Goal: Task Accomplishment & Management: Manage account settings

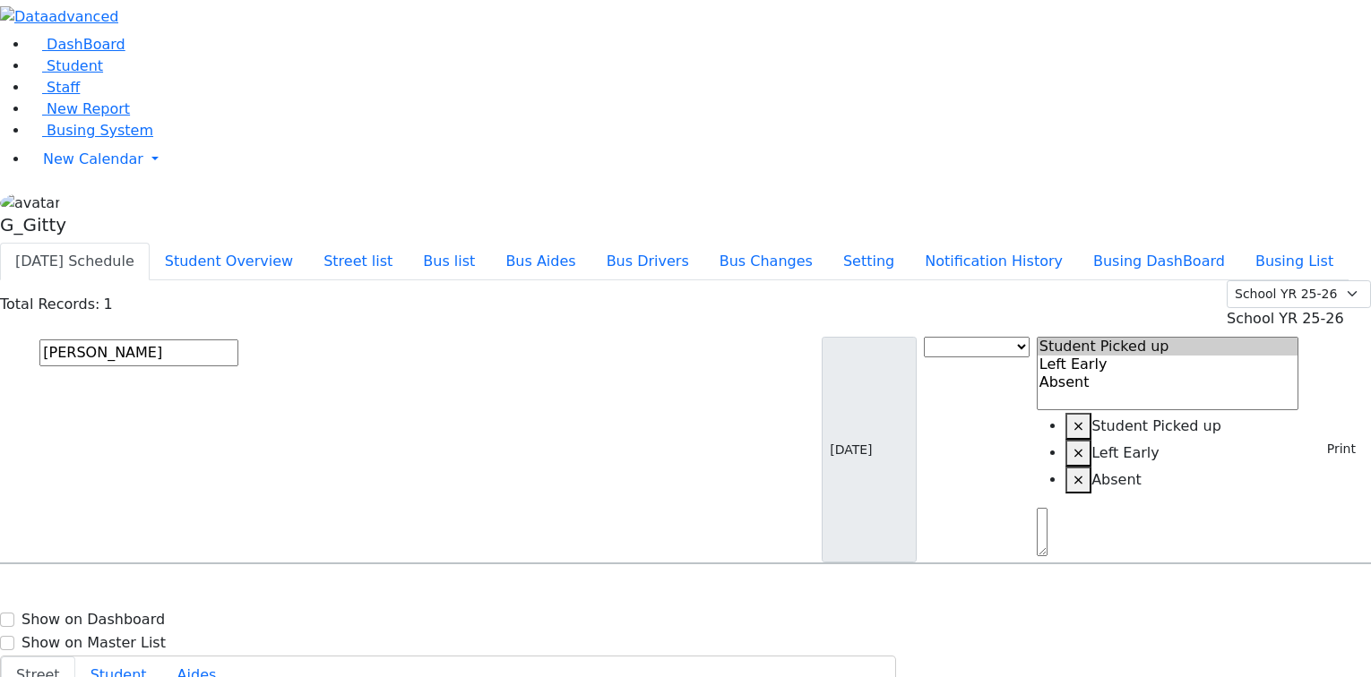
select select
type input "parnes"
click at [769, 593] on div "Parnes Elimelech 3/13/2005 8454266737 13 Jacaruso Dr. ER-12 13 Jacaruso Dr. - (…" at bounding box center [685, 615] width 1369 height 45
click at [94, 74] on link "Student" at bounding box center [66, 65] width 74 height 17
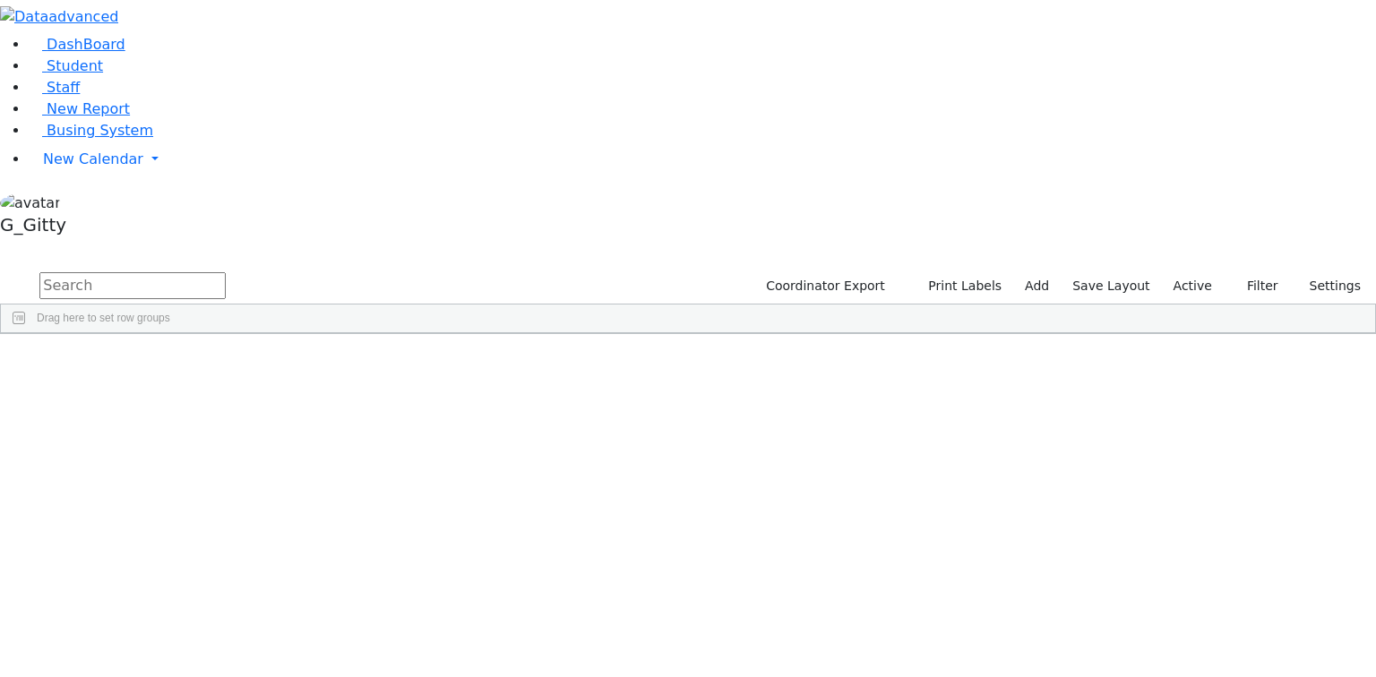
click at [226, 272] on input "text" at bounding box center [132, 285] width 186 height 27
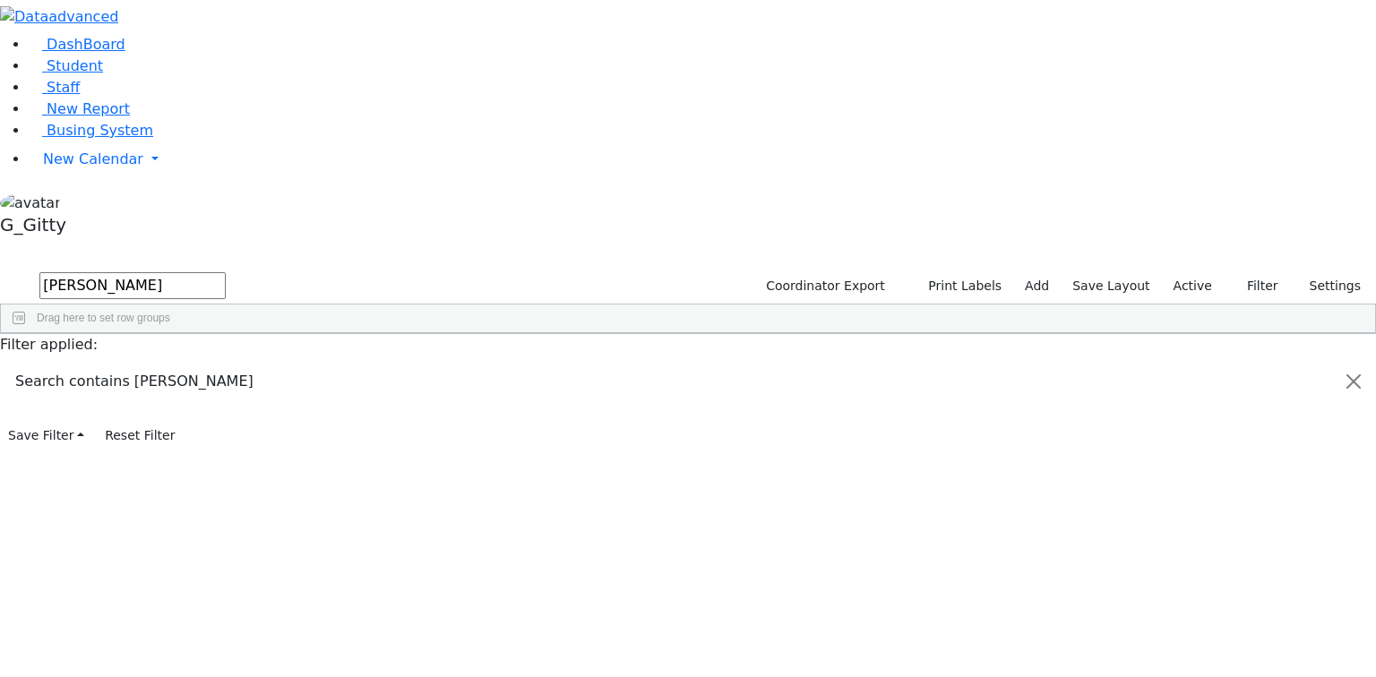
type input "sarah muller"
click at [113, 363] on div "6510933" at bounding box center [57, 375] width 112 height 25
click at [88, 333] on div "Student Id" at bounding box center [50, 347] width 76 height 29
click at [113, 363] on div "6510933" at bounding box center [57, 375] width 112 height 25
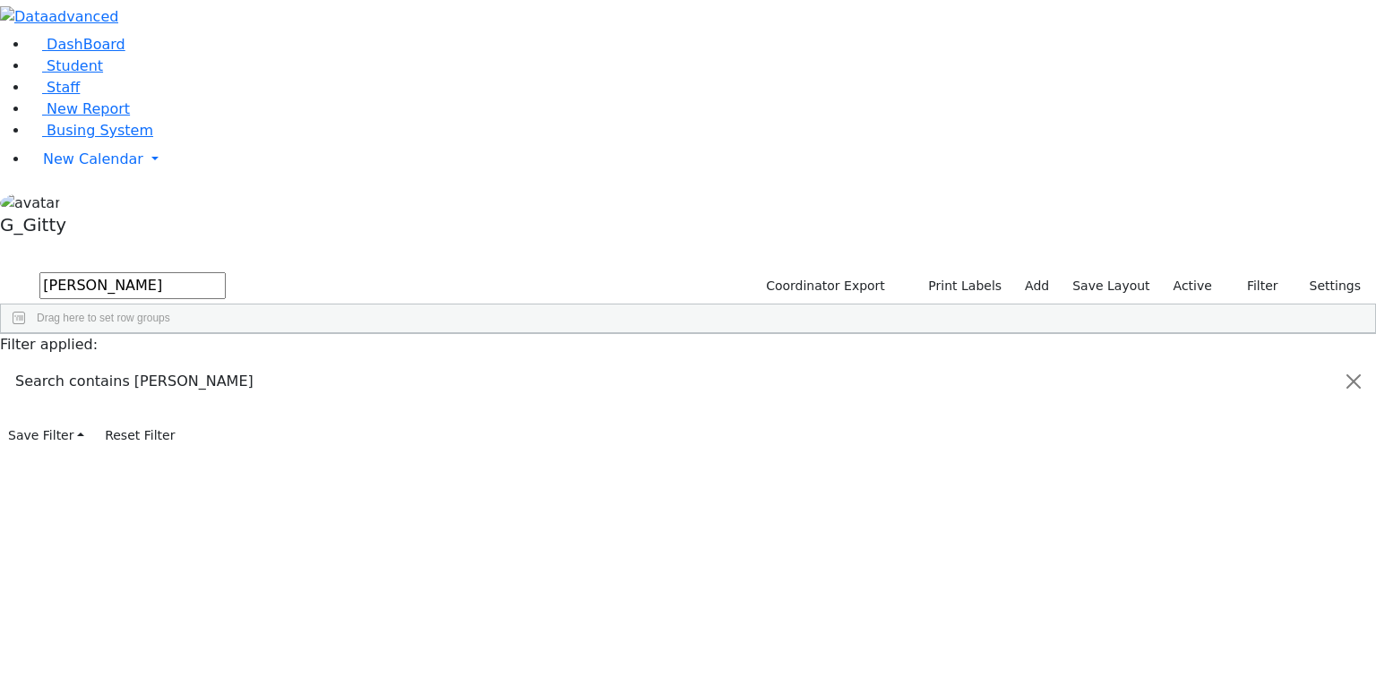
click at [113, 363] on div "6510933" at bounding box center [57, 375] width 112 height 25
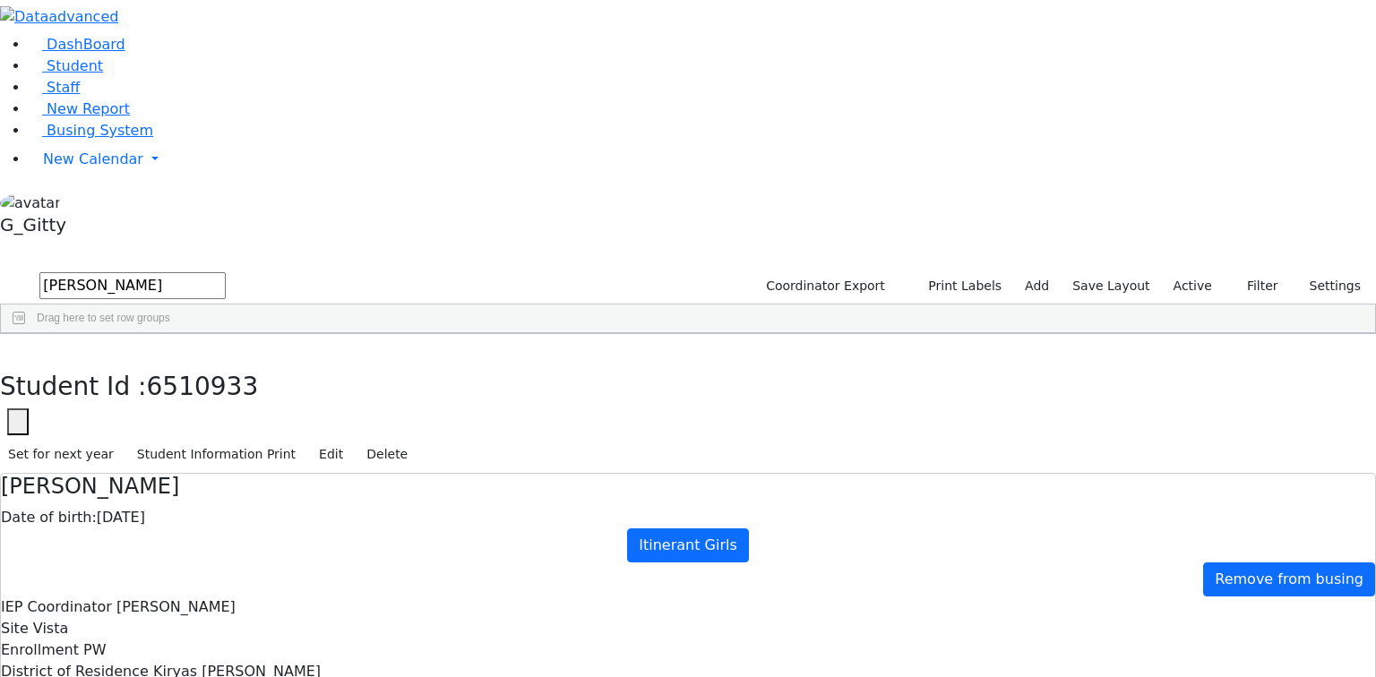
click at [26, 334] on button "button" at bounding box center [13, 353] width 26 height 38
click at [226, 272] on input "sarah muller" at bounding box center [132, 285] width 186 height 27
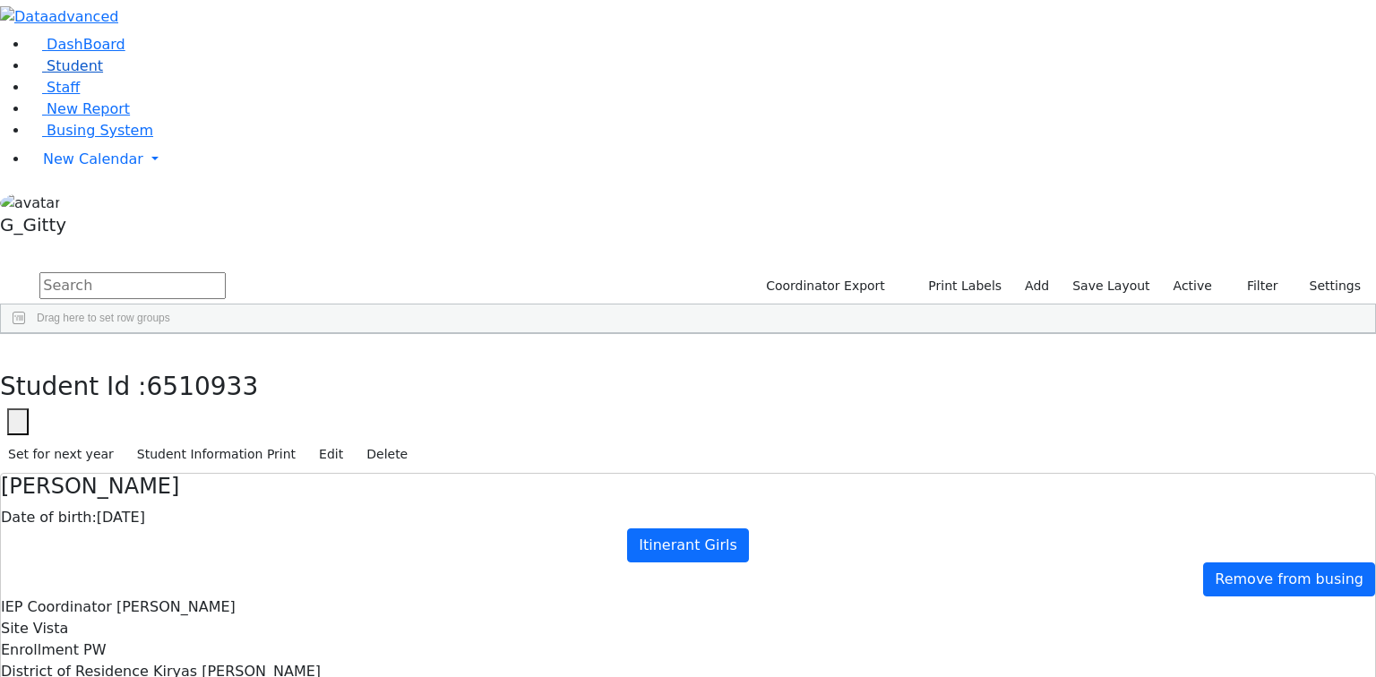
click at [103, 74] on link "Student" at bounding box center [66, 65] width 74 height 17
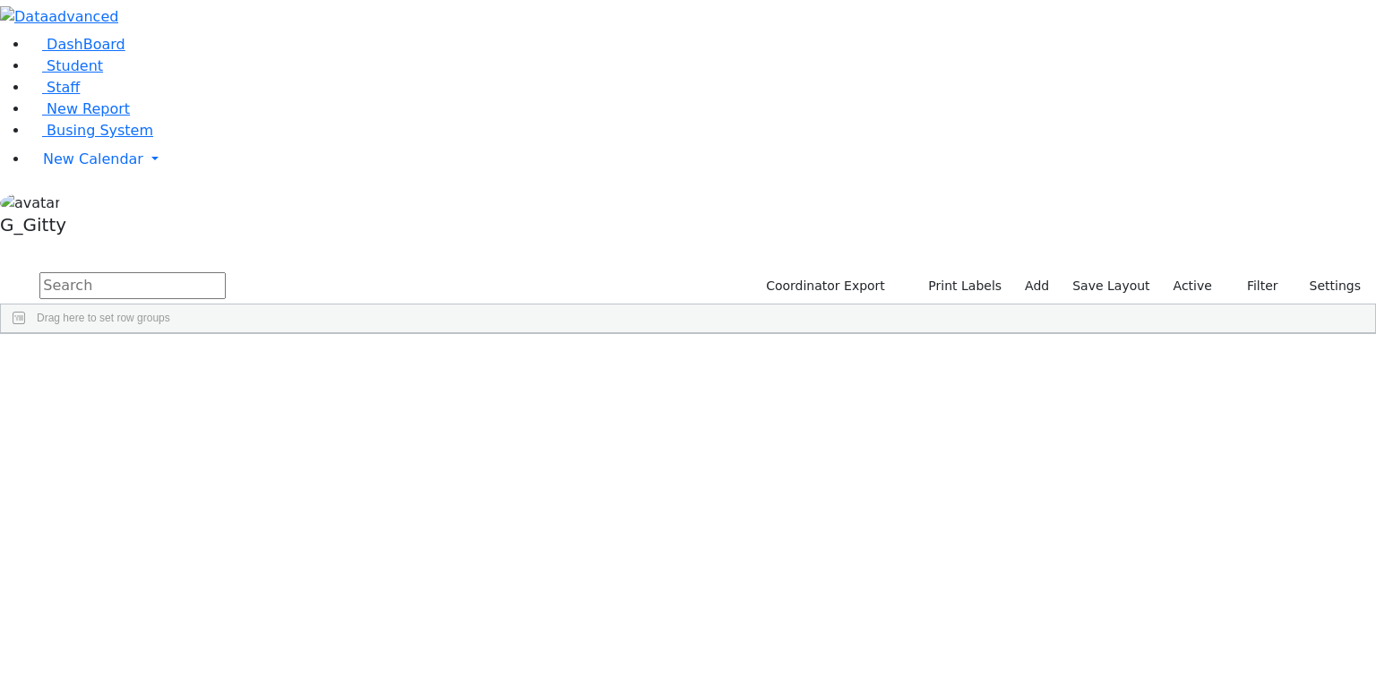
click at [226, 272] on input "text" at bounding box center [132, 285] width 186 height 27
type input "rolnit"
click at [227, 413] on div "Rolnitzky" at bounding box center [170, 425] width 114 height 25
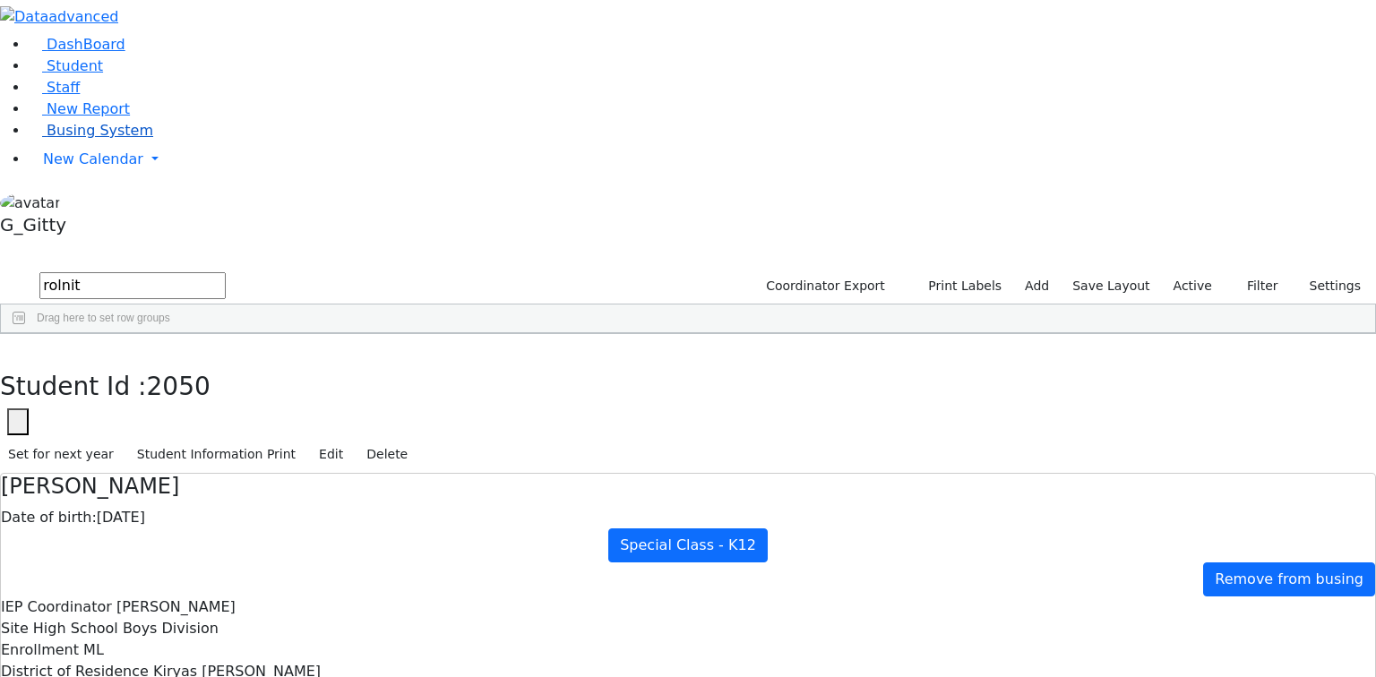
drag, startPoint x: 138, startPoint y: 236, endPoint x: 151, endPoint y: 223, distance: 18.4
click at [138, 139] on link "Busing System" at bounding box center [91, 130] width 125 height 17
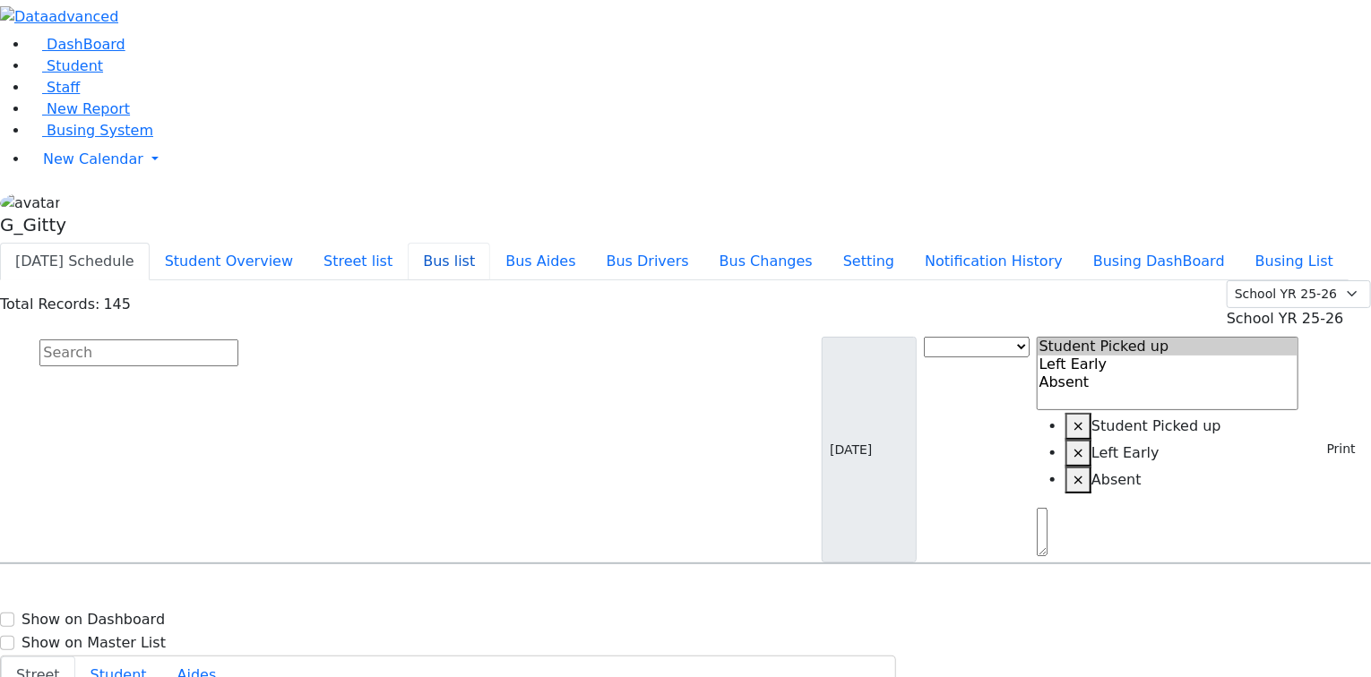
click at [490, 243] on button "Bus list" at bounding box center [449, 262] width 82 height 38
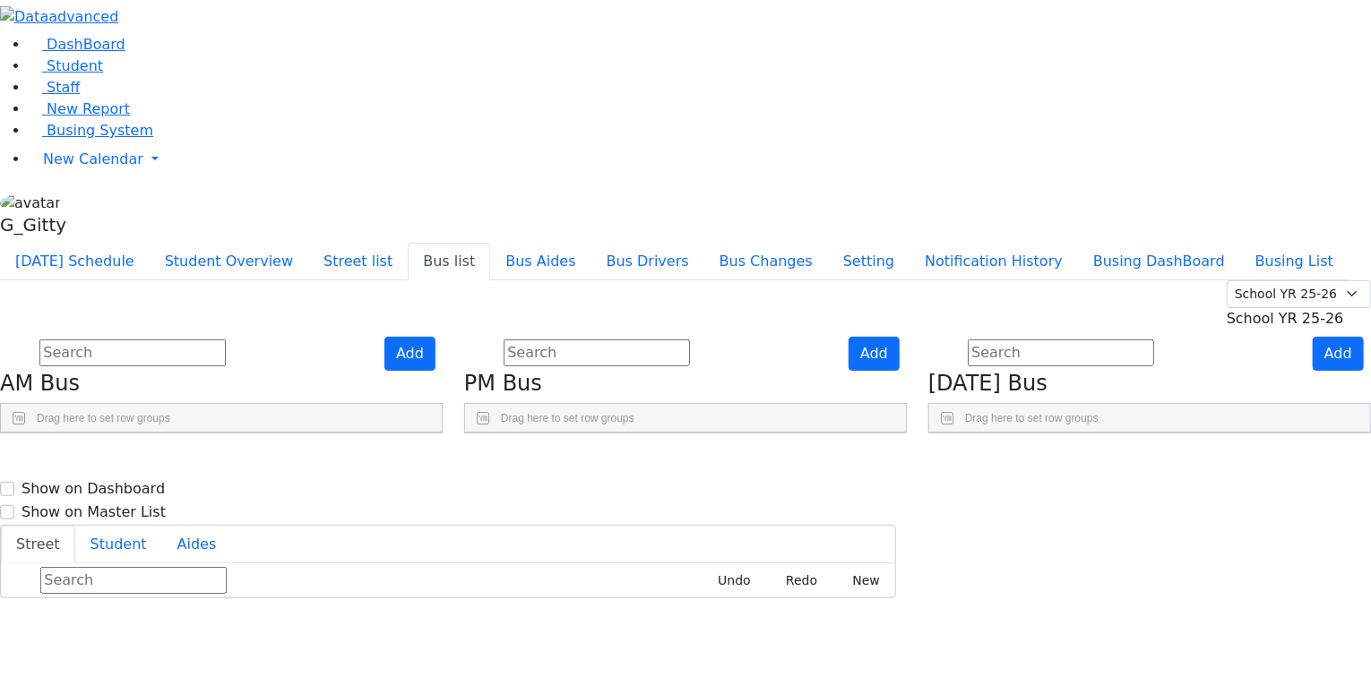
click at [1278, 600] on use "Press SPACE to select this row." at bounding box center [1278, 600] width 0 height 0
click at [1270, 536] on div "Press SPACE to select this row." at bounding box center [1281, 558] width 36 height 45
click at [1278, 555] on use "Press SPACE to deselect this row." at bounding box center [1278, 555] width 0 height 0
click at [95, 74] on link "Student" at bounding box center [66, 65] width 74 height 17
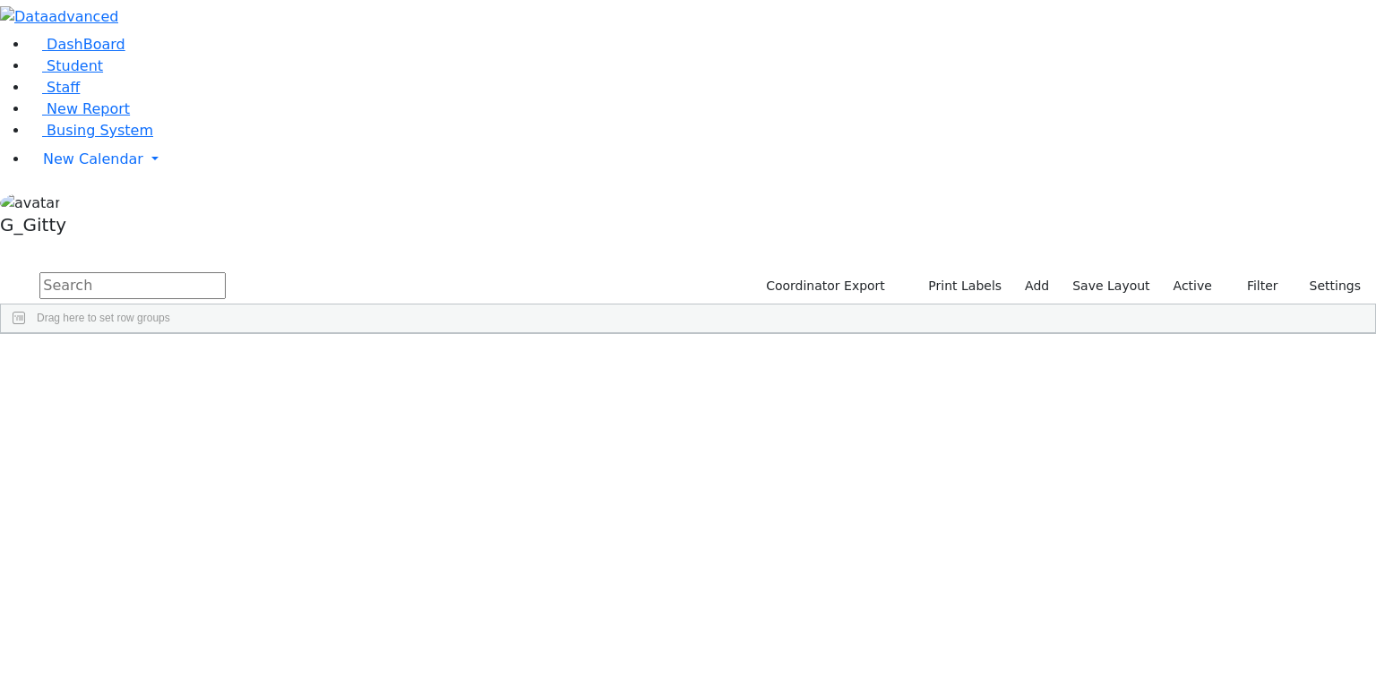
click at [226, 272] on input "text" at bounding box center [132, 285] width 186 height 27
type input "rolni"
click at [227, 413] on div "Rolnitzky" at bounding box center [170, 425] width 114 height 25
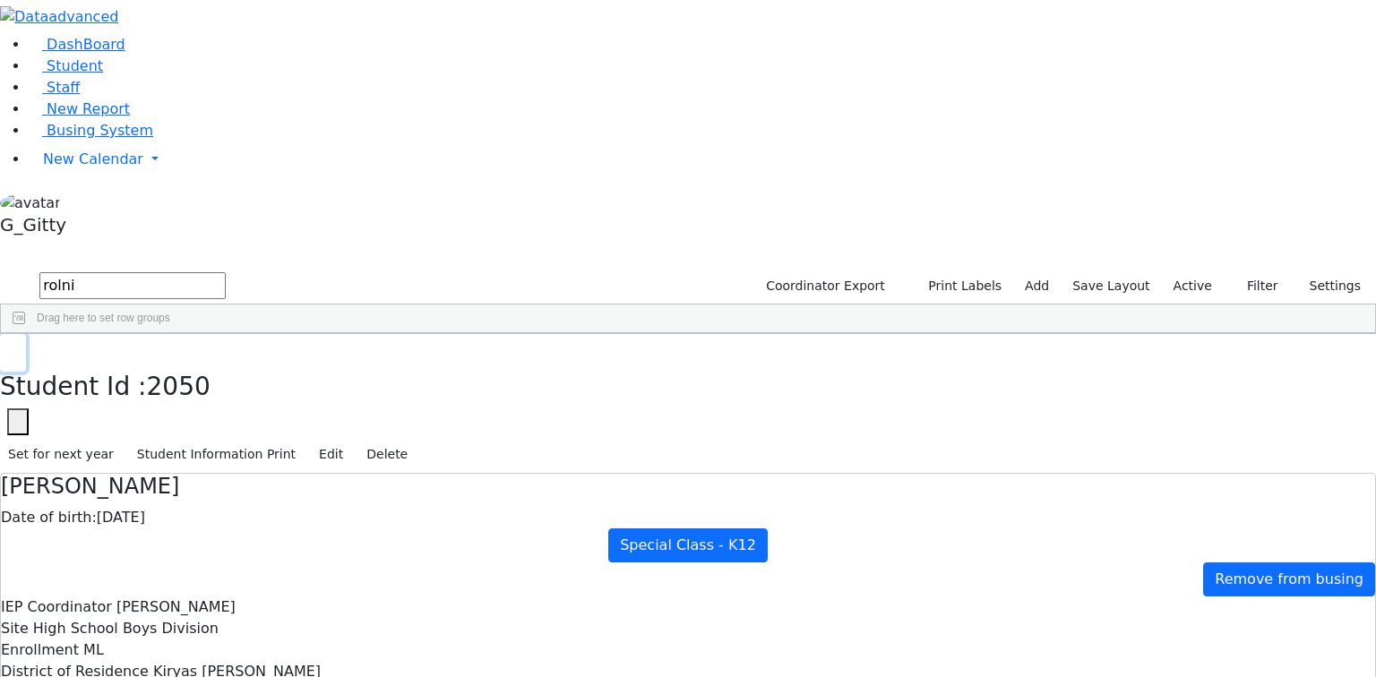
click at [18, 348] on icon "button" at bounding box center [13, 353] width 10 height 11
click at [398, 363] on div "6508559 [PERSON_NAME] [DATE] [PERSON_NAME] AH Itinerant Boys Kiryas [PERSON_NAM…" at bounding box center [679, 403] width 1356 height 81
click at [227, 388] on div "Rolnitzky" at bounding box center [170, 400] width 114 height 25
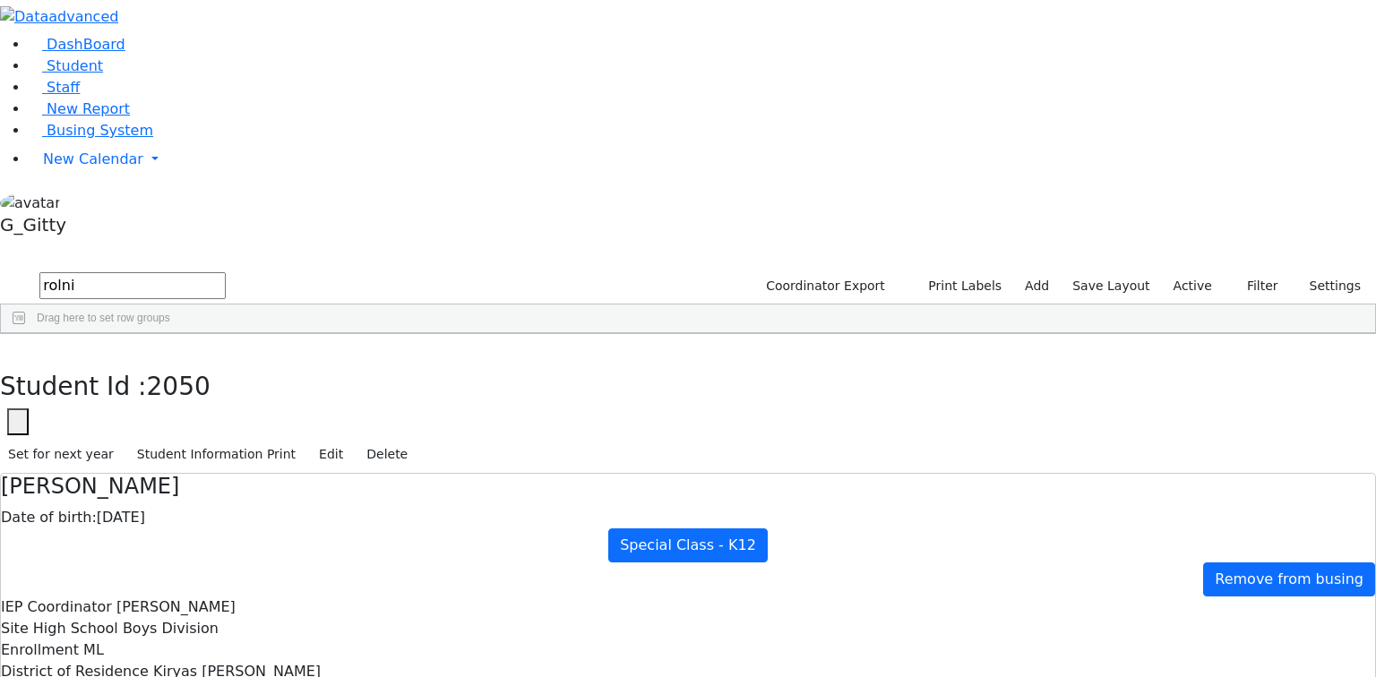
click at [227, 388] on div "Rolnitzky" at bounding box center [170, 400] width 114 height 25
click at [18, 348] on icon "button" at bounding box center [13, 353] width 10 height 11
click at [227, 363] on div "Rolnitzki" at bounding box center [170, 375] width 114 height 25
click at [26, 334] on button "button" at bounding box center [13, 353] width 26 height 38
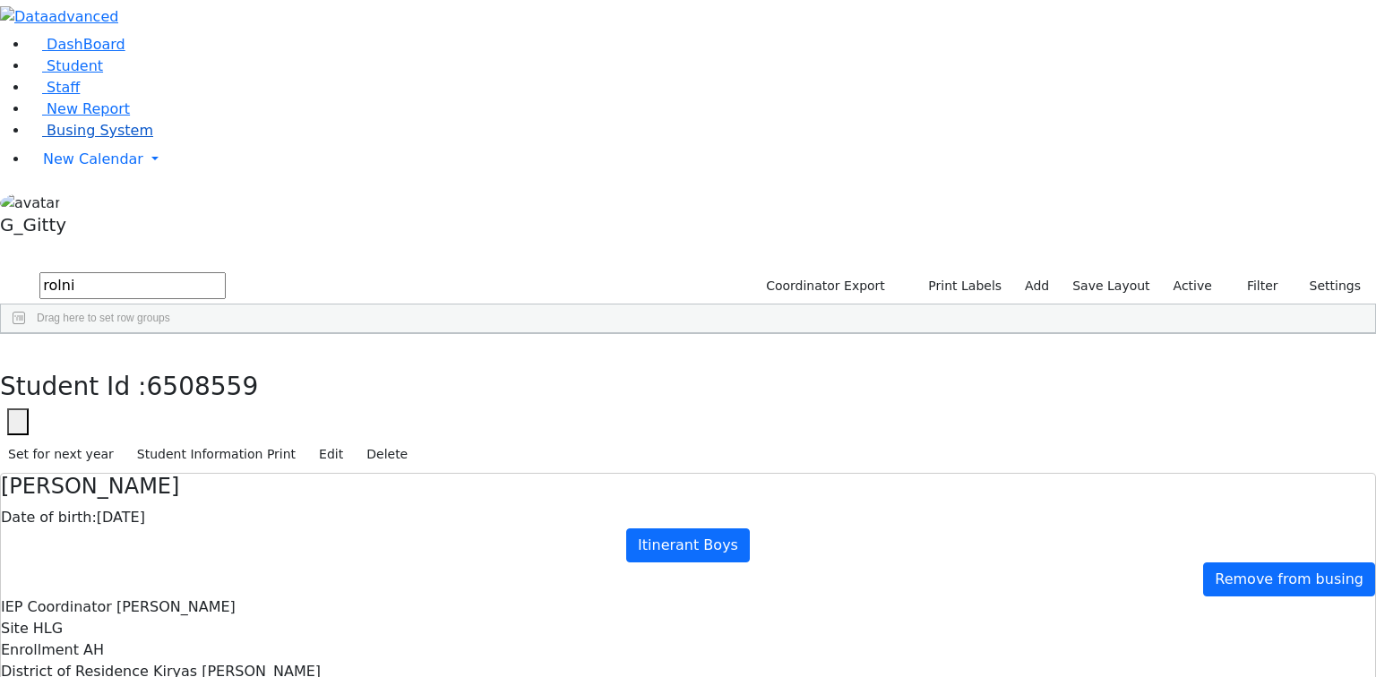
click at [73, 139] on span "Busing System" at bounding box center [100, 130] width 107 height 17
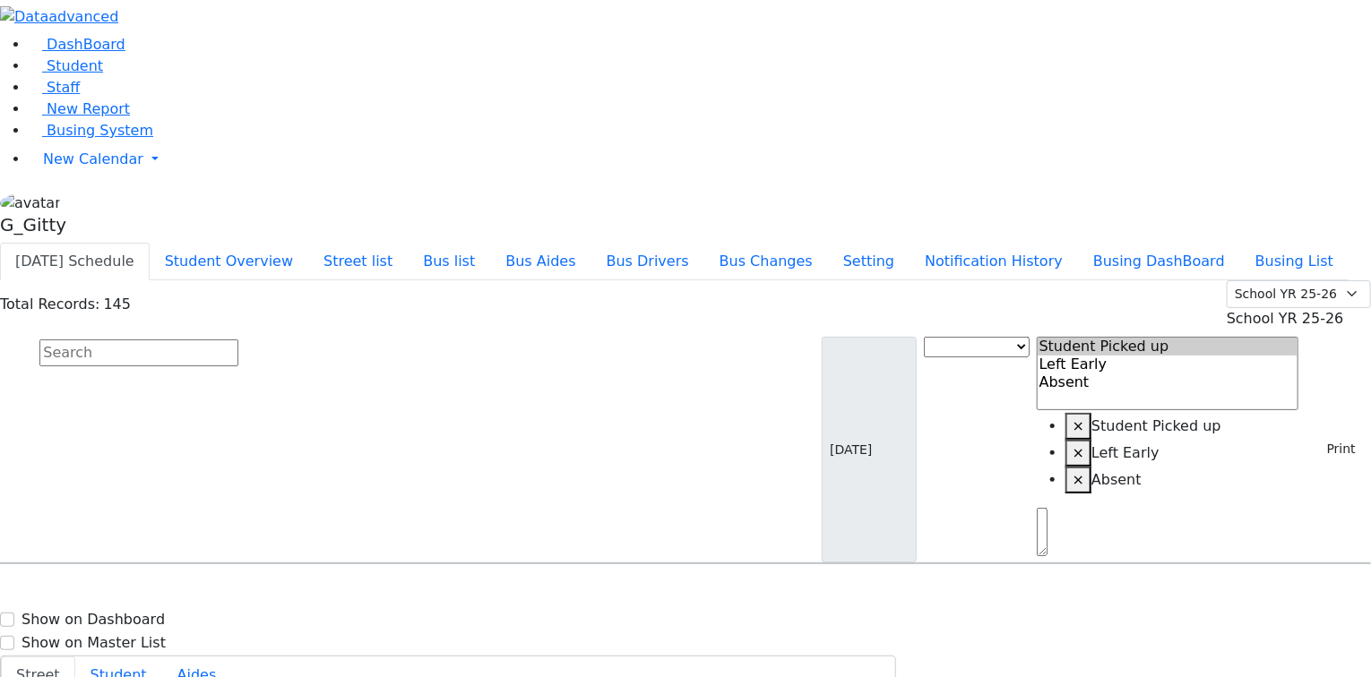
click at [238, 340] on input "text" at bounding box center [138, 353] width 199 height 27
type input "hers"
click at [73, 74] on span "Student" at bounding box center [75, 65] width 56 height 17
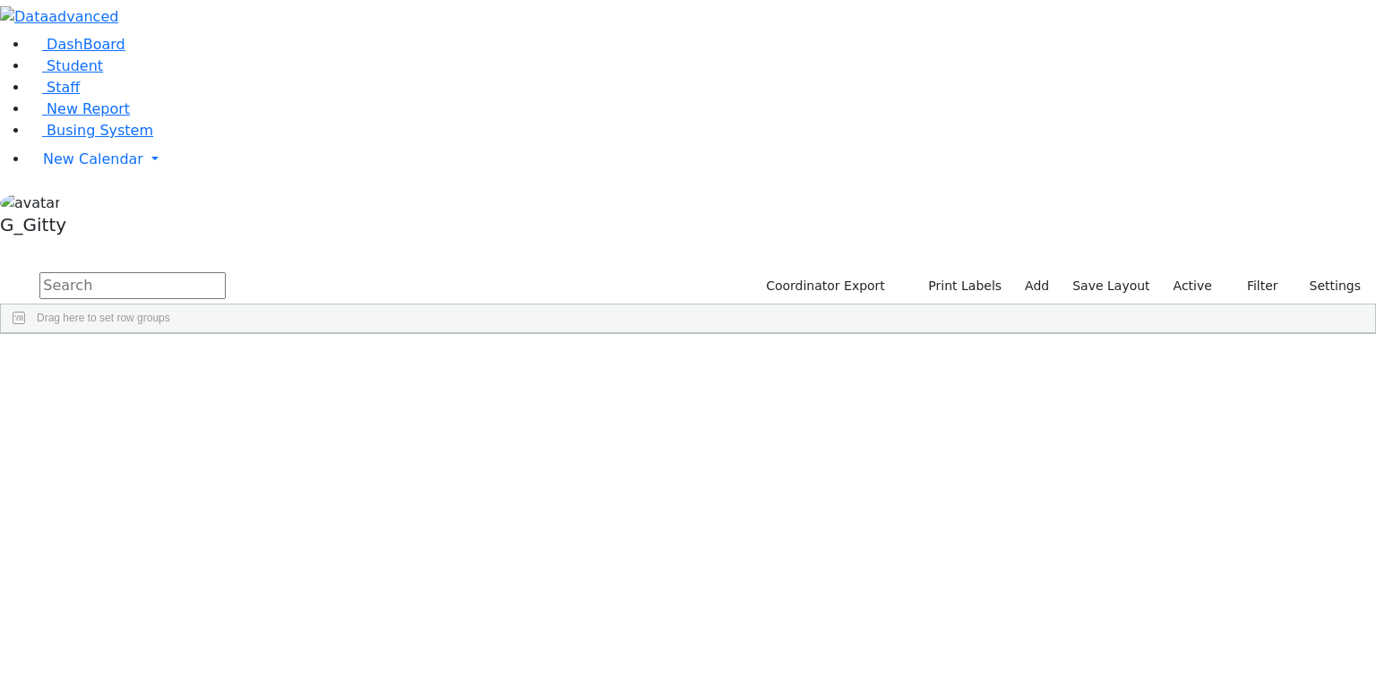
click at [226, 272] on input "text" at bounding box center [132, 285] width 186 height 27
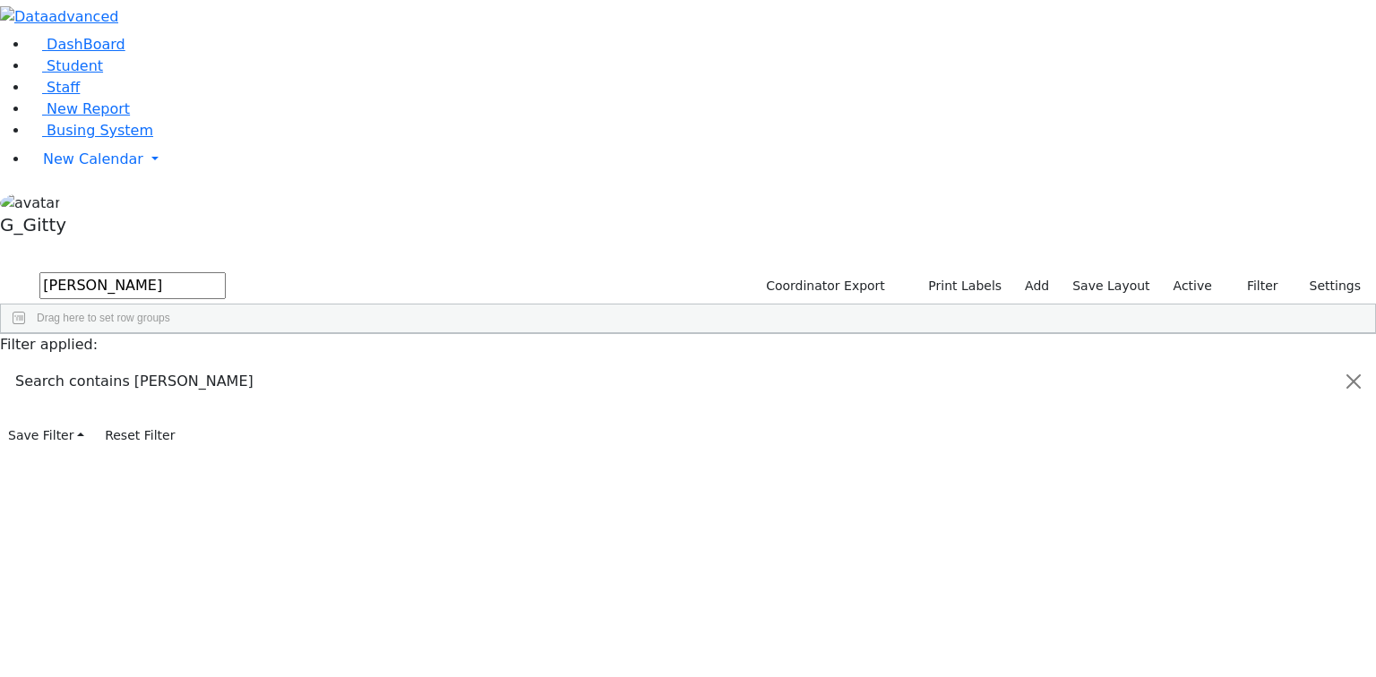
type input "stein"
click at [1187, 272] on label "Active" at bounding box center [1193, 286] width 55 height 28
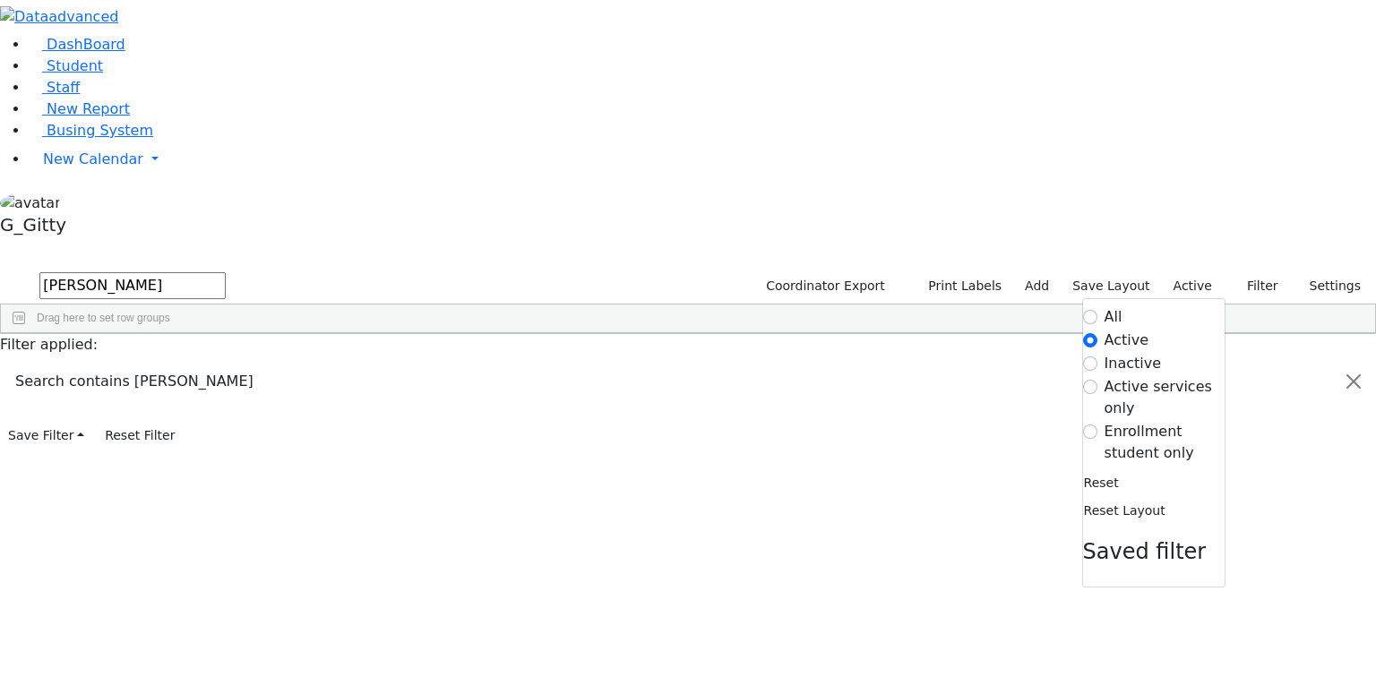
click at [1160, 421] on label "Enrollment student only" at bounding box center [1165, 442] width 120 height 43
click at [1098, 425] on input "Enrollment student only" at bounding box center [1090, 432] width 14 height 14
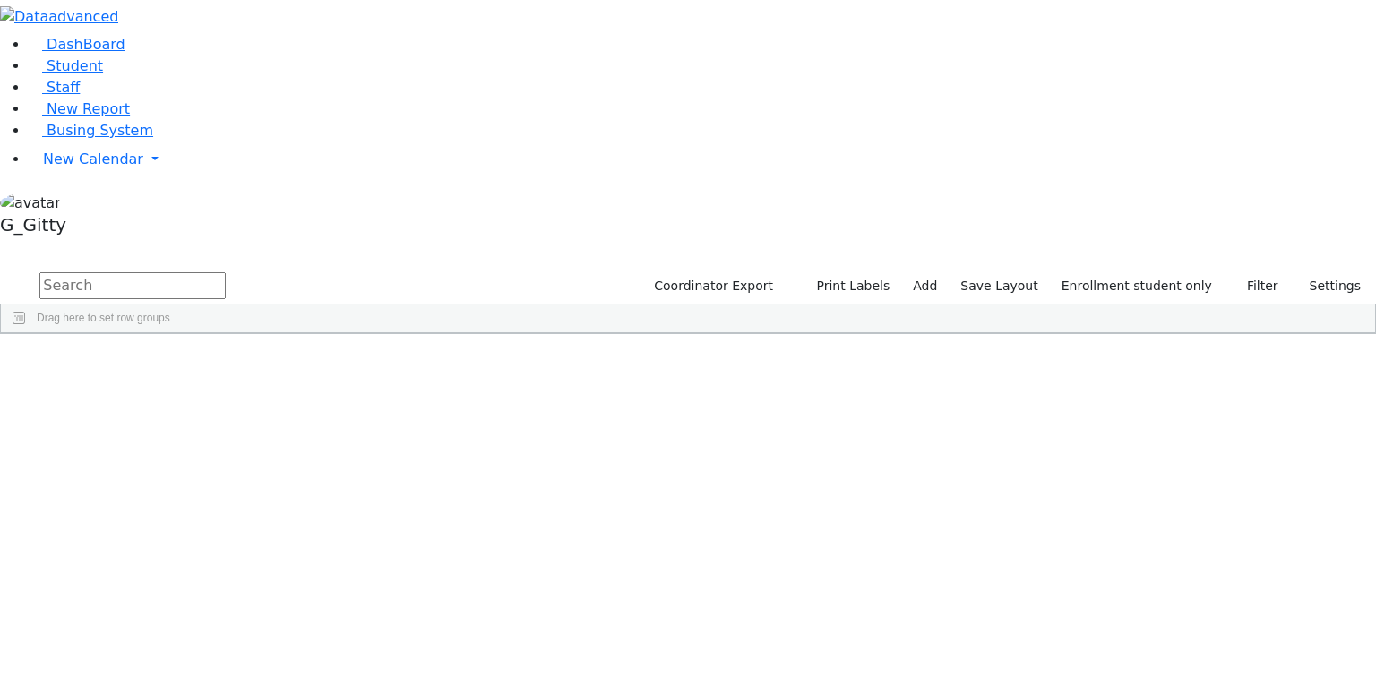
scroll to position [332, 0]
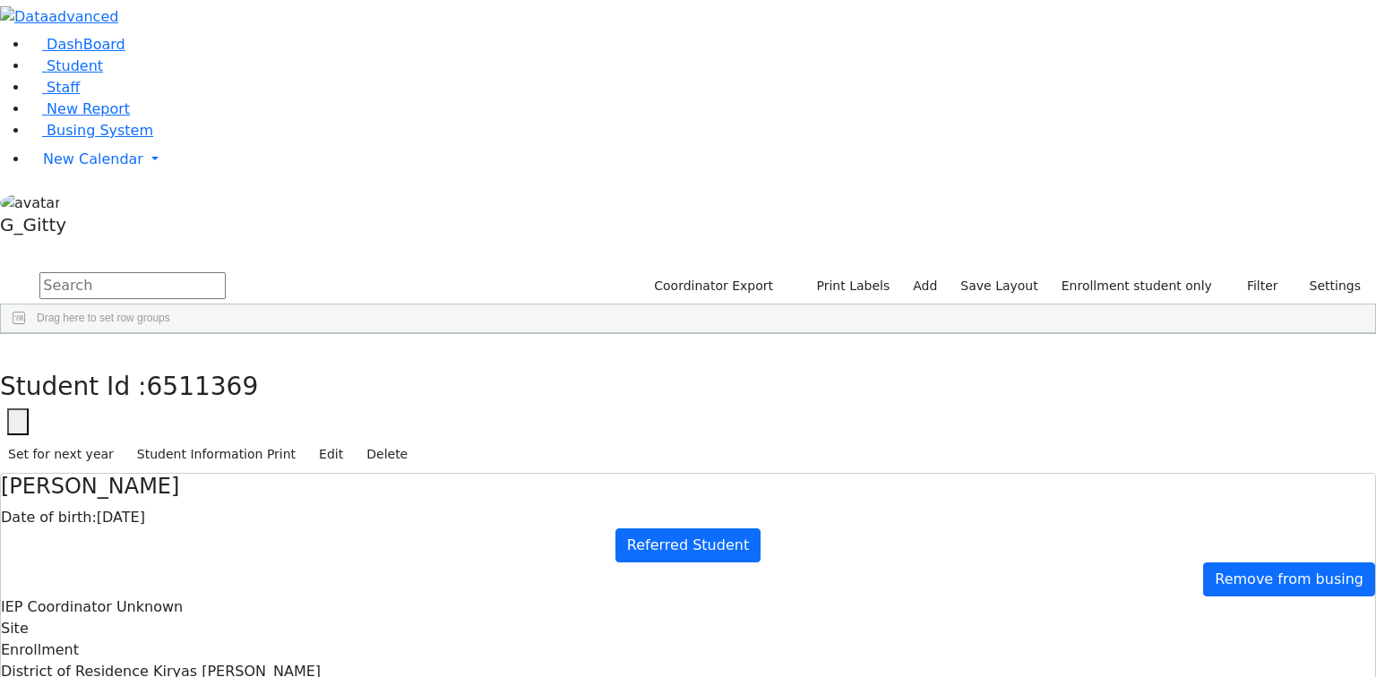
checkbox input "true"
drag, startPoint x: 365, startPoint y: 253, endPoint x: 198, endPoint y: 65, distance: 251.4
drag, startPoint x: 270, startPoint y: 29, endPoint x: 270, endPoint y: 39, distance: 9.9
click at [18, 348] on icon "button" at bounding box center [13, 353] width 10 height 11
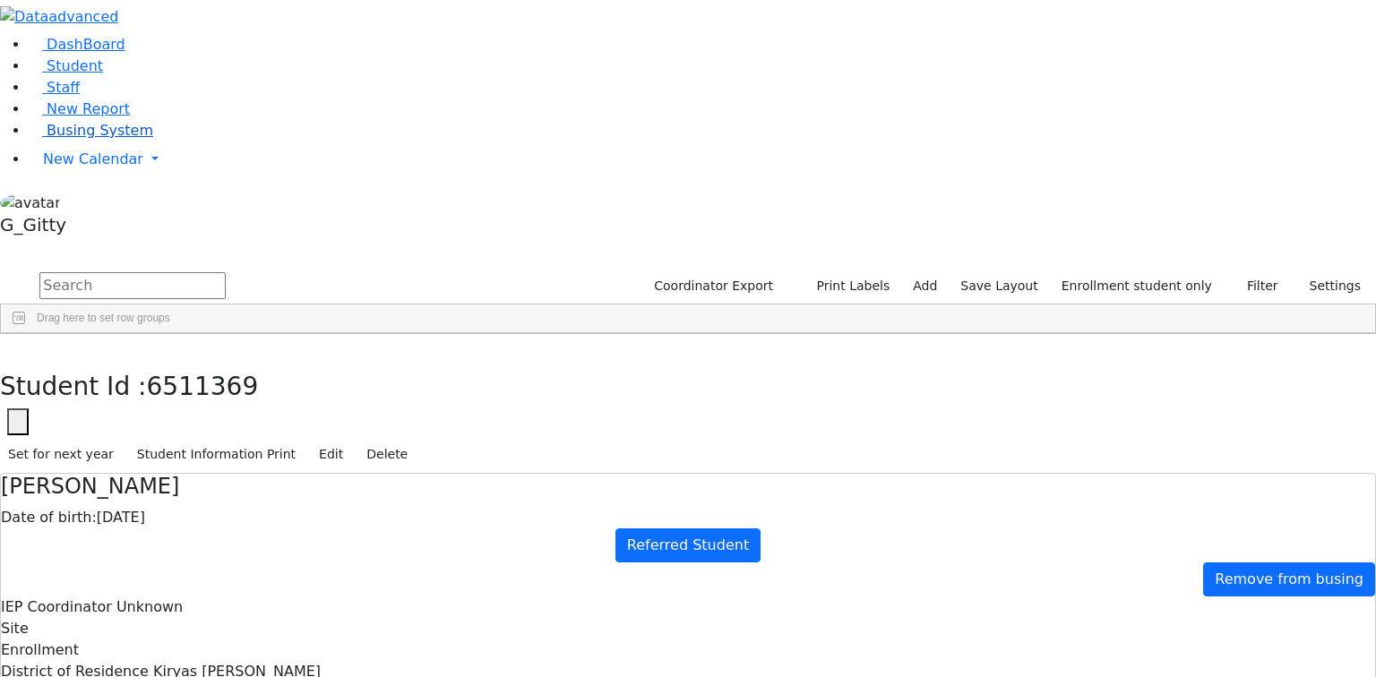
click at [110, 139] on span "Busing System" at bounding box center [100, 130] width 107 height 17
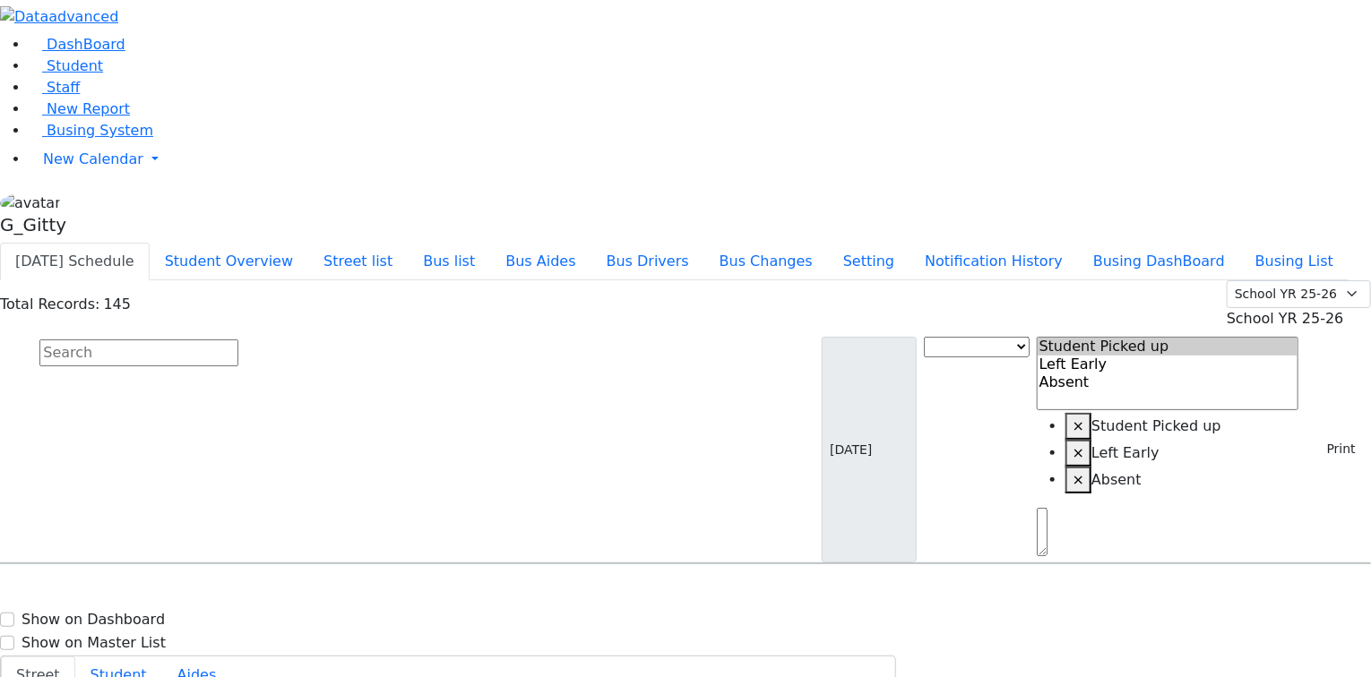
click at [238, 340] on input "text" at bounding box center [138, 353] width 199 height 27
type input "hers"
click at [143, 635] on h6 "Hershkowitz Simon" at bounding box center [78, 643] width 132 height 17
select select
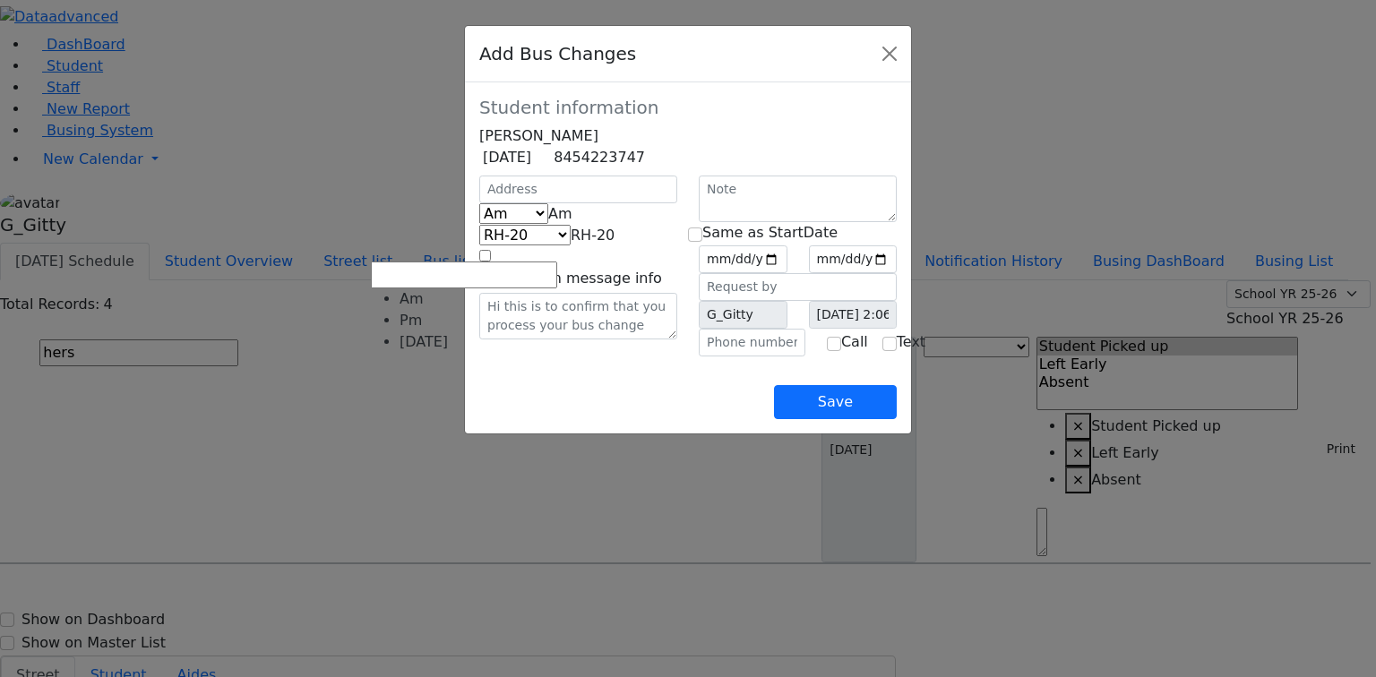
click at [548, 222] on span "Am" at bounding box center [560, 213] width 24 height 17
select select "2"
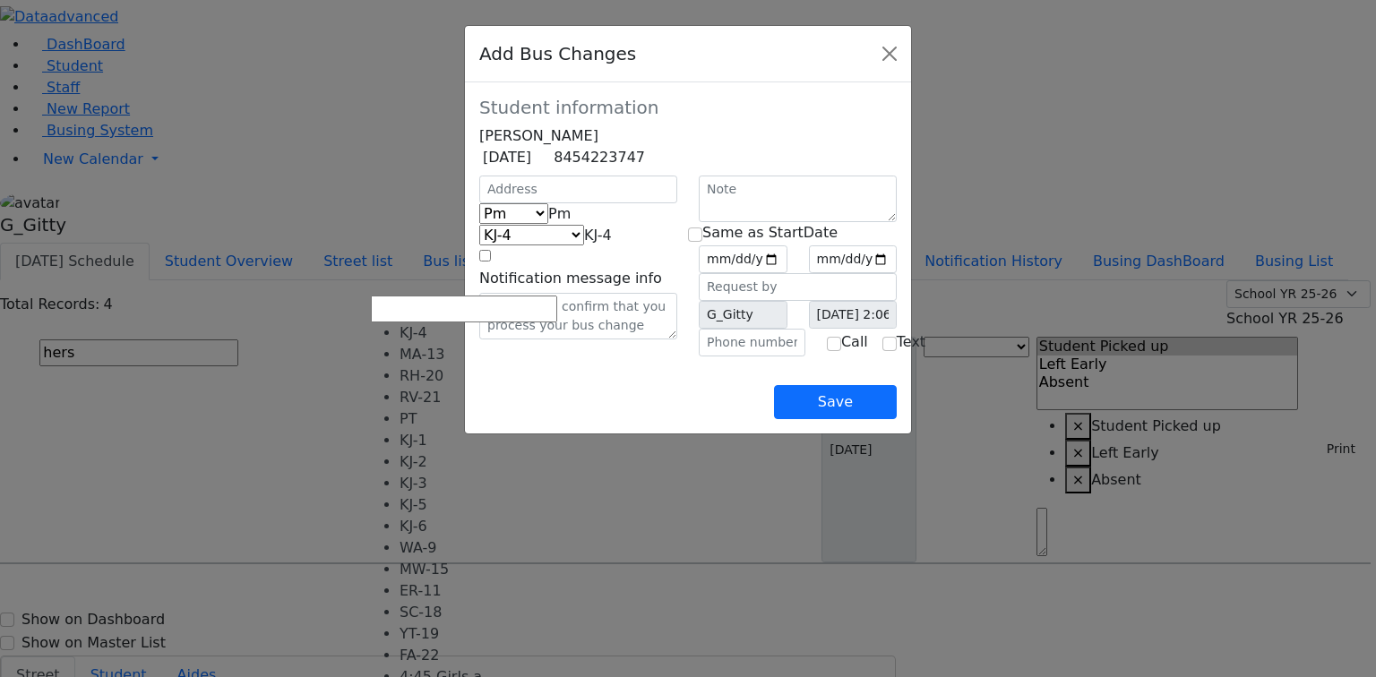
click at [584, 244] on span "KJ-4" at bounding box center [598, 235] width 28 height 17
select select "452"
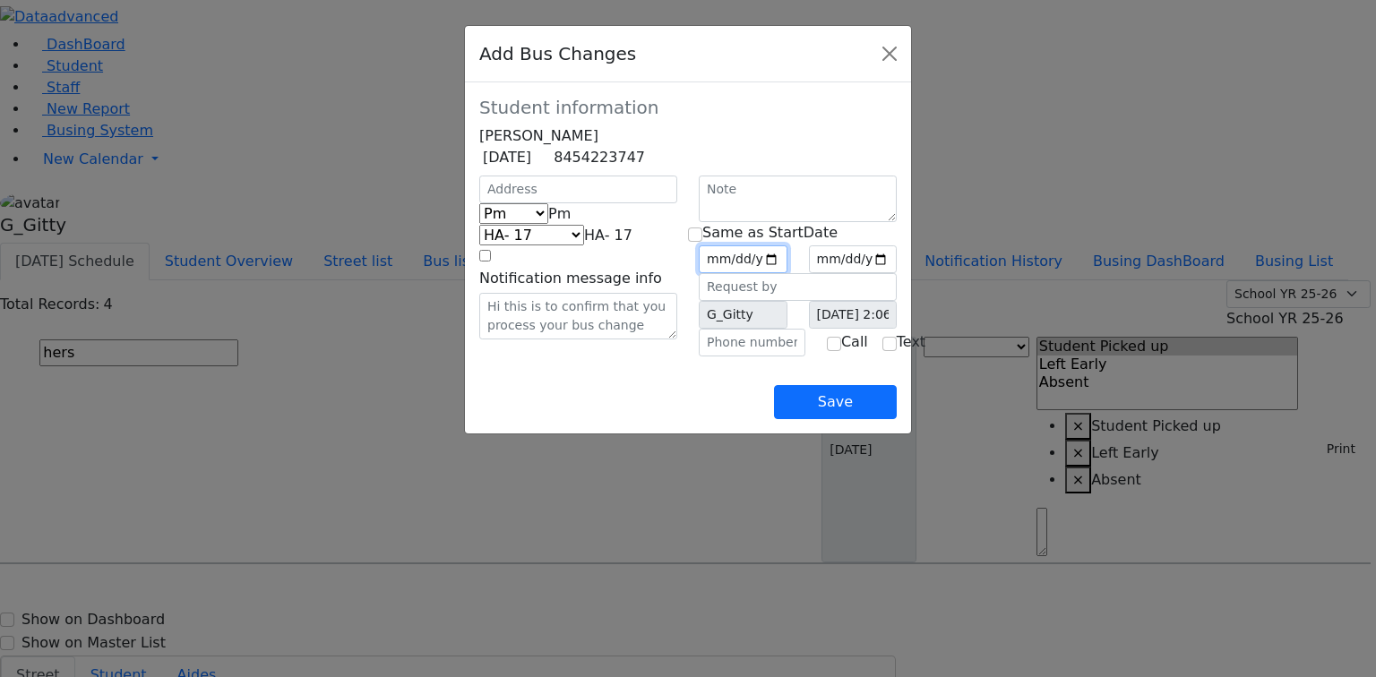
click at [788, 273] on input "date" at bounding box center [743, 260] width 89 height 28
type input "2025-09-03"
click at [700, 242] on input "checkbox" at bounding box center [695, 235] width 14 height 14
checkbox input "true"
type input "2025-09-03"
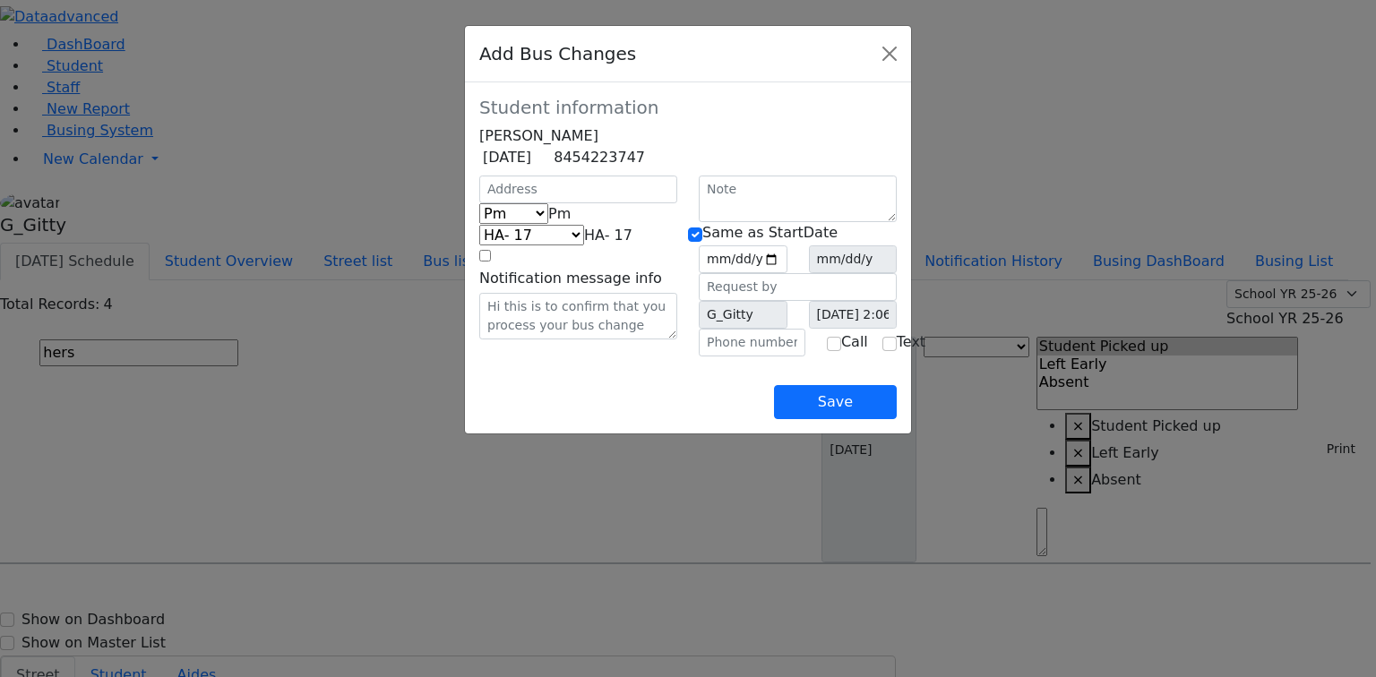
click at [656, 357] on div "Am Pm Friday Pm KJ-4 MA-13 RH-20 RV-21 PT KJ-1 KJ-2 KJ-3 KJ-5 KJ-6 WA-9 MW-15 E…" at bounding box center [579, 266] width 220 height 181
click at [897, 419] on button "Save" at bounding box center [835, 402] width 123 height 34
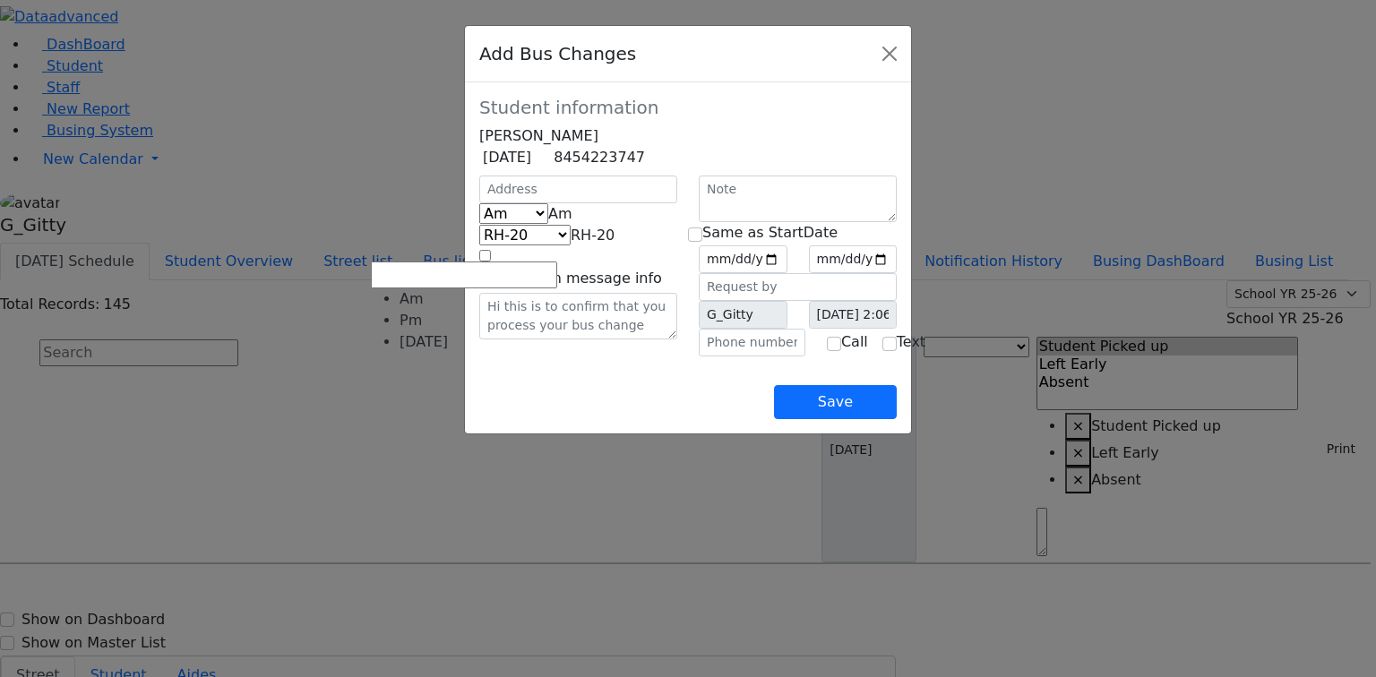
click at [548, 222] on span "Am" at bounding box center [560, 213] width 24 height 17
click at [571, 244] on span "RH-20" at bounding box center [593, 235] width 44 height 17
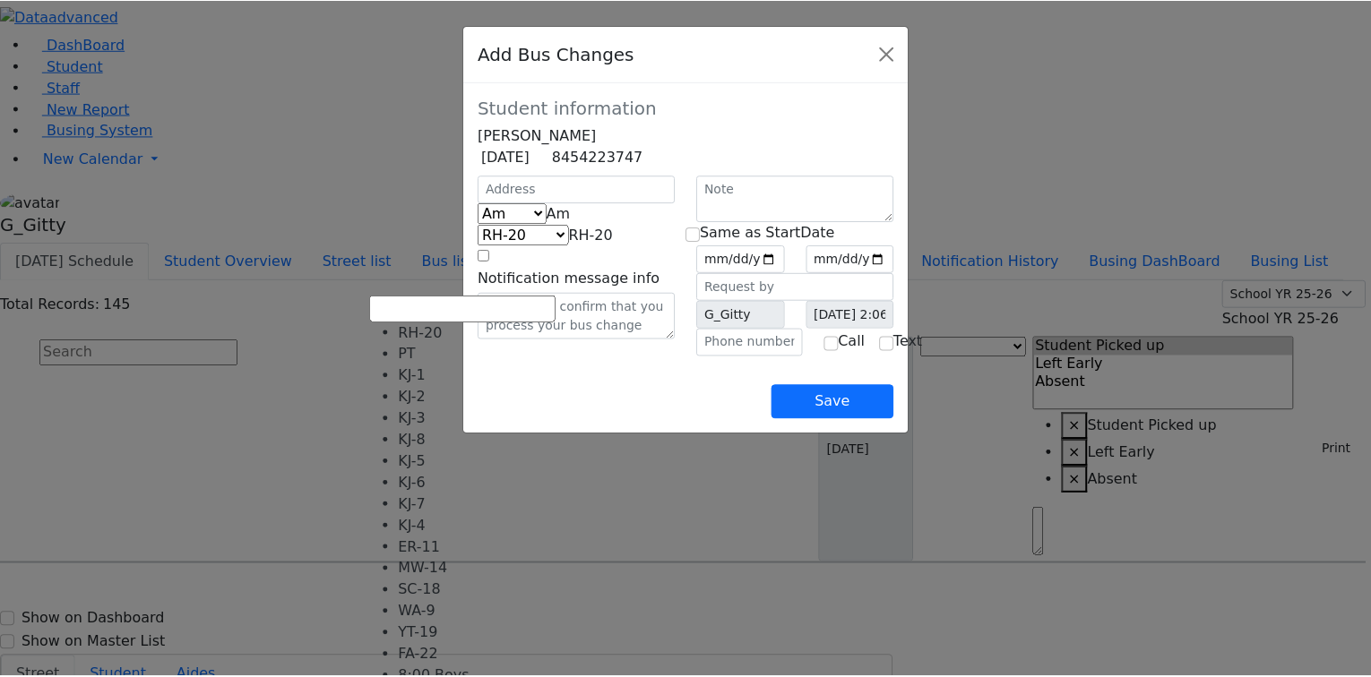
scroll to position [162, 0]
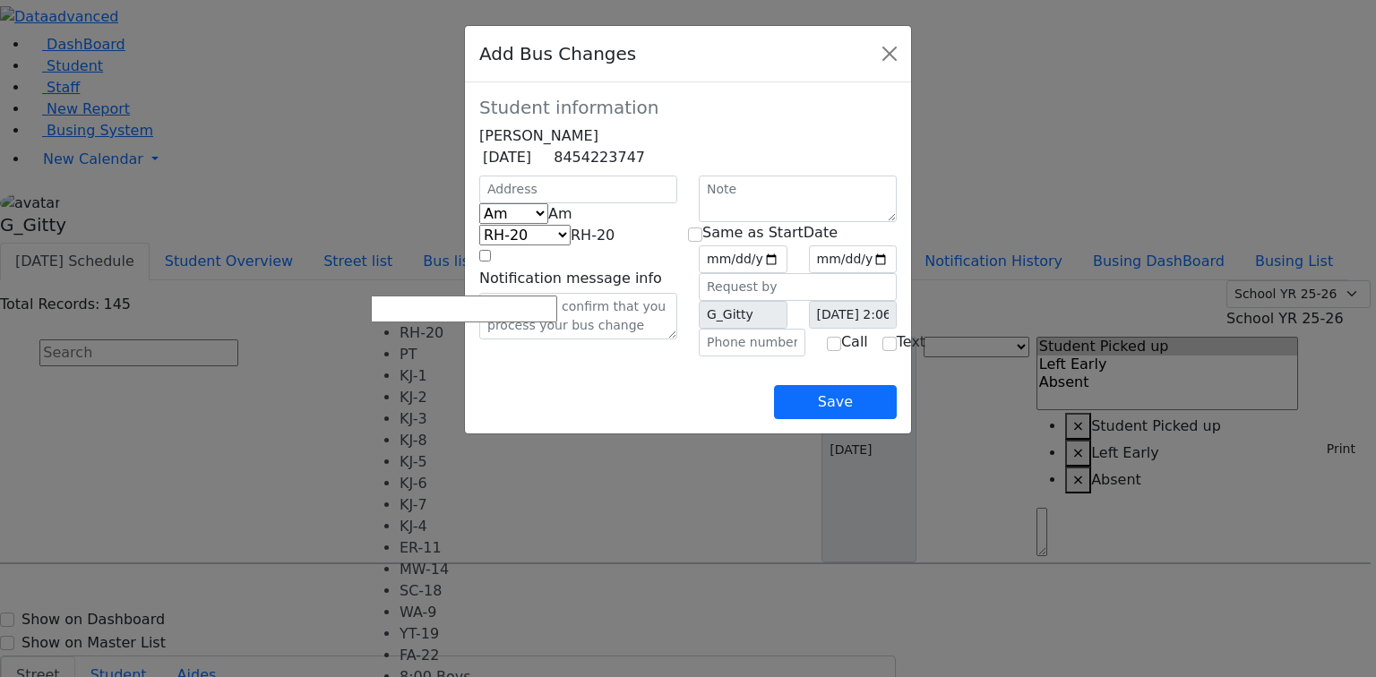
select select "449"
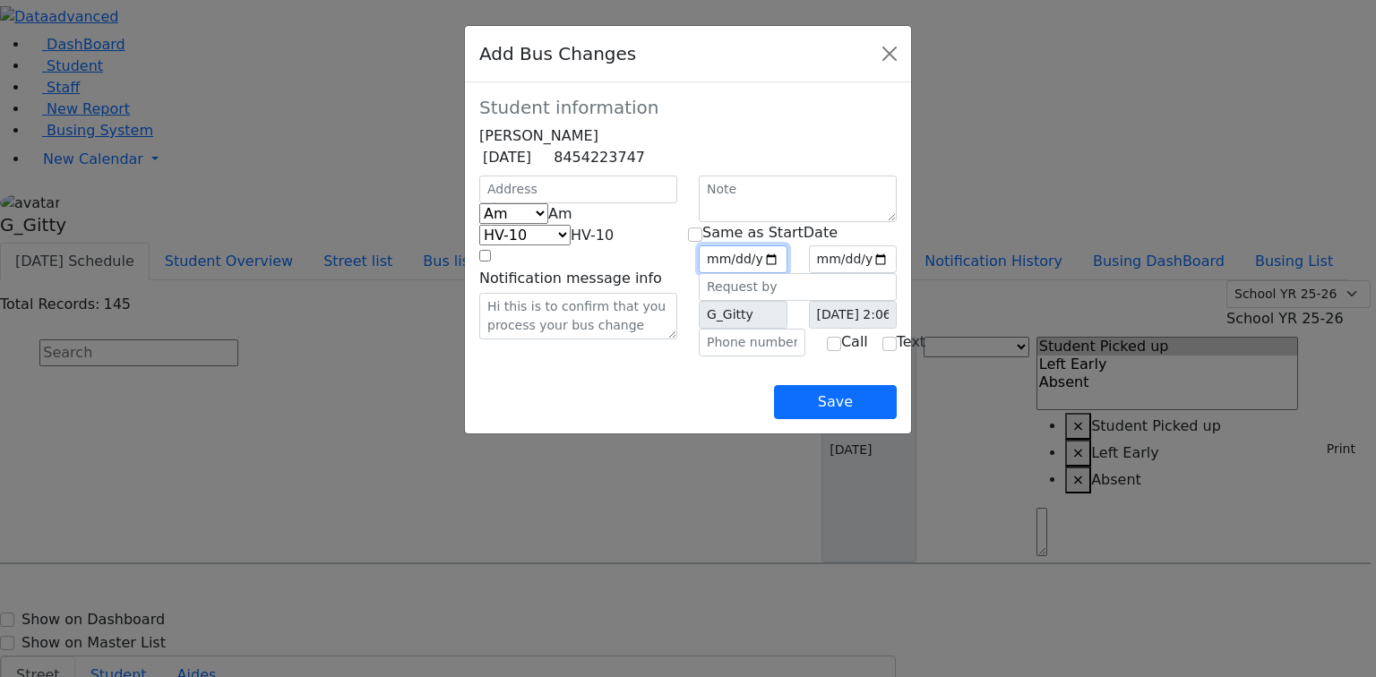
click at [788, 273] on input "date" at bounding box center [743, 260] width 89 height 28
type input "2025-09-04"
click at [703, 242] on input "checkbox" at bounding box center [695, 235] width 14 height 14
checkbox input "true"
type input "2025-09-04"
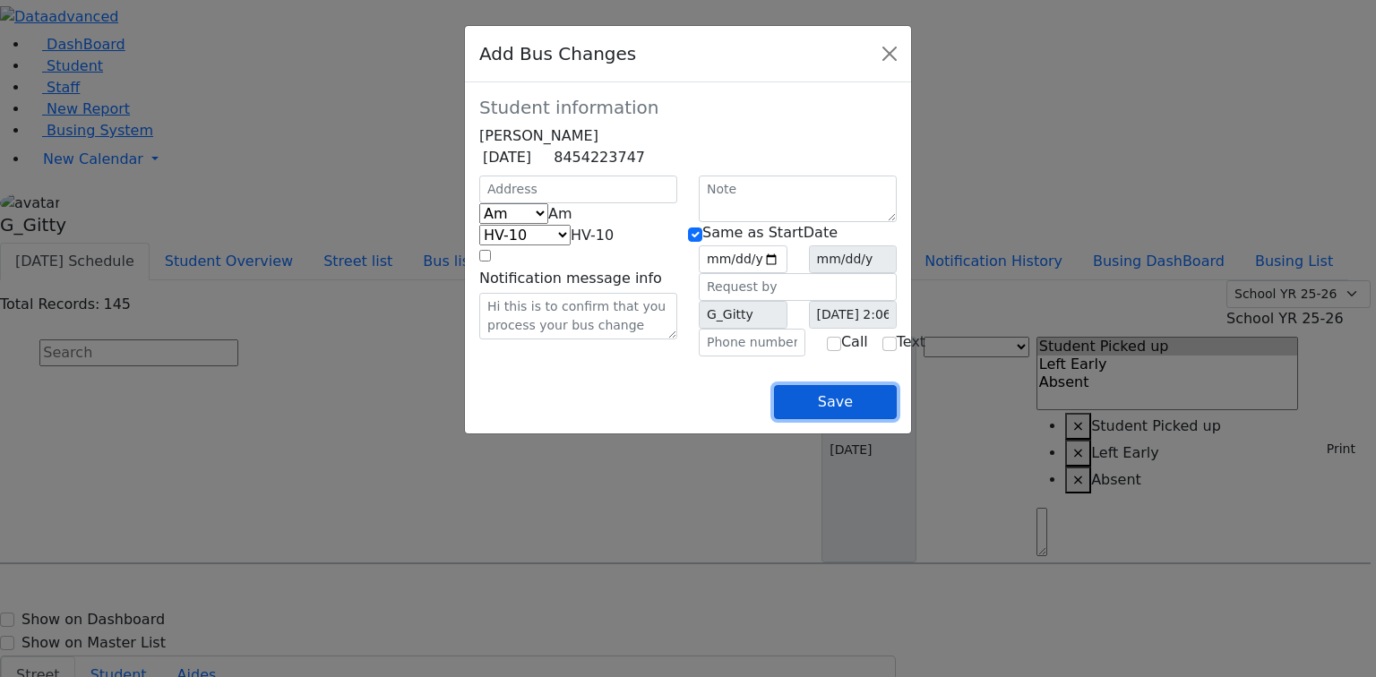
click at [897, 419] on button "Save" at bounding box center [835, 402] width 123 height 34
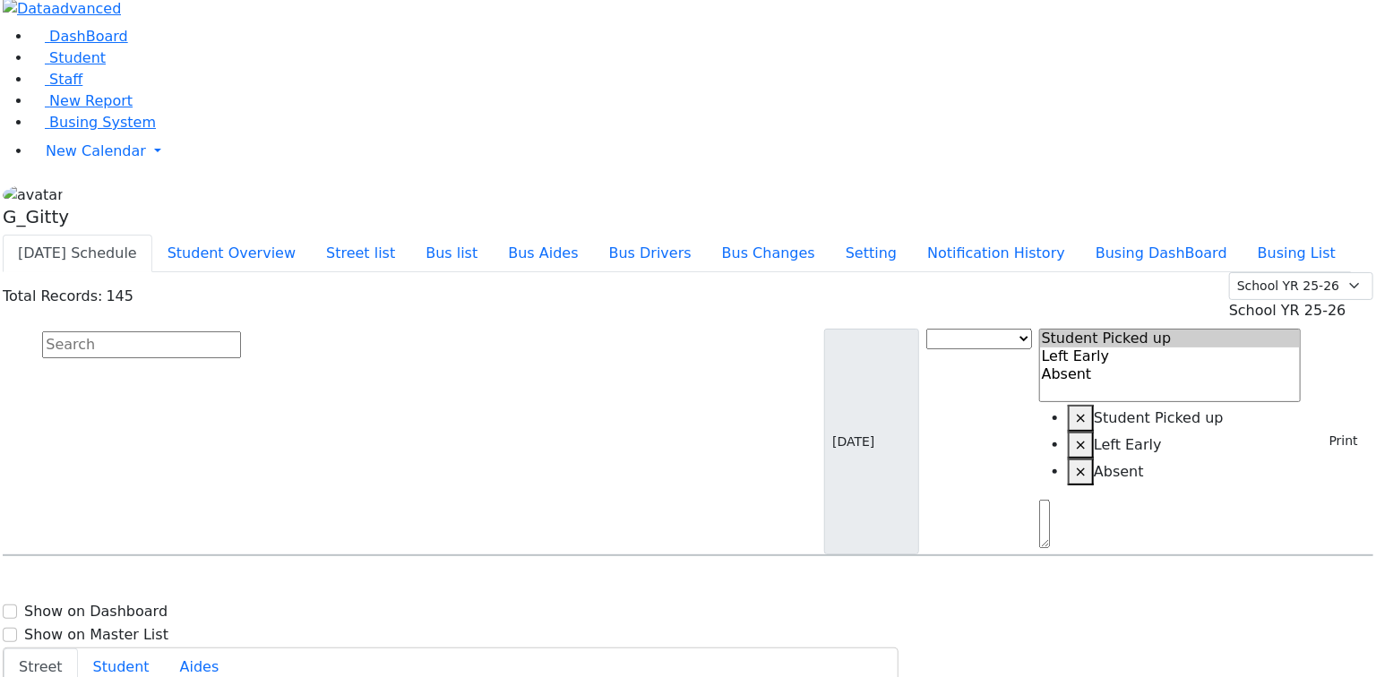
scroll to position [0, 0]
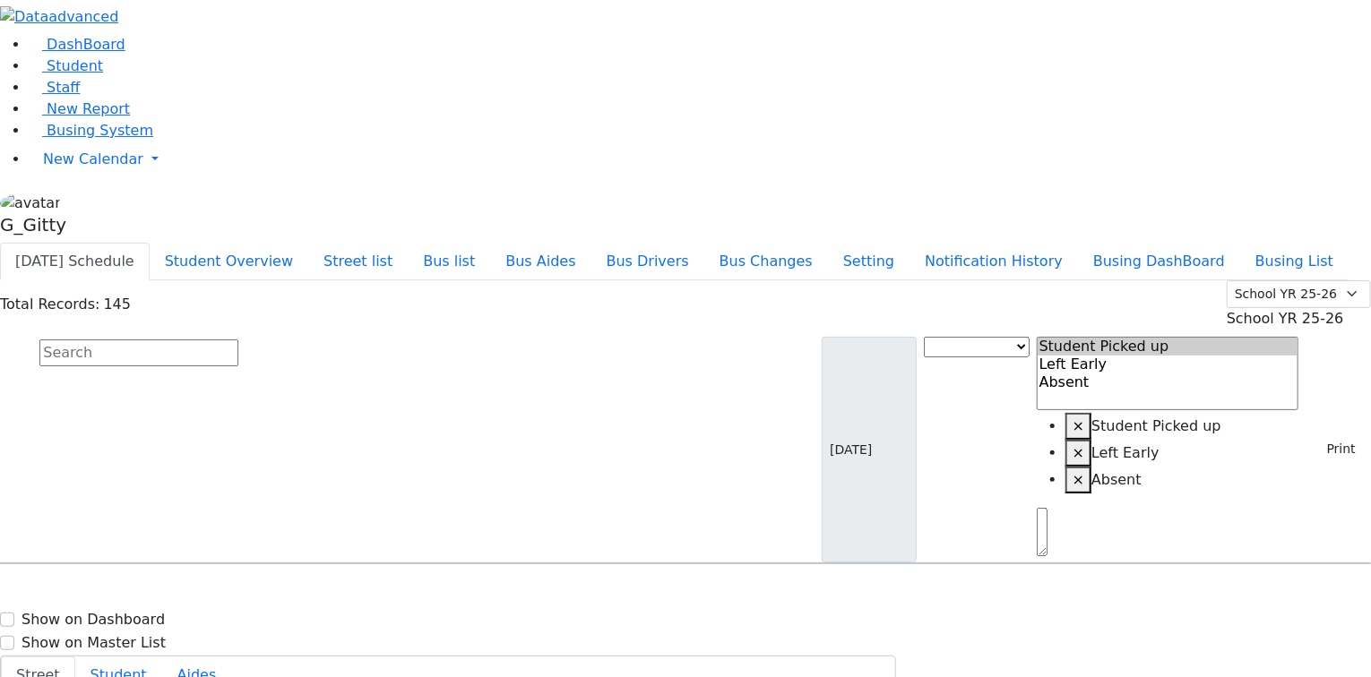
click at [374, 280] on div "Total Records: 145 Summer YR 25 School YR 25-26 Summer YR 25 School YR 24-25 Su…" at bounding box center [685, 304] width 1371 height 49
click at [238, 340] on input "text" at bounding box center [138, 353] width 199 height 27
drag, startPoint x: 979, startPoint y: 267, endPoint x: 1271, endPoint y: 584, distance: 431.3
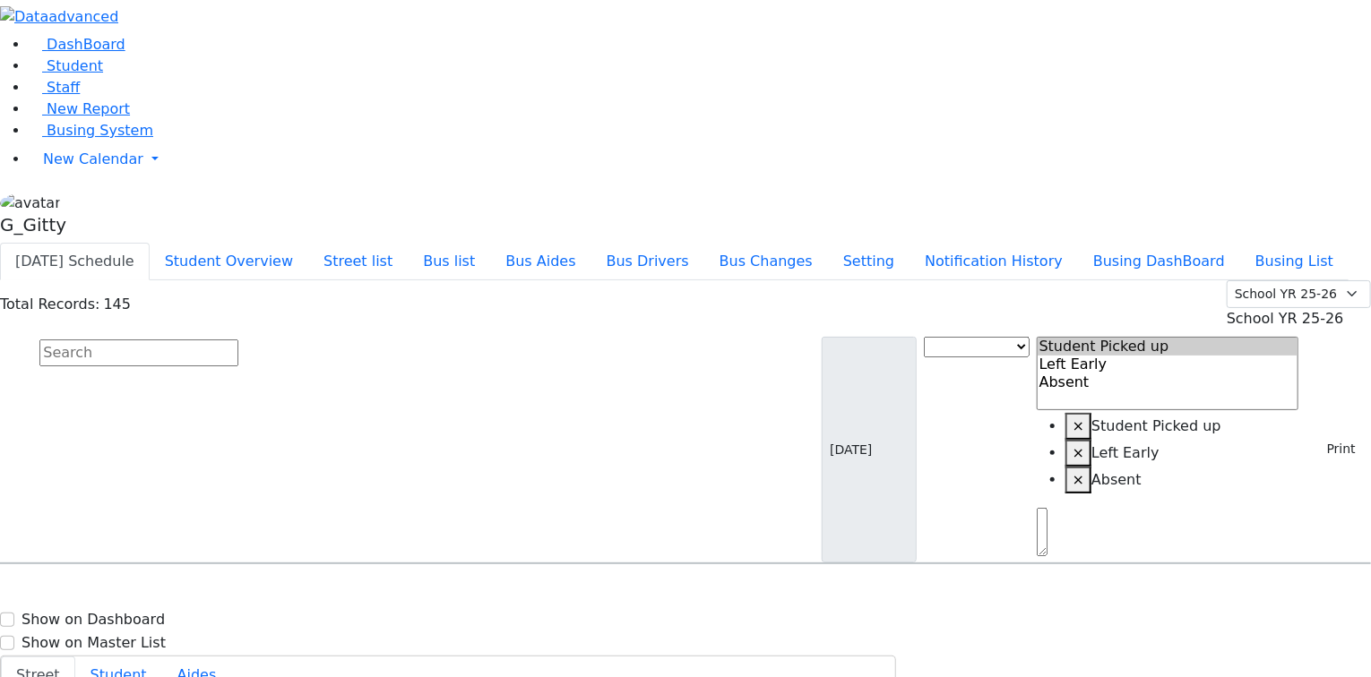
click at [238, 340] on input "text" at bounding box center [138, 353] width 199 height 27
drag, startPoint x: 1031, startPoint y: 574, endPoint x: 1031, endPoint y: 522, distance: 52.9
drag, startPoint x: 954, startPoint y: 255, endPoint x: 1211, endPoint y: 570, distance: 407.0
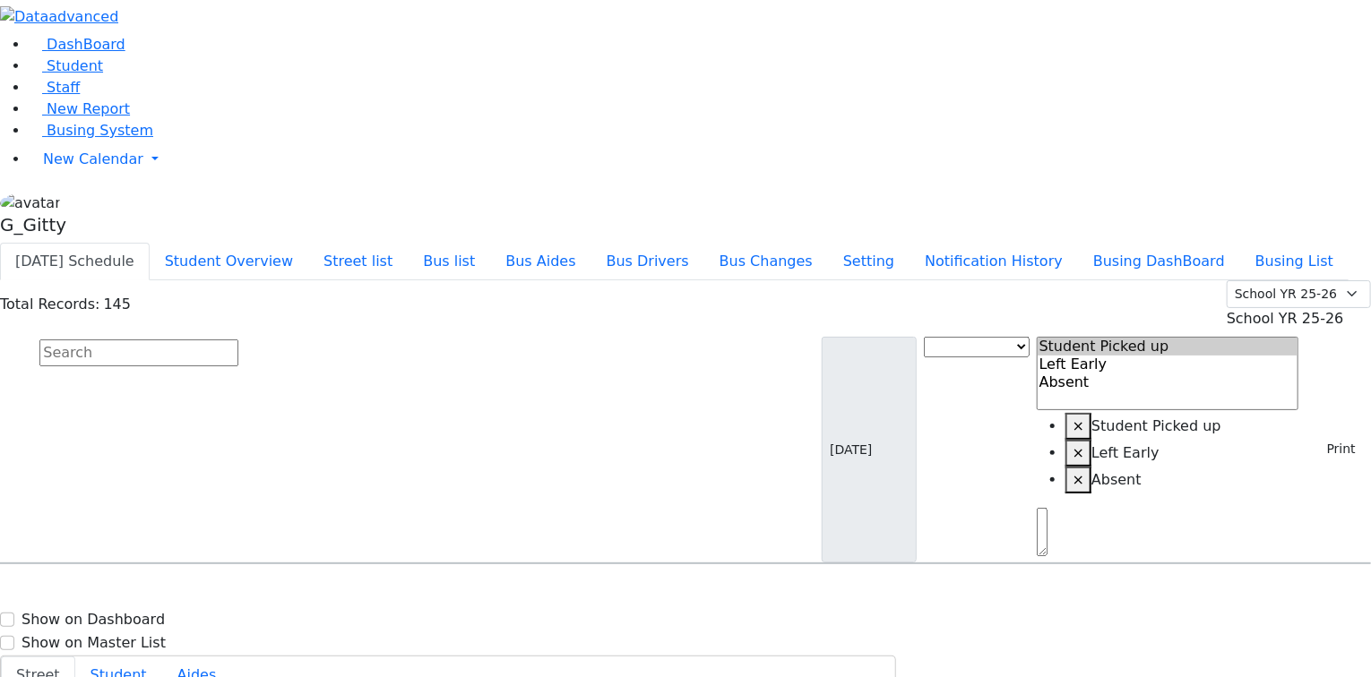
drag, startPoint x: 968, startPoint y: 232, endPoint x: 1251, endPoint y: 557, distance: 430.6
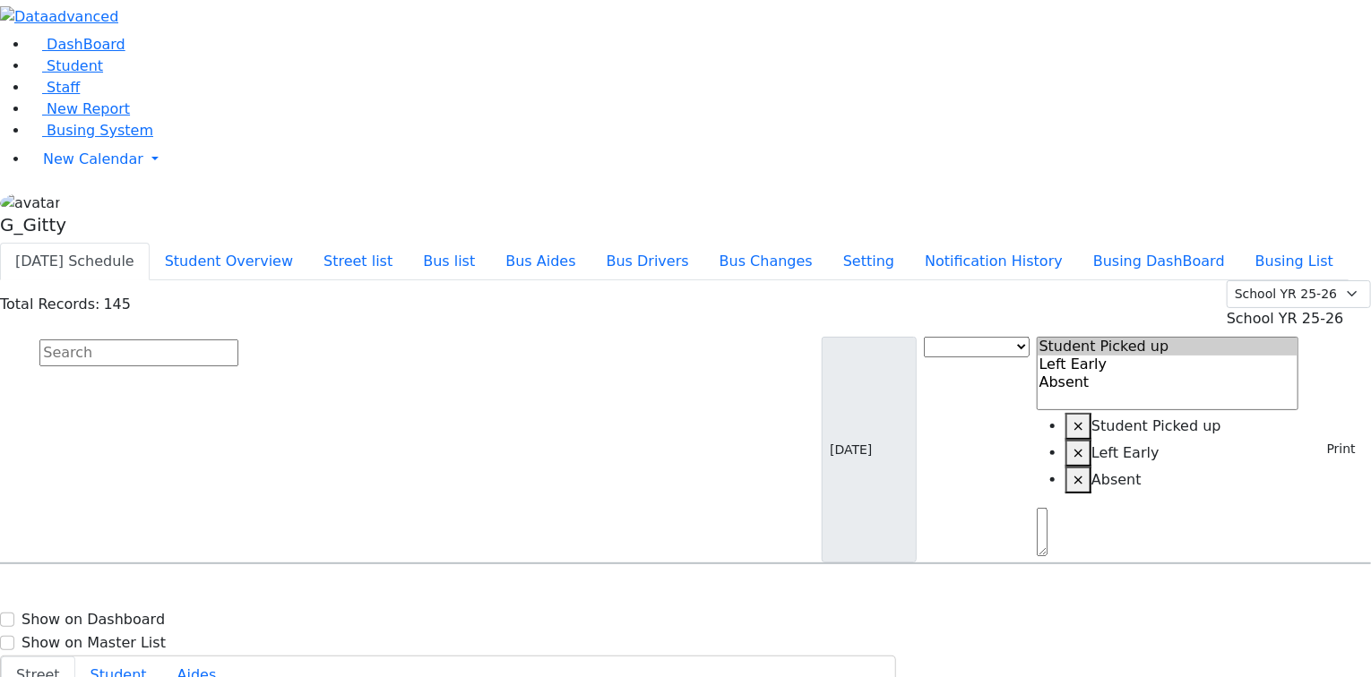
drag, startPoint x: 1038, startPoint y: 342, endPoint x: 1241, endPoint y: 558, distance: 296.7
click at [238, 340] on input "text" at bounding box center [138, 353] width 199 height 27
type input "weinber"
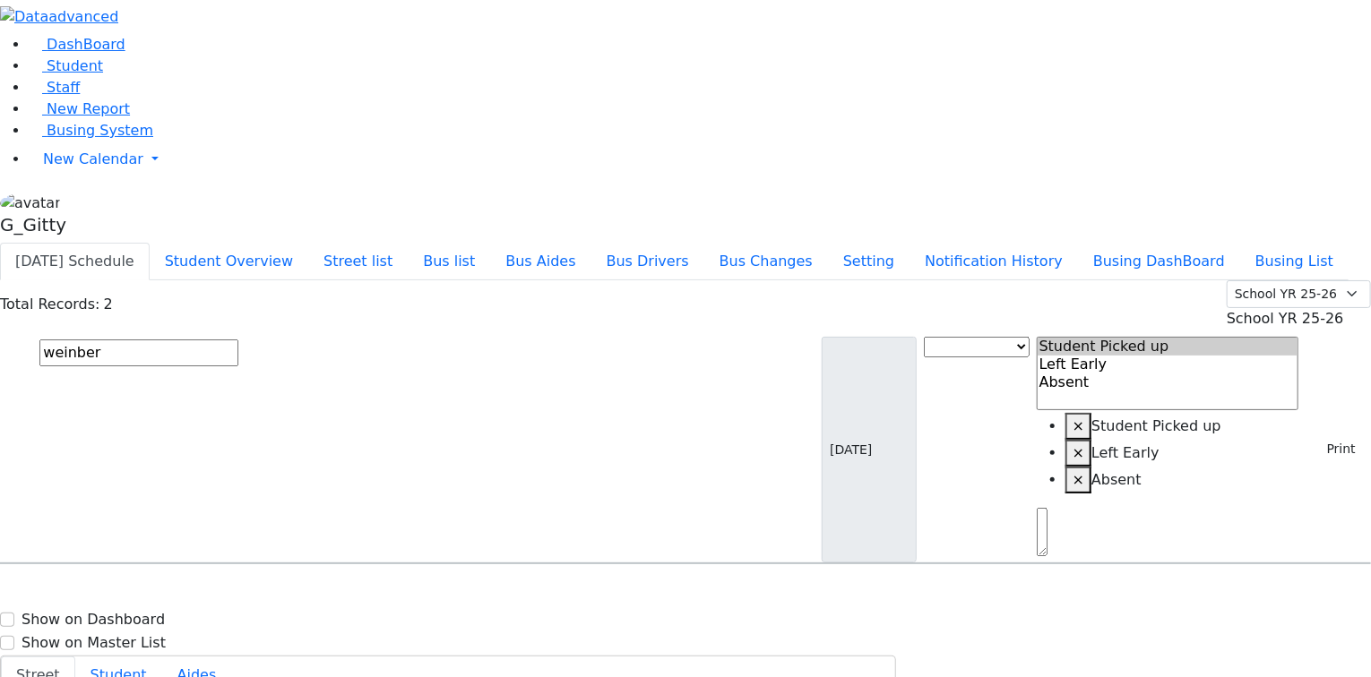
click at [381, 638] on div "17 Meron Dr. #202" at bounding box center [286, 660] width 190 height 45
select select
drag, startPoint x: 1300, startPoint y: 199, endPoint x: 1303, endPoint y: 253, distance: 53.8
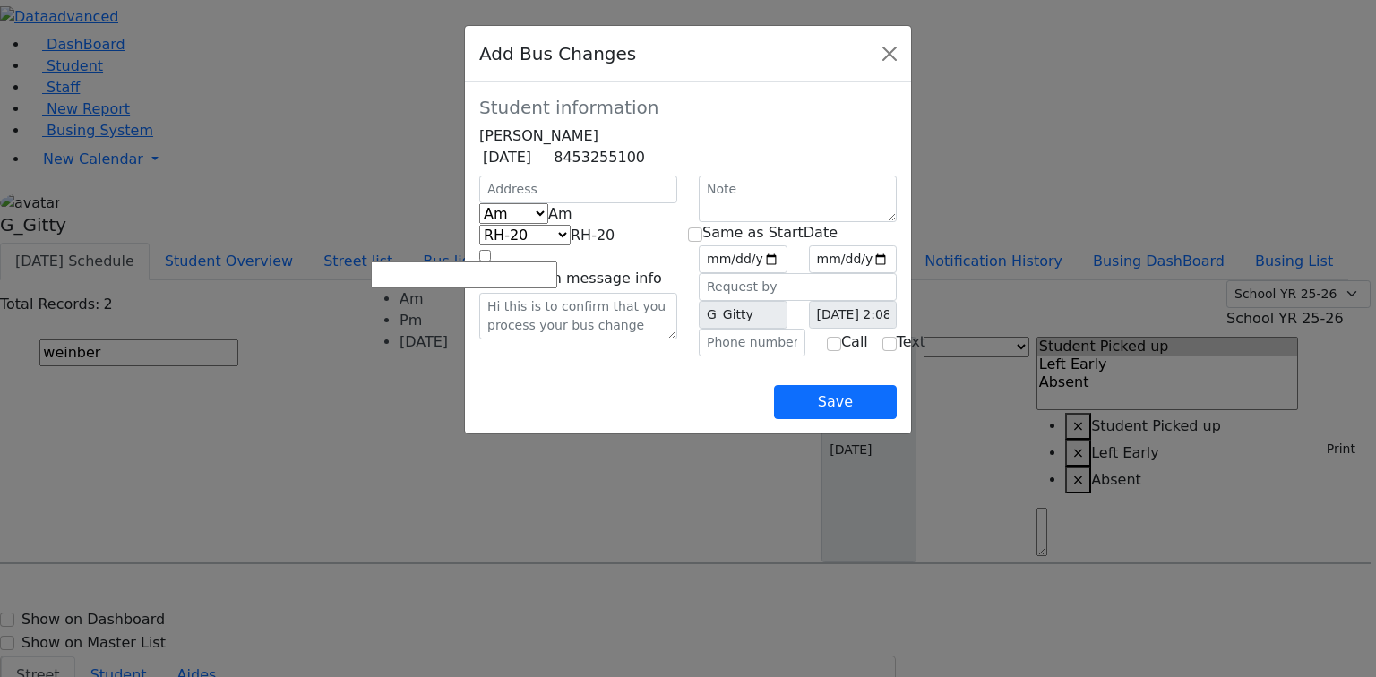
drag, startPoint x: 513, startPoint y: 248, endPoint x: 513, endPoint y: 258, distance: 9.9
click at [548, 222] on span "Am" at bounding box center [560, 213] width 24 height 17
select select "2"
drag, startPoint x: 479, startPoint y: 278, endPoint x: 486, endPoint y: 287, distance: 10.9
click at [584, 244] on span "KJ-4" at bounding box center [598, 235] width 28 height 17
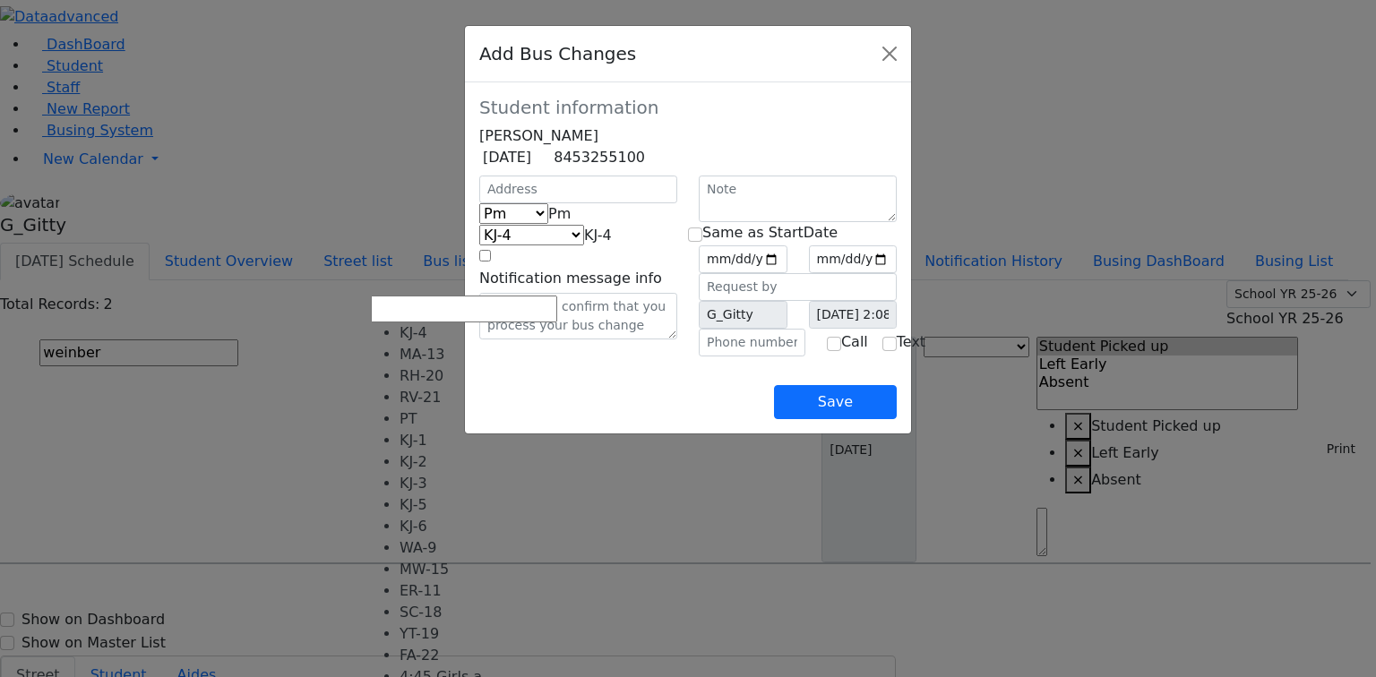
select select "372"
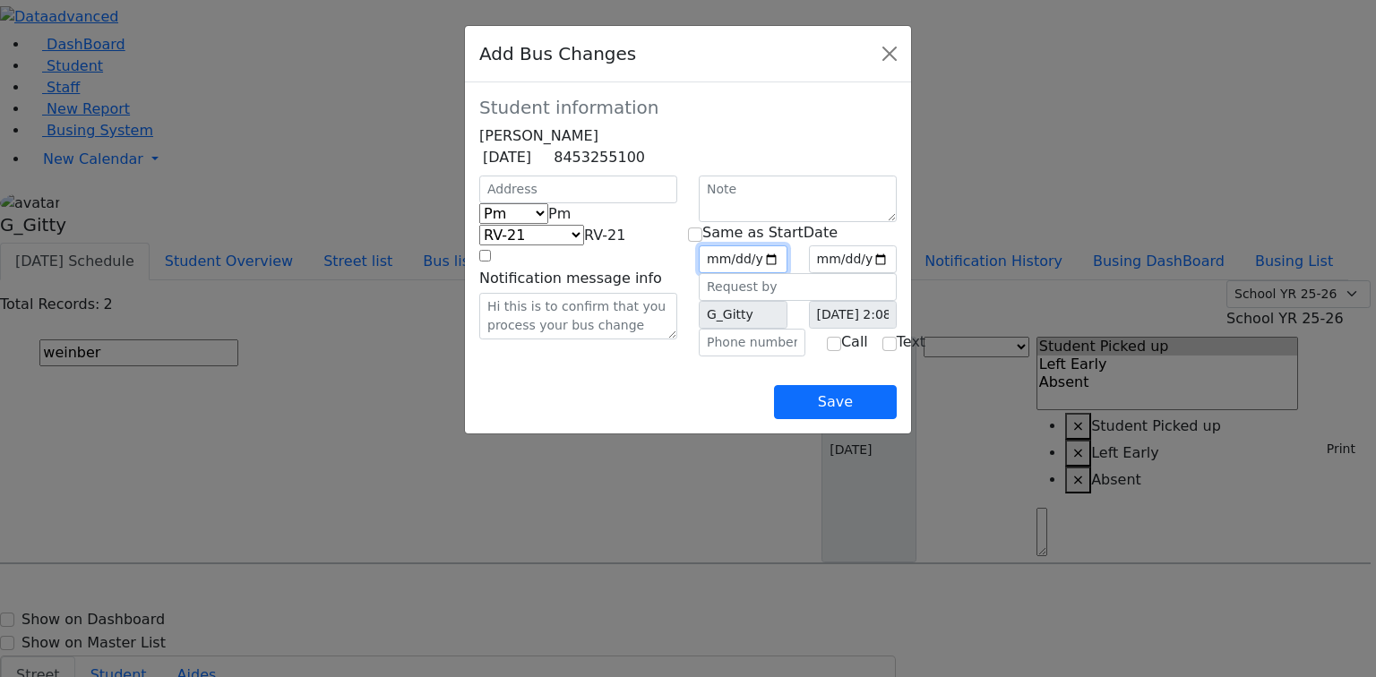
click at [788, 273] on input "date" at bounding box center [743, 260] width 89 height 28
type input "2025-09-03"
click at [703, 242] on input "checkbox" at bounding box center [695, 235] width 14 height 14
checkbox input "true"
type input "2025-09-03"
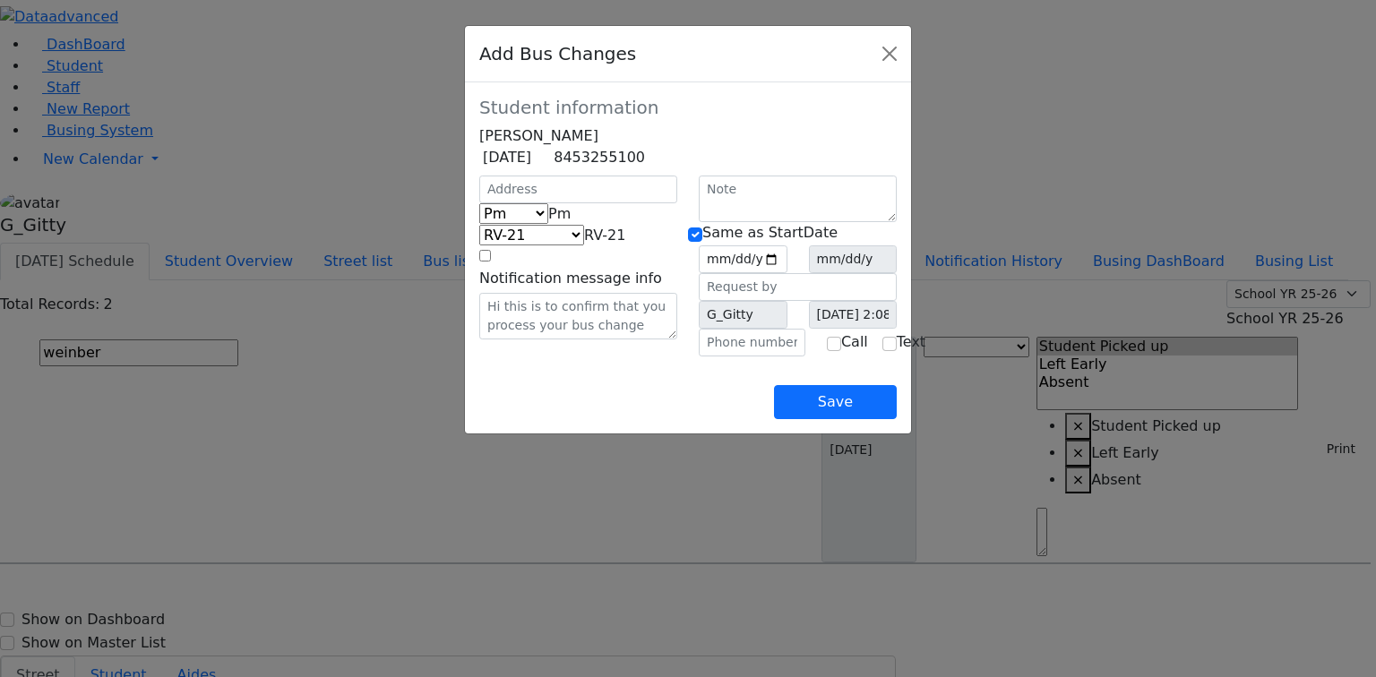
click at [599, 415] on div "Save" at bounding box center [688, 388] width 418 height 63
click at [897, 419] on button "Save" at bounding box center [835, 402] width 123 height 34
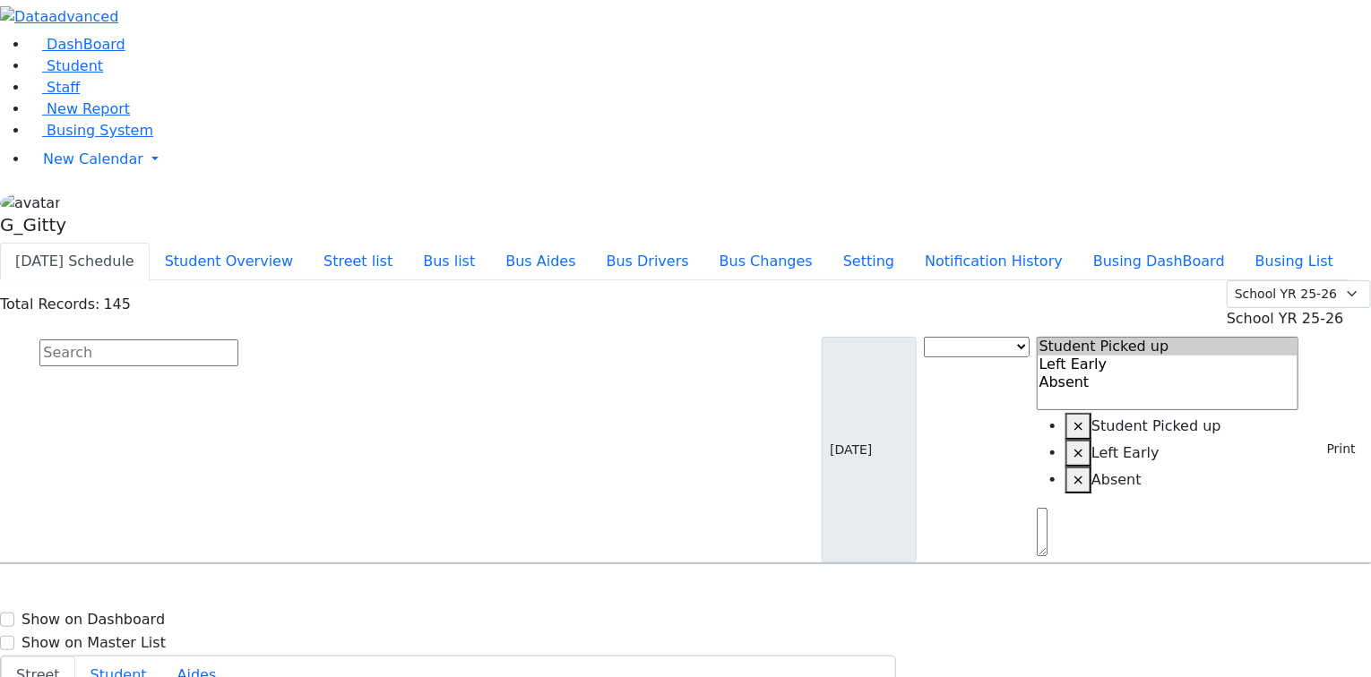
click at [238, 340] on input "text" at bounding box center [138, 353] width 199 height 27
type input "simon"
click at [629, 616] on h6 "5 Satmar Dr #302 - 8457824076" at bounding box center [514, 624] width 230 height 17
select select
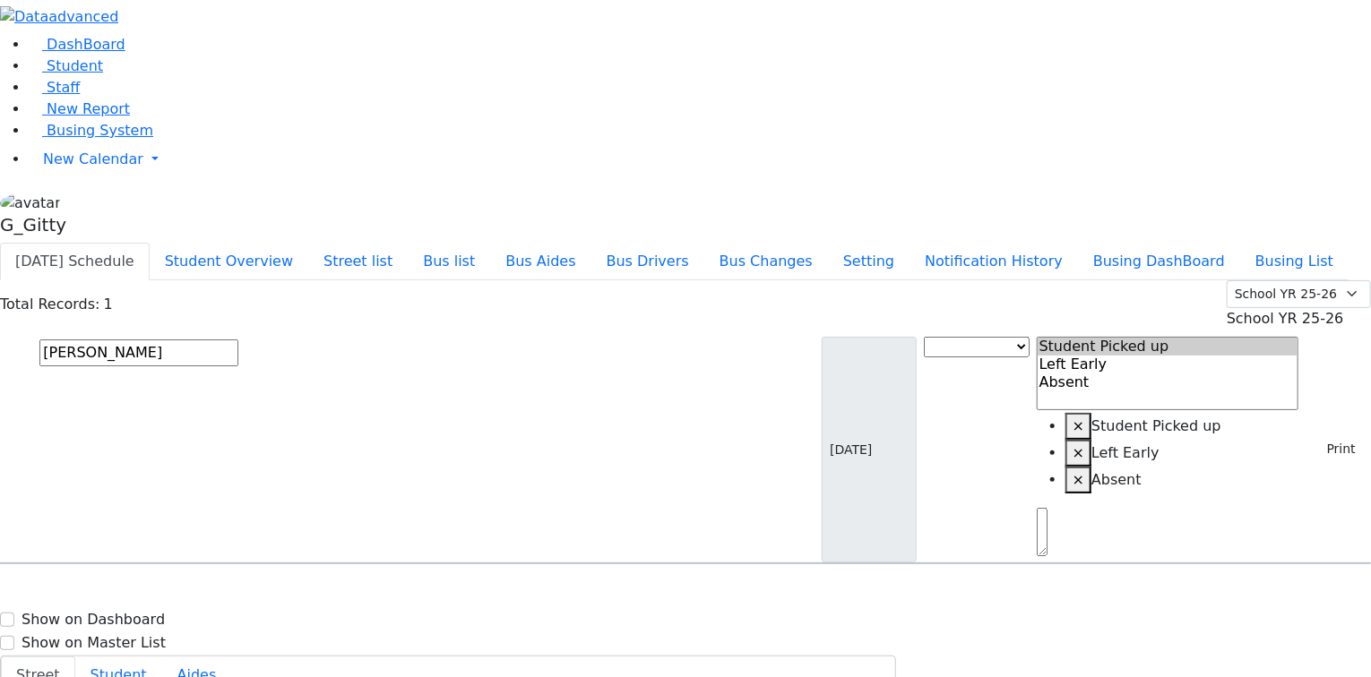
click at [238, 340] on input "simon" at bounding box center [138, 353] width 199 height 27
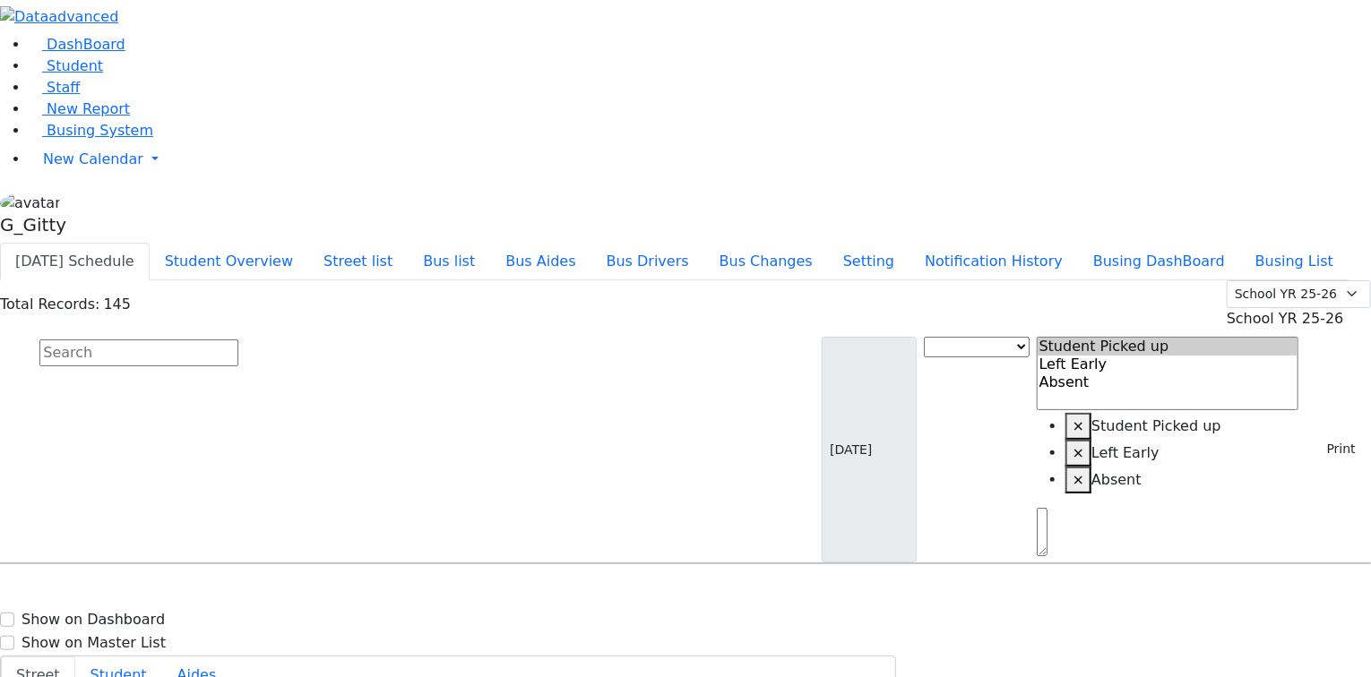
click at [238, 340] on input "text" at bounding box center [138, 353] width 199 height 27
type input "shulem"
click at [381, 593] on div "[STREET_ADDRESS]" at bounding box center [286, 615] width 190 height 45
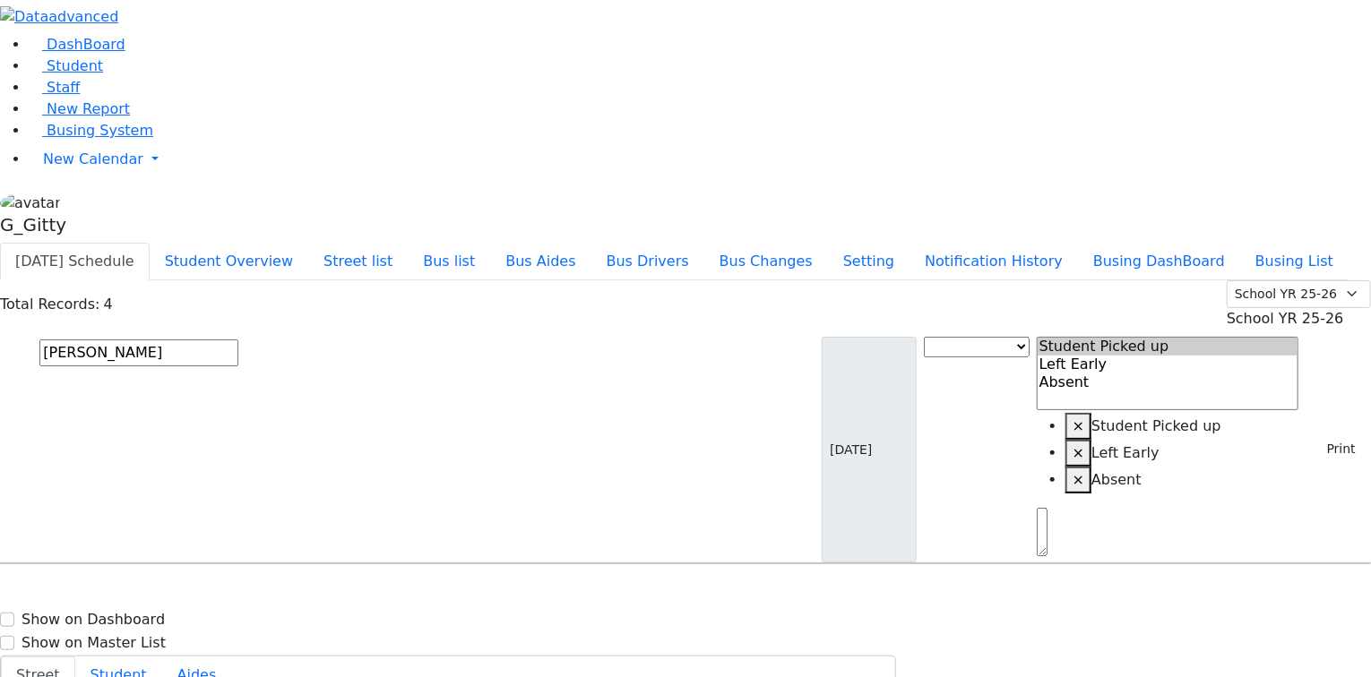
select select
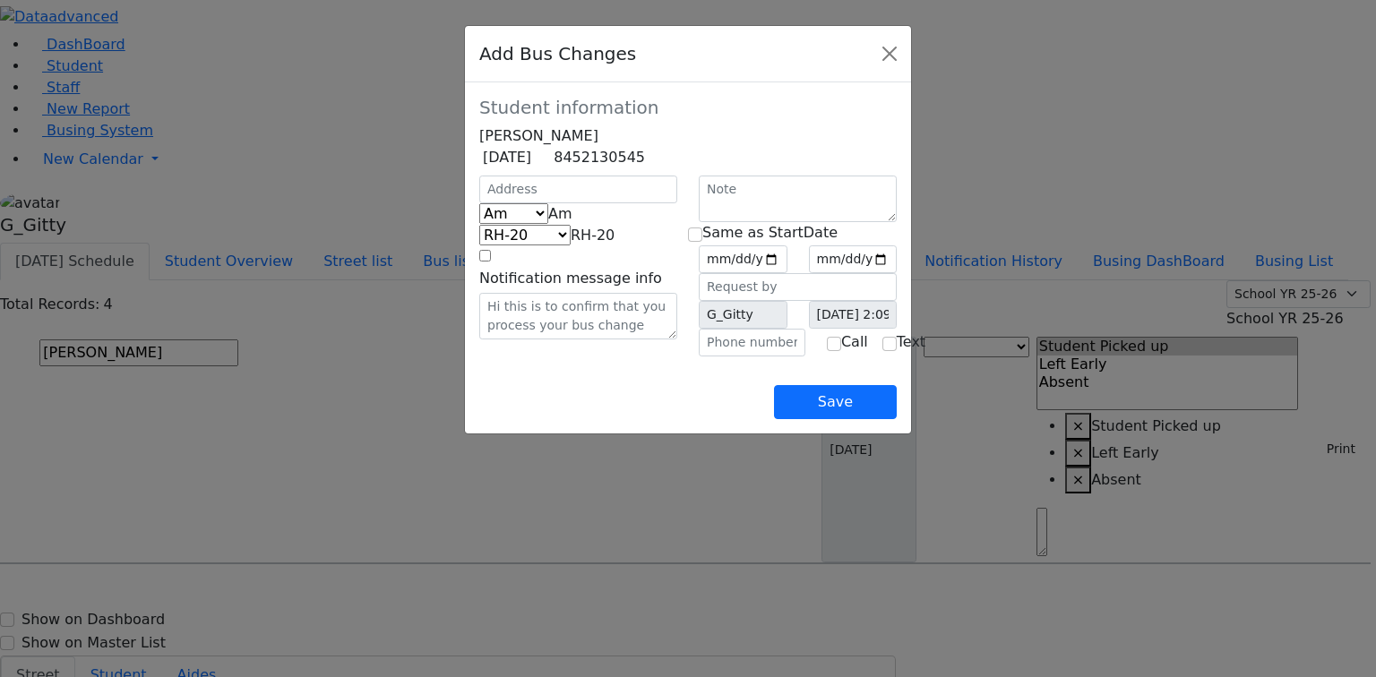
click at [517, 203] on div at bounding box center [579, 190] width 220 height 28
click at [548, 222] on span "Am" at bounding box center [560, 213] width 24 height 17
select select "2"
select select "337"
click at [491, 203] on input "text" at bounding box center [578, 190] width 198 height 28
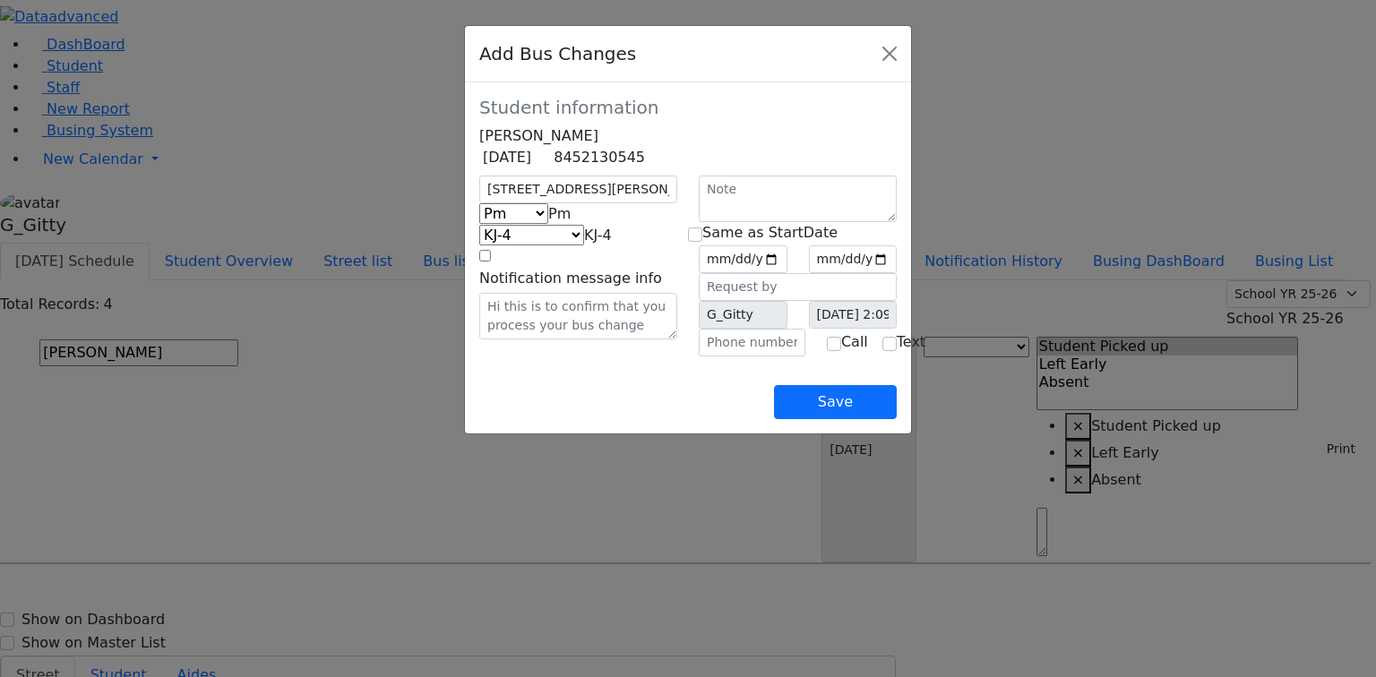
drag, startPoint x: 475, startPoint y: 254, endPoint x: 484, endPoint y: 251, distance: 9.4
type input "19 Van Buren Dr"
select select "399"
click at [788, 273] on input "date" at bounding box center [743, 260] width 89 height 28
type input "2025-09-03"
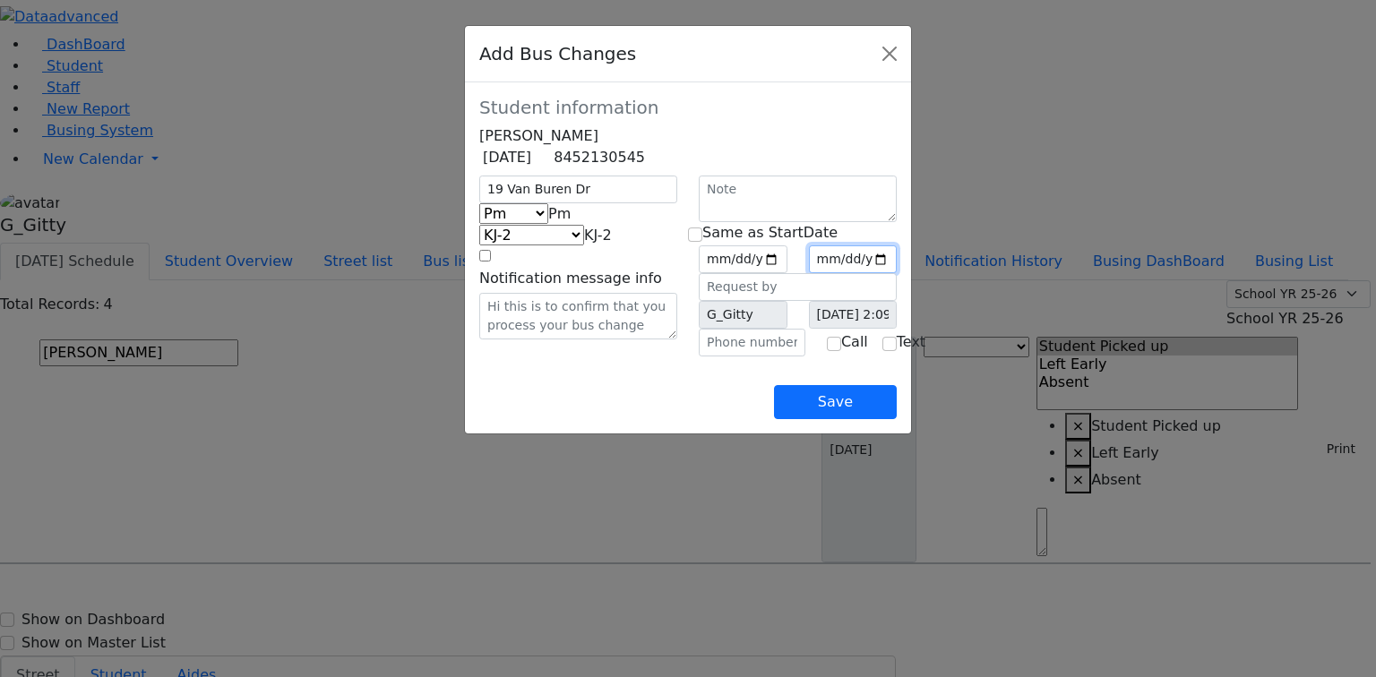
drag, startPoint x: 993, startPoint y: 283, endPoint x: 982, endPoint y: 289, distance: 12.4
click at [898, 273] on input "date" at bounding box center [853, 260] width 89 height 28
type input "2025-09-03"
click at [739, 357] on input "text" at bounding box center [752, 343] width 107 height 28
type input "[PHONE_NUMBER]"
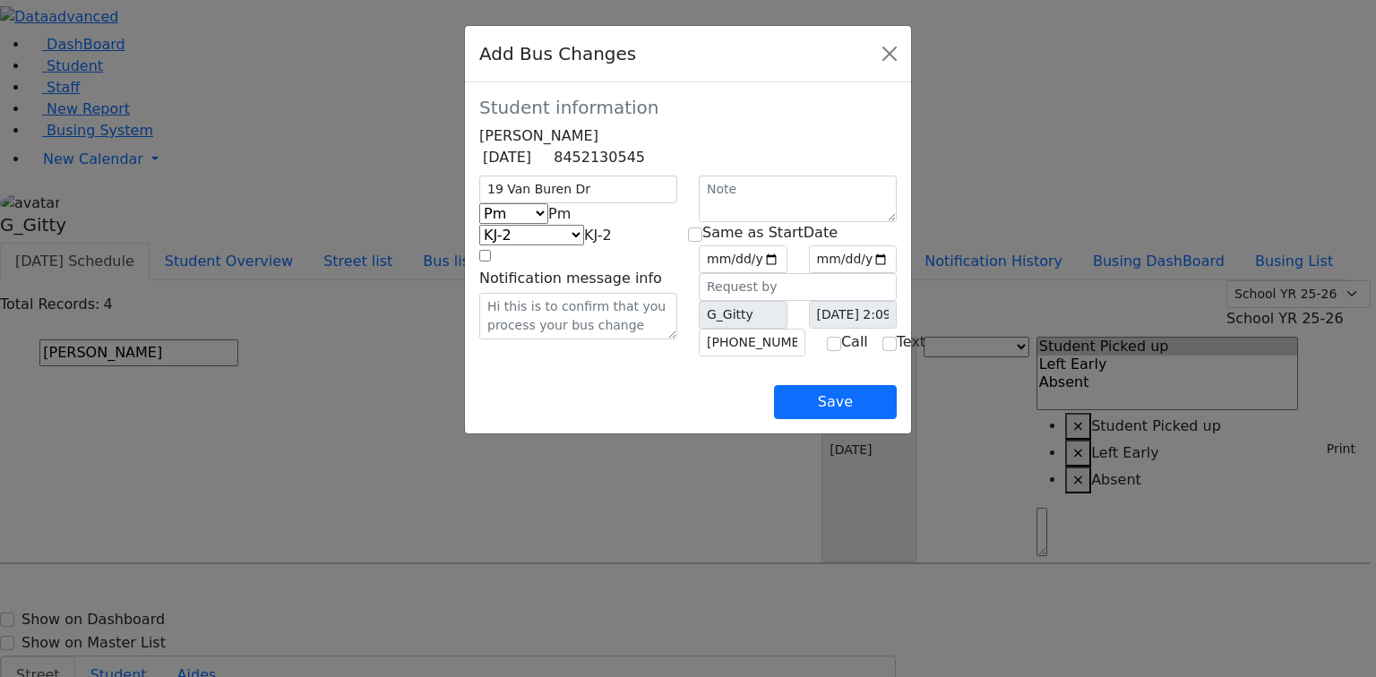
click at [594, 357] on div "19 Van Buren Dr Am Pm Friday Pm KJ-4 MA-13 RH-20 RV-21 PT KJ-1 KJ-2 KJ-3 KJ-5 K…" at bounding box center [579, 266] width 220 height 181
click at [897, 419] on button "Save" at bounding box center [835, 402] width 123 height 34
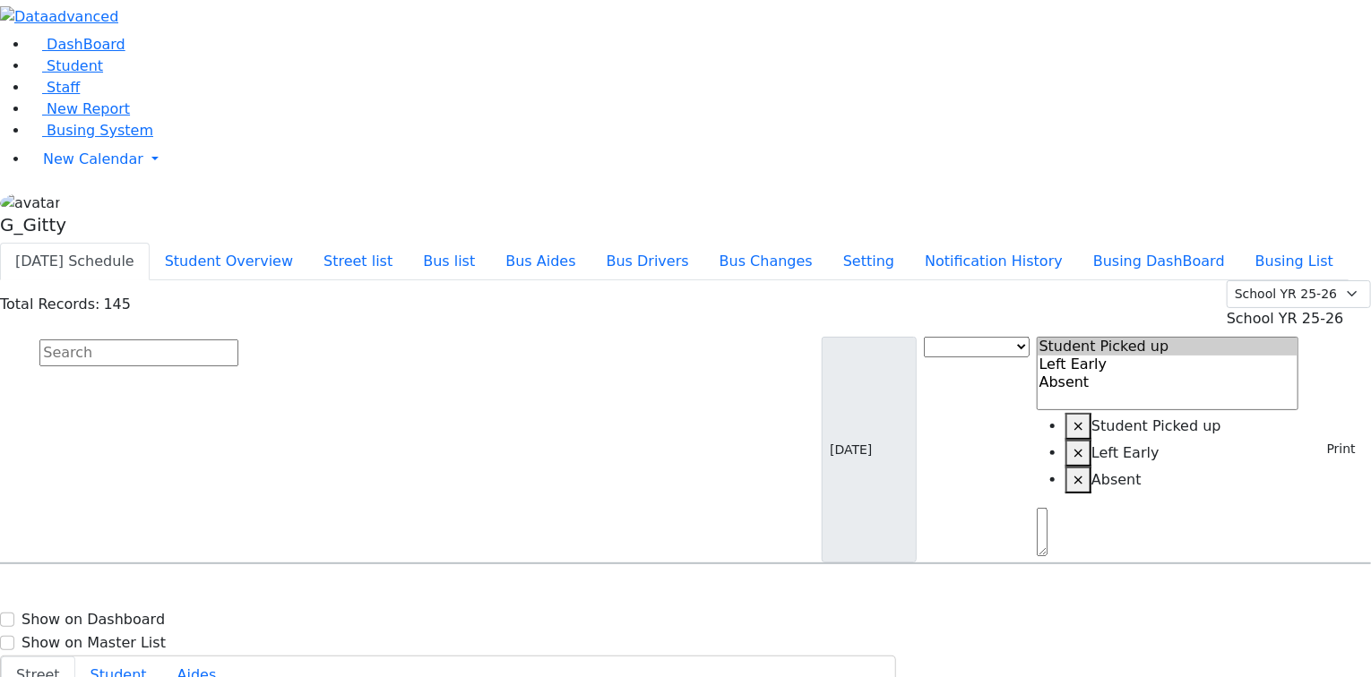
click at [238, 340] on input "text" at bounding box center [138, 353] width 199 height 27
type input "lebo"
click at [143, 617] on span "8457741172" at bounding box center [101, 624] width 83 height 15
select select
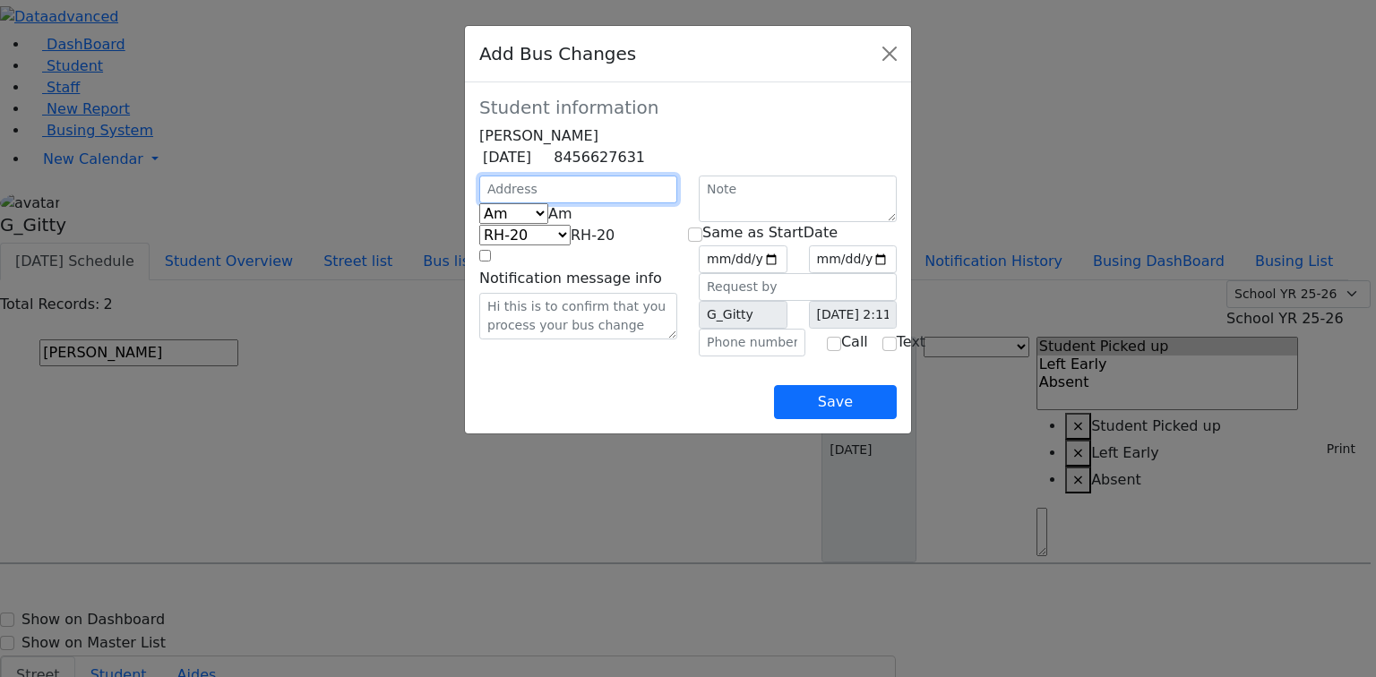
click at [479, 203] on input "text" at bounding box center [578, 190] width 198 height 28
type input "6 Meron Dr"
select select "395"
click at [548, 222] on span "Am" at bounding box center [560, 213] width 24 height 17
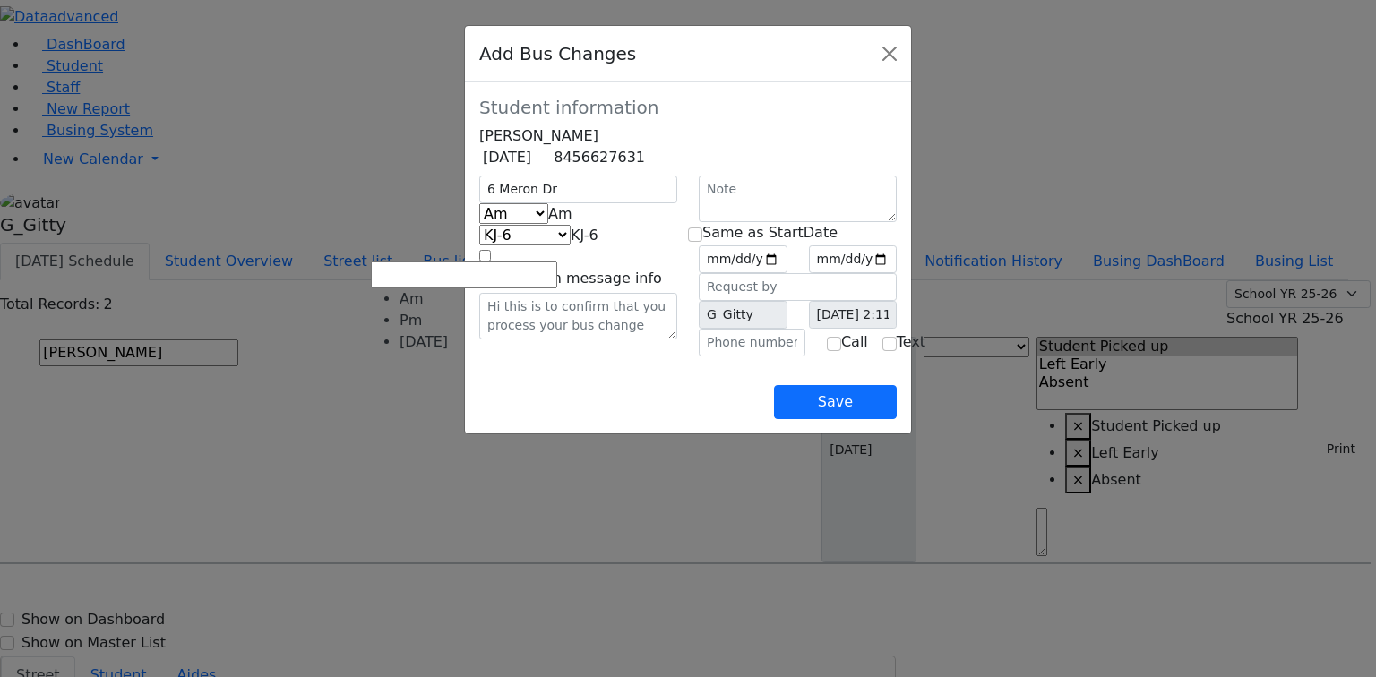
select select "2"
select select "398"
click at [767, 357] on input "text" at bounding box center [752, 343] width 107 height 28
type input "(845) 774-1172"
click at [713, 412] on div "Save" at bounding box center [688, 388] width 418 height 63
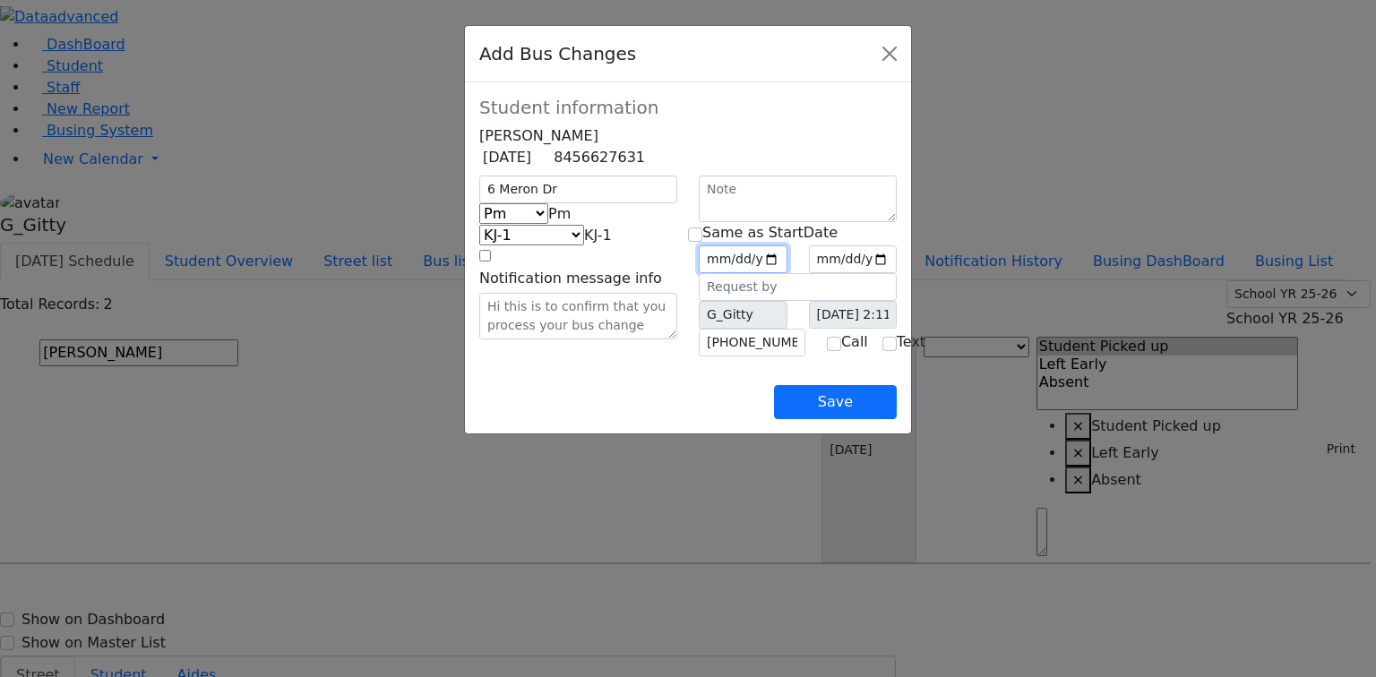
click at [788, 273] on input "date" at bounding box center [743, 260] width 89 height 28
type input "2025-09-03"
click at [703, 242] on input "checkbox" at bounding box center [695, 235] width 14 height 14
checkbox input "true"
type input "2025-09-03"
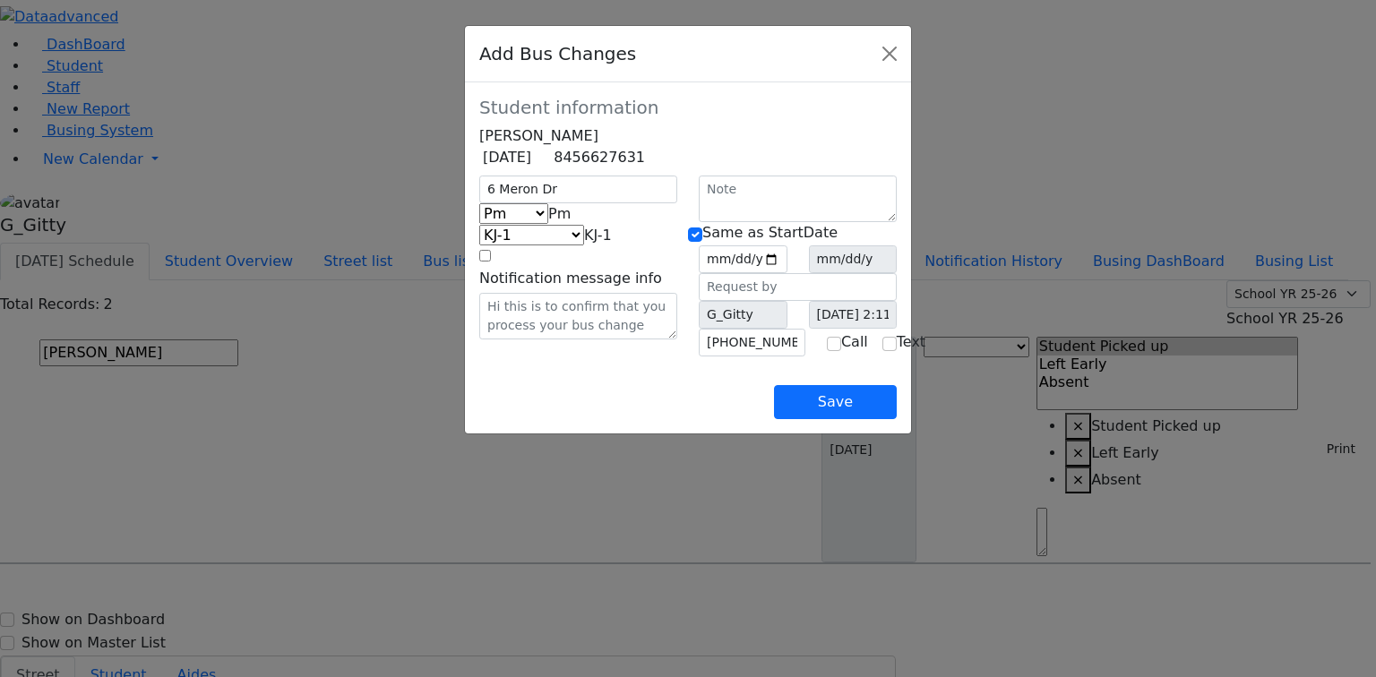
click at [590, 419] on div "Save" at bounding box center [688, 388] width 418 height 63
click at [545, 357] on div "6 Meron Dr Am Pm Friday Pm KJ-4 MA-13 RH-20 RV-21 PT KJ-1 KJ-2 KJ-3 KJ-5 KJ-6 W…" at bounding box center [579, 266] width 220 height 181
click at [897, 419] on button "Save" at bounding box center [835, 402] width 123 height 34
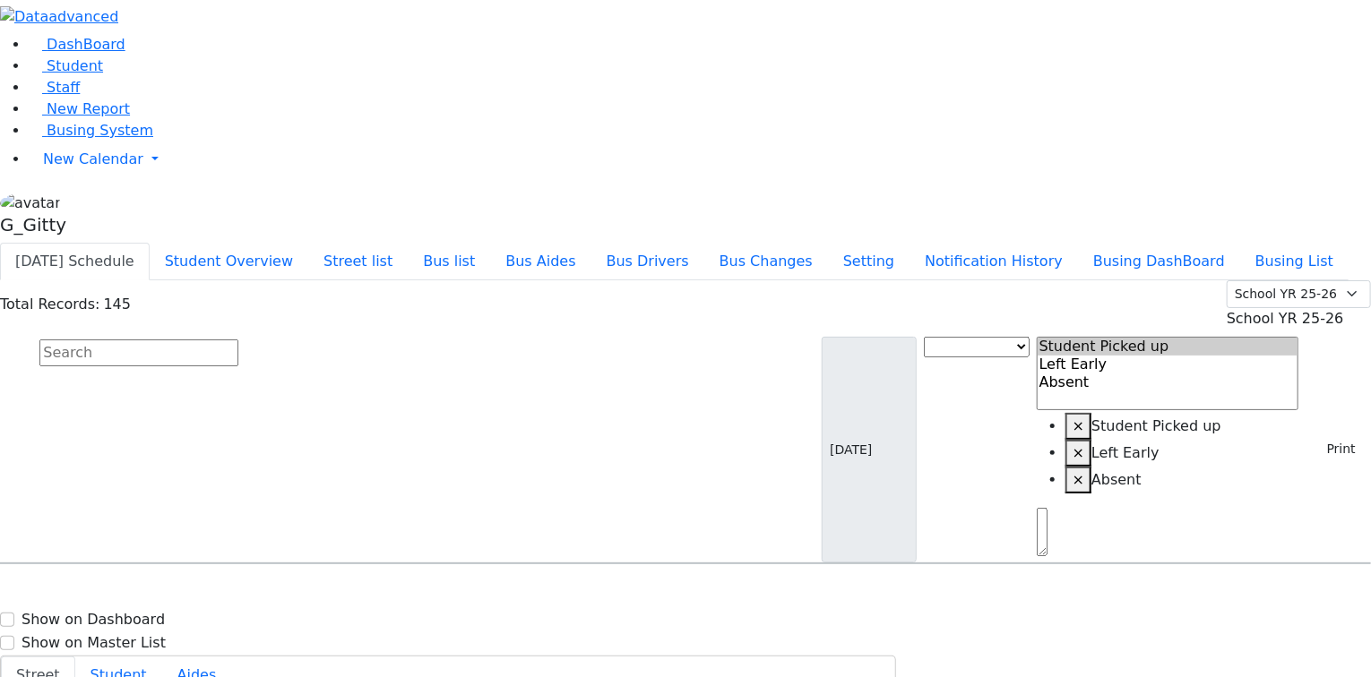
click at [103, 74] on link "Student" at bounding box center [66, 65] width 74 height 17
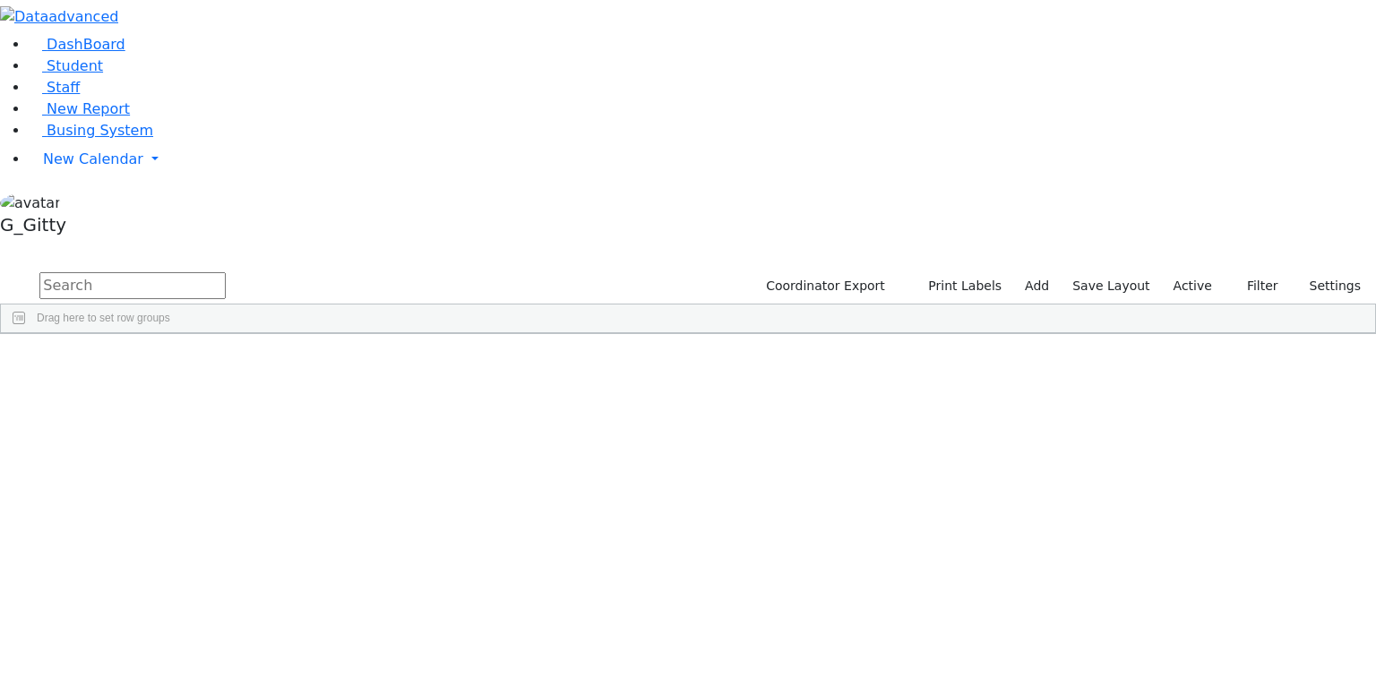
click at [226, 272] on input "text" at bounding box center [132, 285] width 186 height 27
type input "srtu"
drag, startPoint x: 848, startPoint y: 219, endPoint x: 839, endPoint y: 215, distance: 9.7
click at [839, 363] on div at bounding box center [679, 366] width 1356 height 6
click at [226, 272] on input "srtu" at bounding box center [132, 285] width 186 height 27
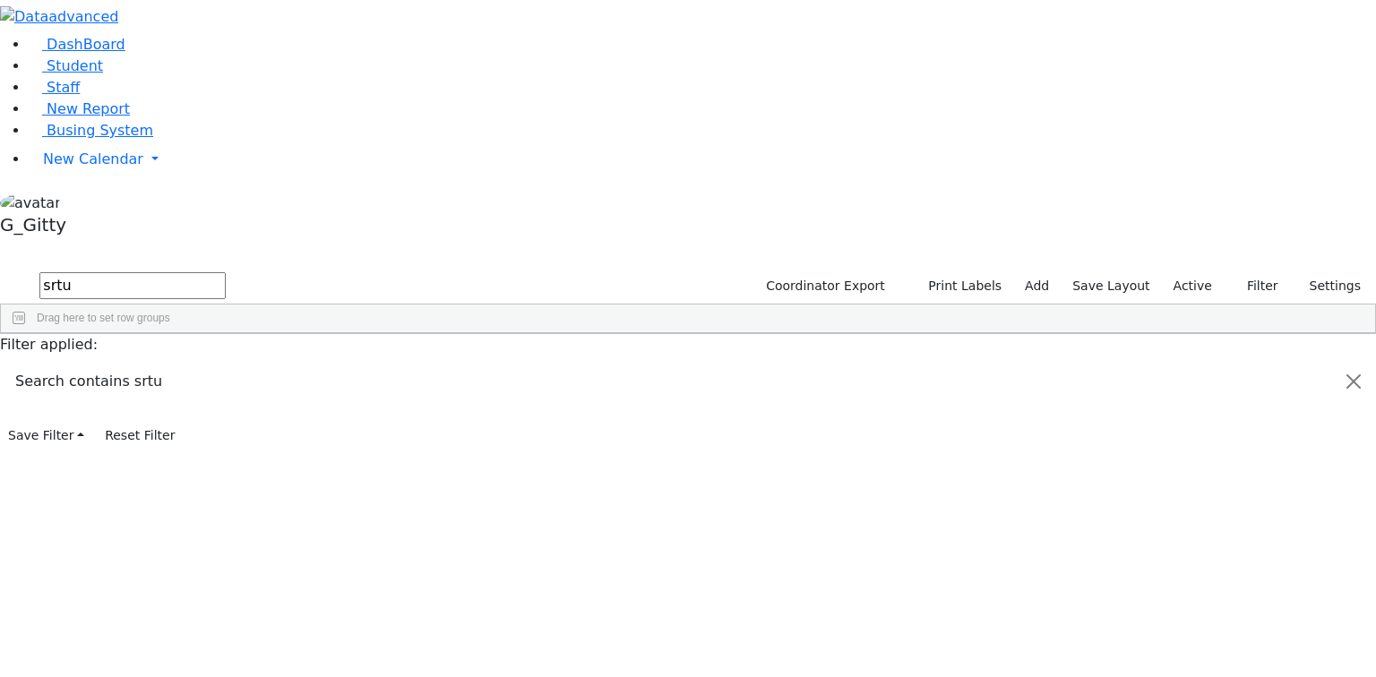
click at [226, 272] on input "srtu" at bounding box center [132, 285] width 186 height 27
click at [226, 272] on input "text" at bounding box center [132, 285] width 186 height 27
type input "stru"
click at [227, 363] on div "Strulovic" at bounding box center [170, 375] width 114 height 25
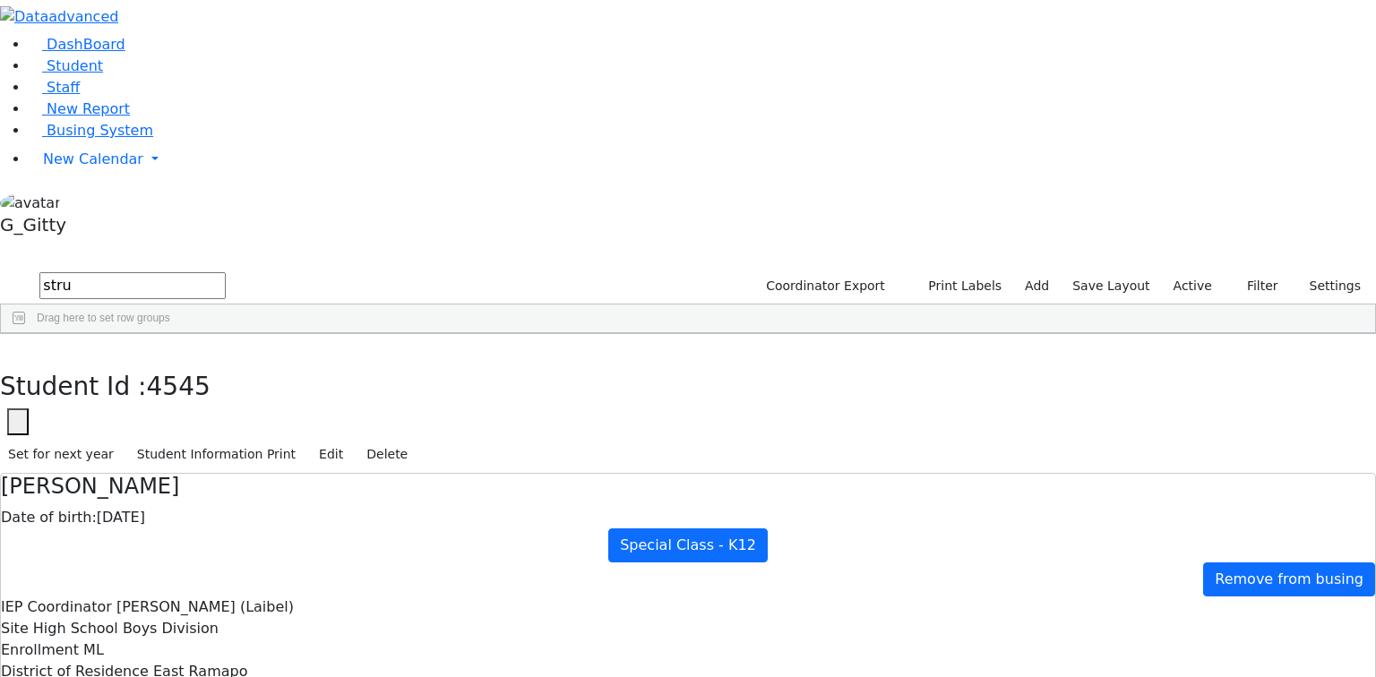
drag, startPoint x: 460, startPoint y: 221, endPoint x: 724, endPoint y: 522, distance: 400.7
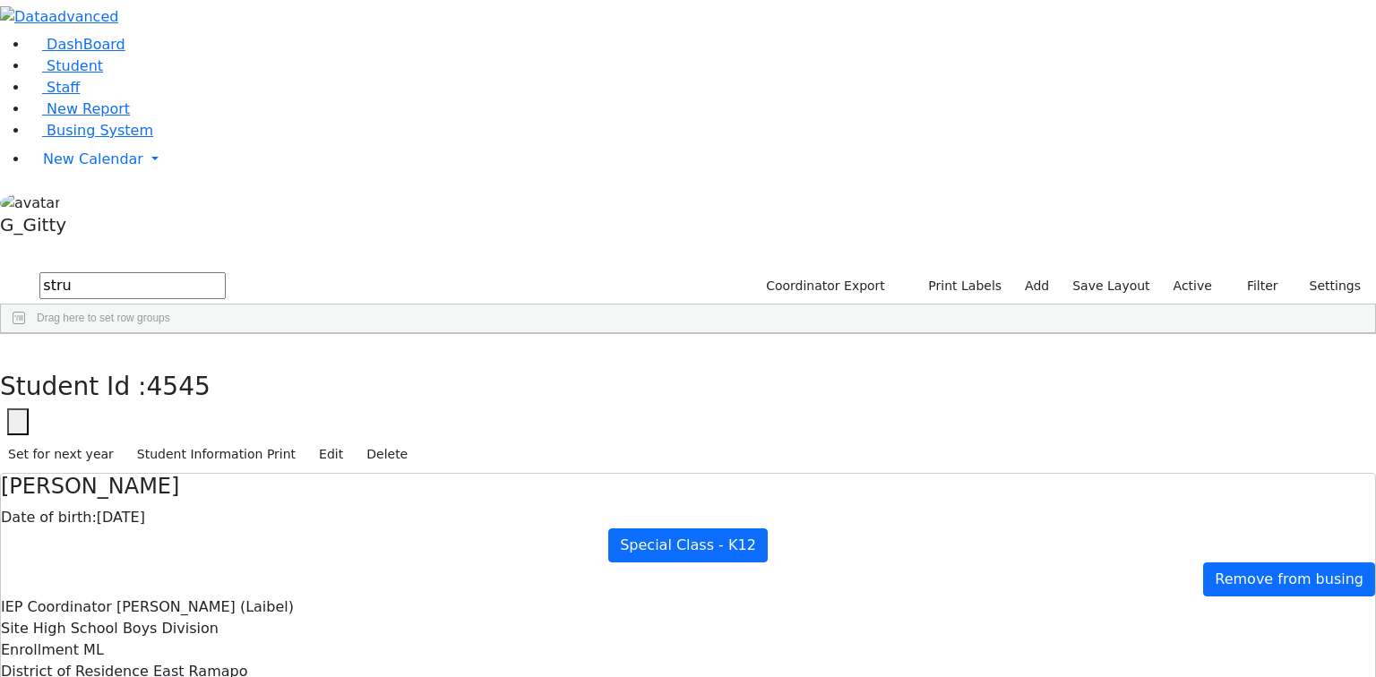
drag, startPoint x: 473, startPoint y: 226, endPoint x: 772, endPoint y: 588, distance: 469.8
drag, startPoint x: 817, startPoint y: 472, endPoint x: 470, endPoint y: 478, distance: 346.9
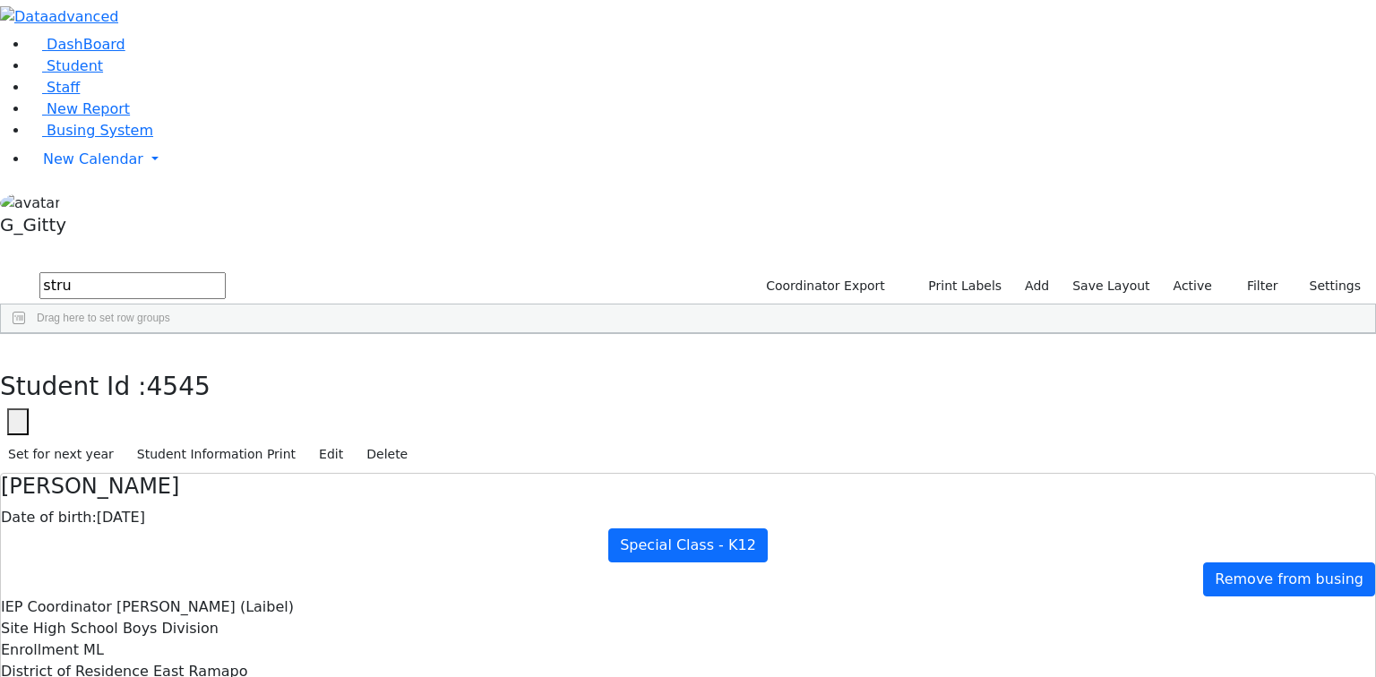
drag, startPoint x: 453, startPoint y: 214, endPoint x: 743, endPoint y: 590, distance: 474.1
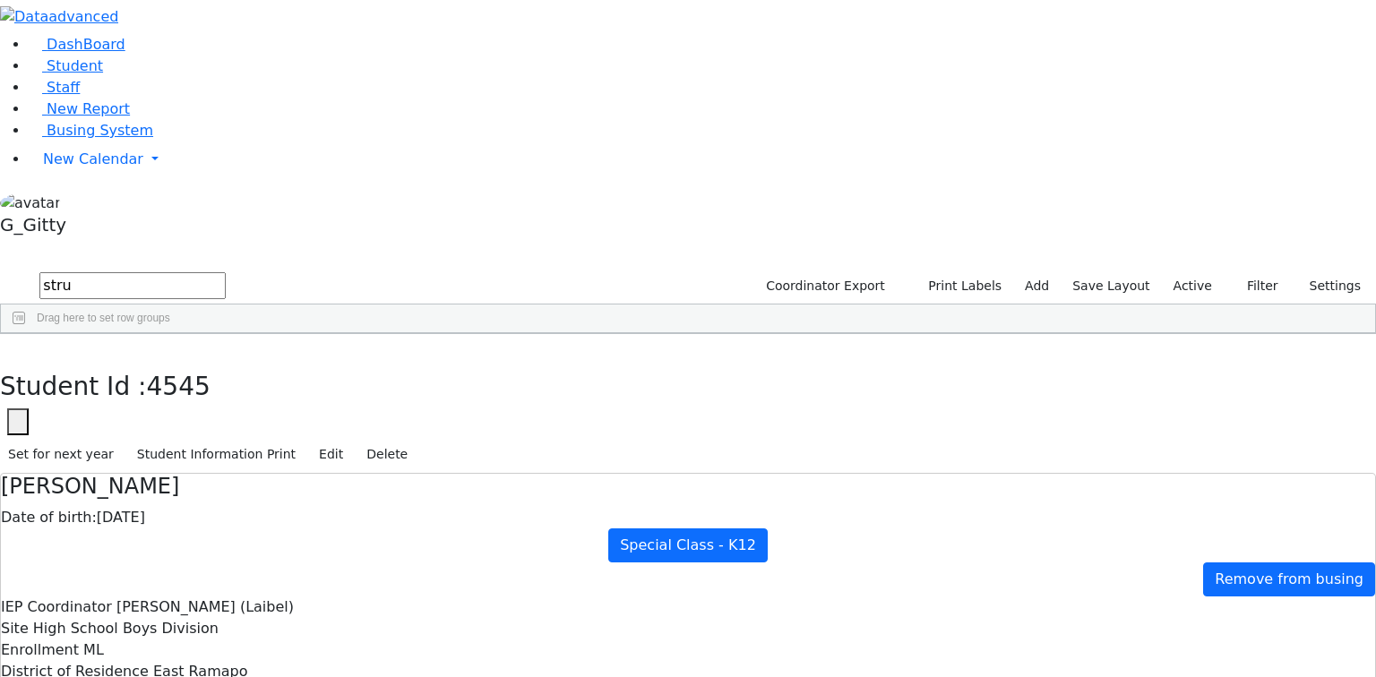
drag, startPoint x: 779, startPoint y: 427, endPoint x: 475, endPoint y: 418, distance: 303.9
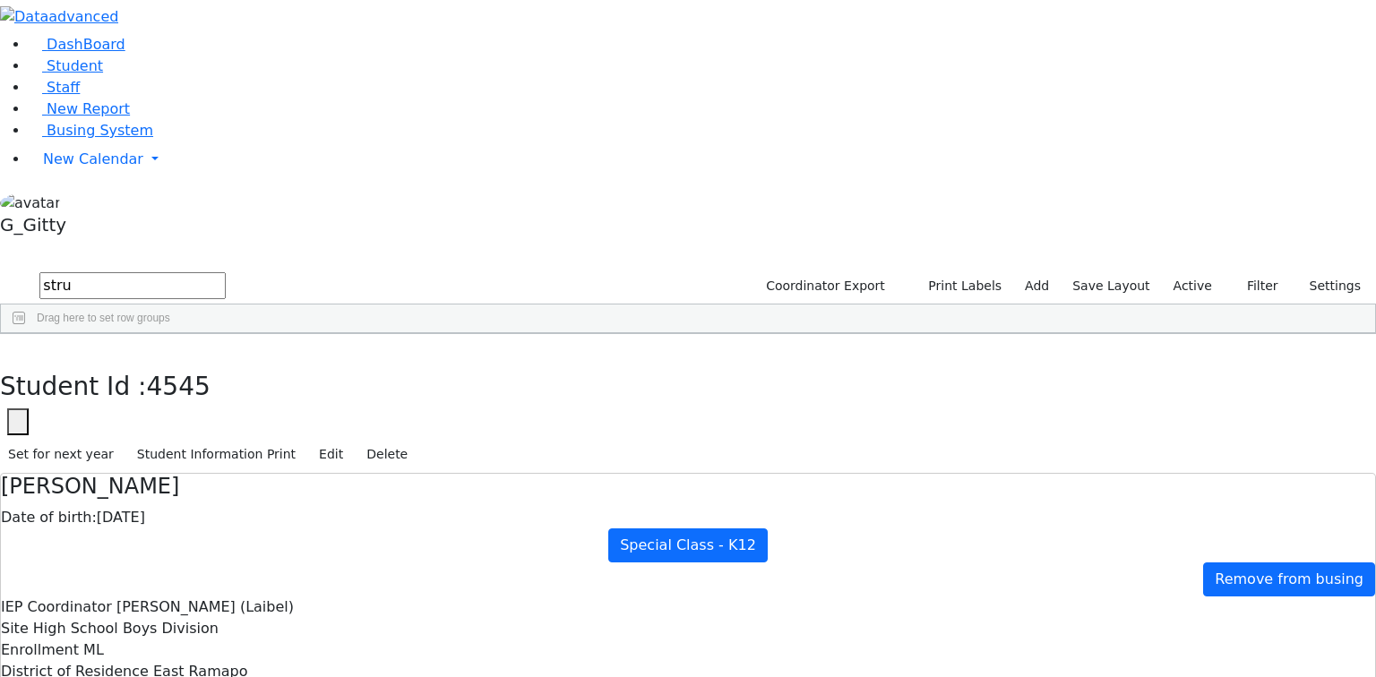
drag, startPoint x: 324, startPoint y: 337, endPoint x: 358, endPoint y: 351, distance: 36.1
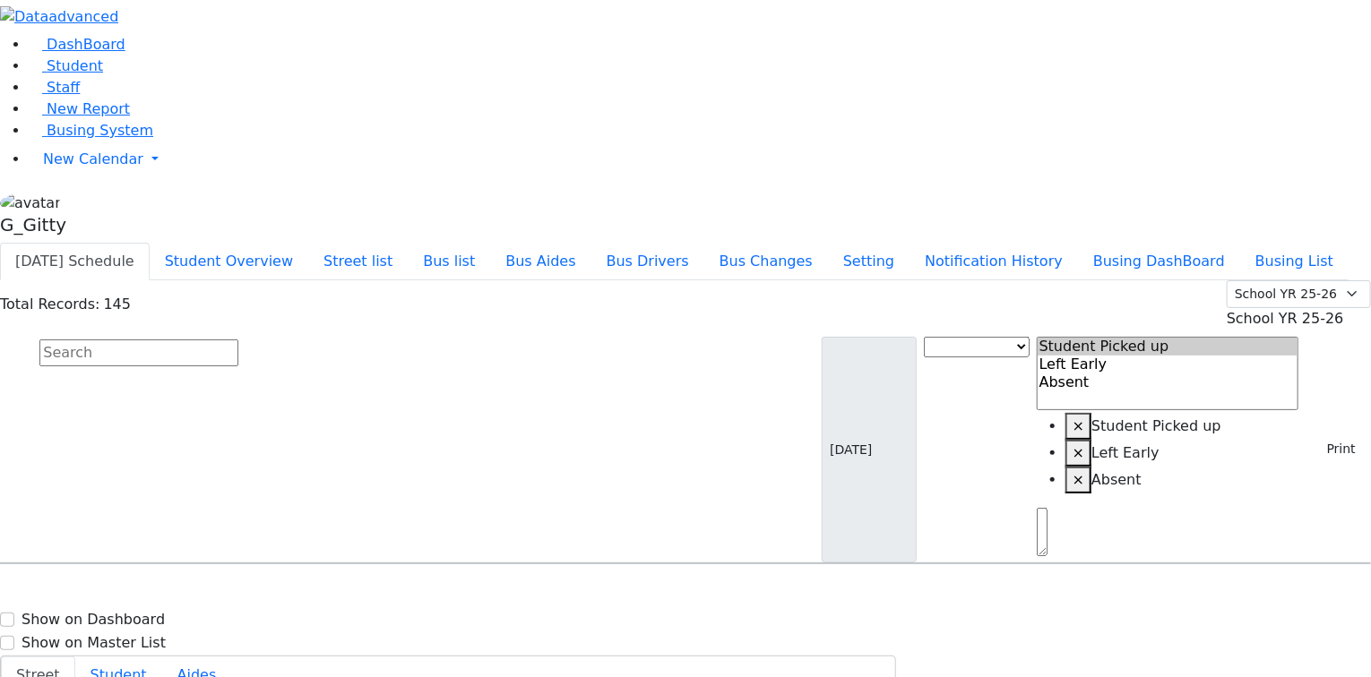
click at [238, 340] on input "text" at bounding box center [138, 353] width 199 height 27
type input "[PERSON_NAME]"
drag, startPoint x: 427, startPoint y: 243, endPoint x: 477, endPoint y: 250, distance: 50.7
click at [381, 593] on div "[STREET_ADDRESS]" at bounding box center [286, 615] width 190 height 45
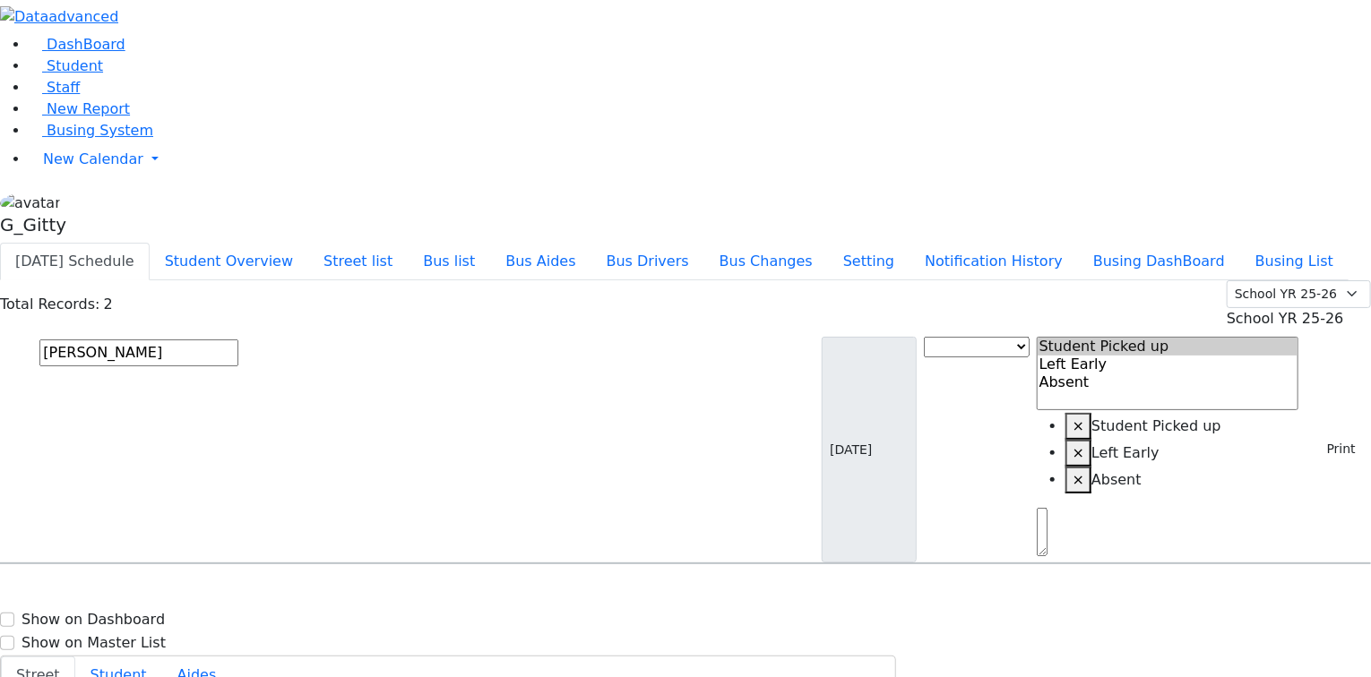
select select "1"
click at [238, 340] on input "text" at bounding box center [138, 353] width 199 height 27
type input "[PERSON_NAME]"
click at [381, 593] on div "[STREET_ADDRESS]" at bounding box center [286, 615] width 190 height 45
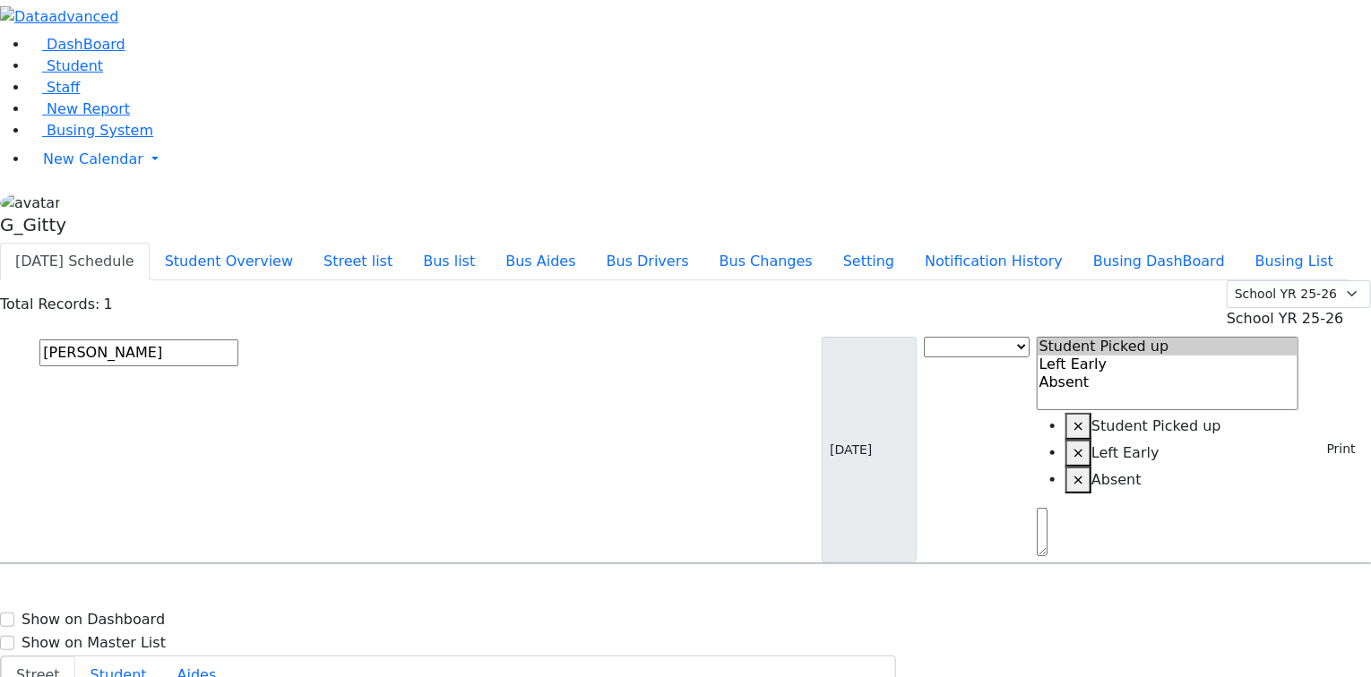
select select "1"
click at [238, 340] on input "text" at bounding box center [138, 353] width 199 height 27
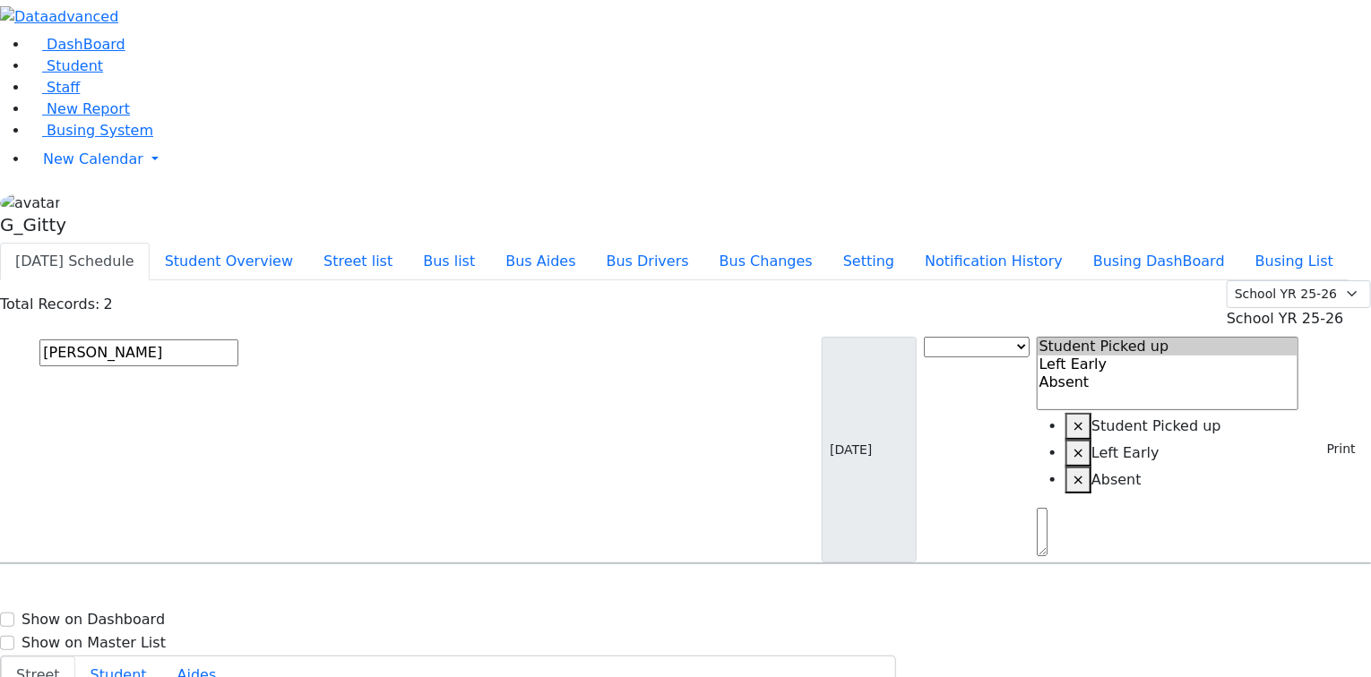
type input "klein"
click at [143, 635] on span "Klein Shimon 1/22/2006 8457744028" at bounding box center [78, 659] width 132 height 48
select select "1"
click at [238, 340] on input "text" at bounding box center [138, 353] width 199 height 27
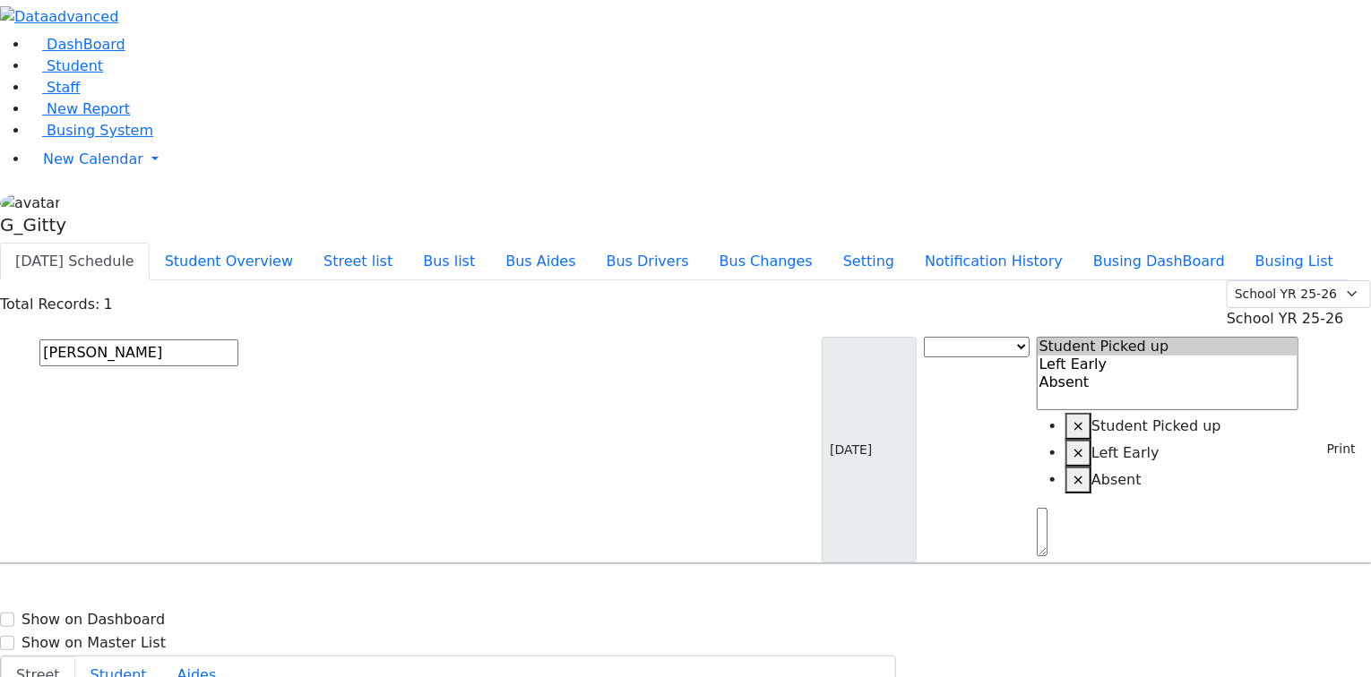
type input "usher"
click at [252, 591] on span "Kraus Usher 7/13/2011" at bounding box center [132, 615] width 240 height 48
drag, startPoint x: 1283, startPoint y: 99, endPoint x: 1275, endPoint y: 108, distance: 12.1
select select "1"
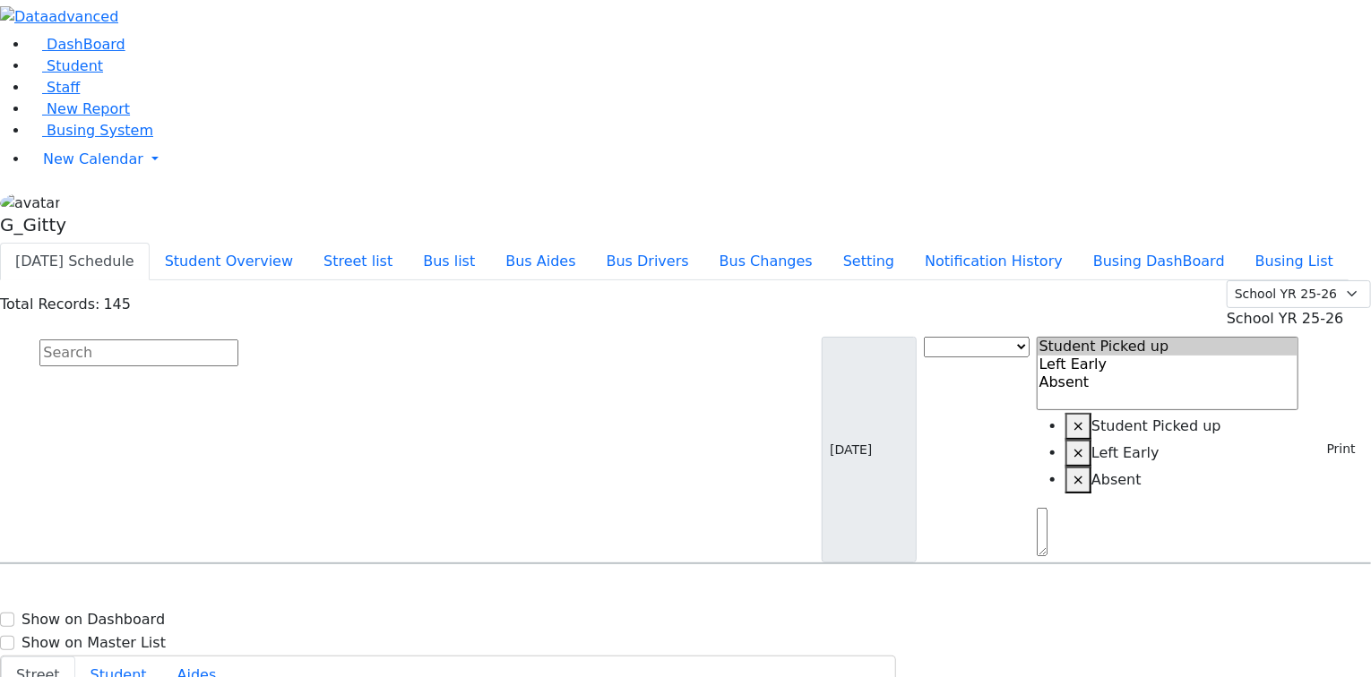
click at [238, 340] on input "text" at bounding box center [138, 353] width 199 height 27
type input "stauber"
click at [624, 591] on div "KJ-6 5 Ungvar St. - (845) 928-4797" at bounding box center [535, 615] width 287 height 48
select select "1"
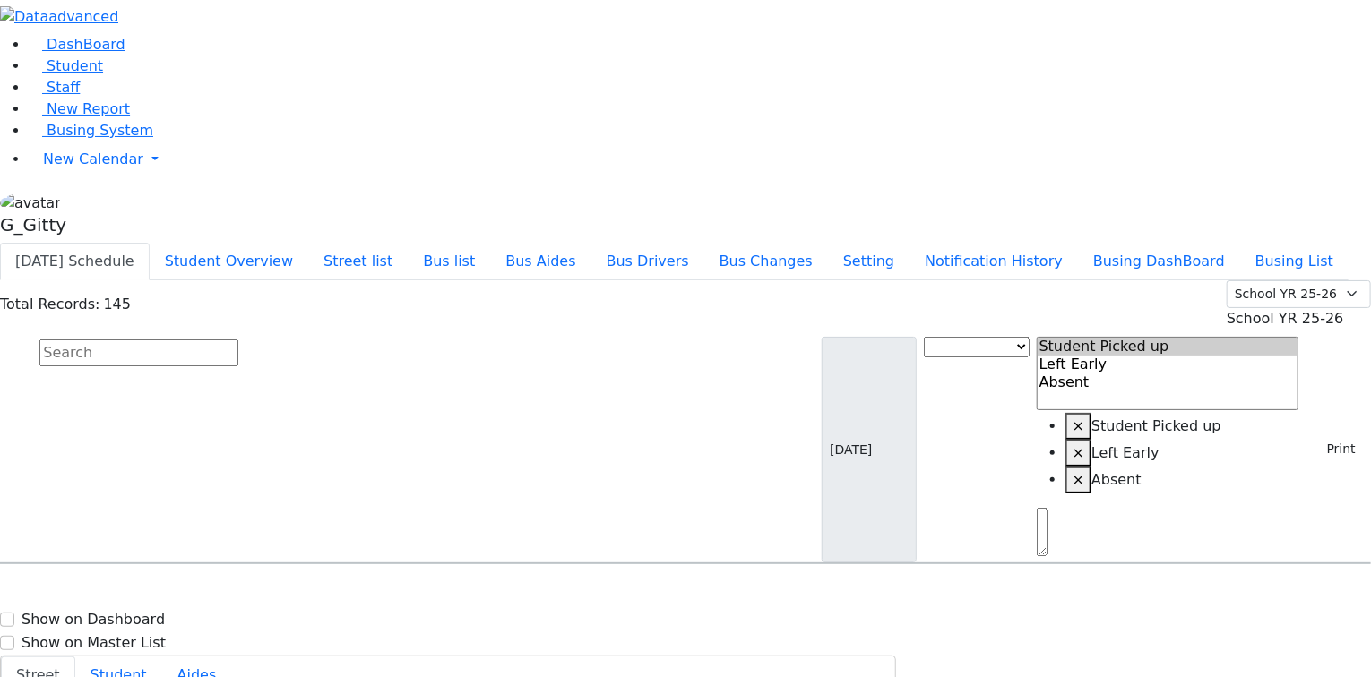
click at [238, 340] on input "text" at bounding box center [138, 353] width 199 height 27
type input "teitelb"
click at [381, 638] on div "34 Hawthorne Dr." at bounding box center [286, 660] width 190 height 45
select select "1"
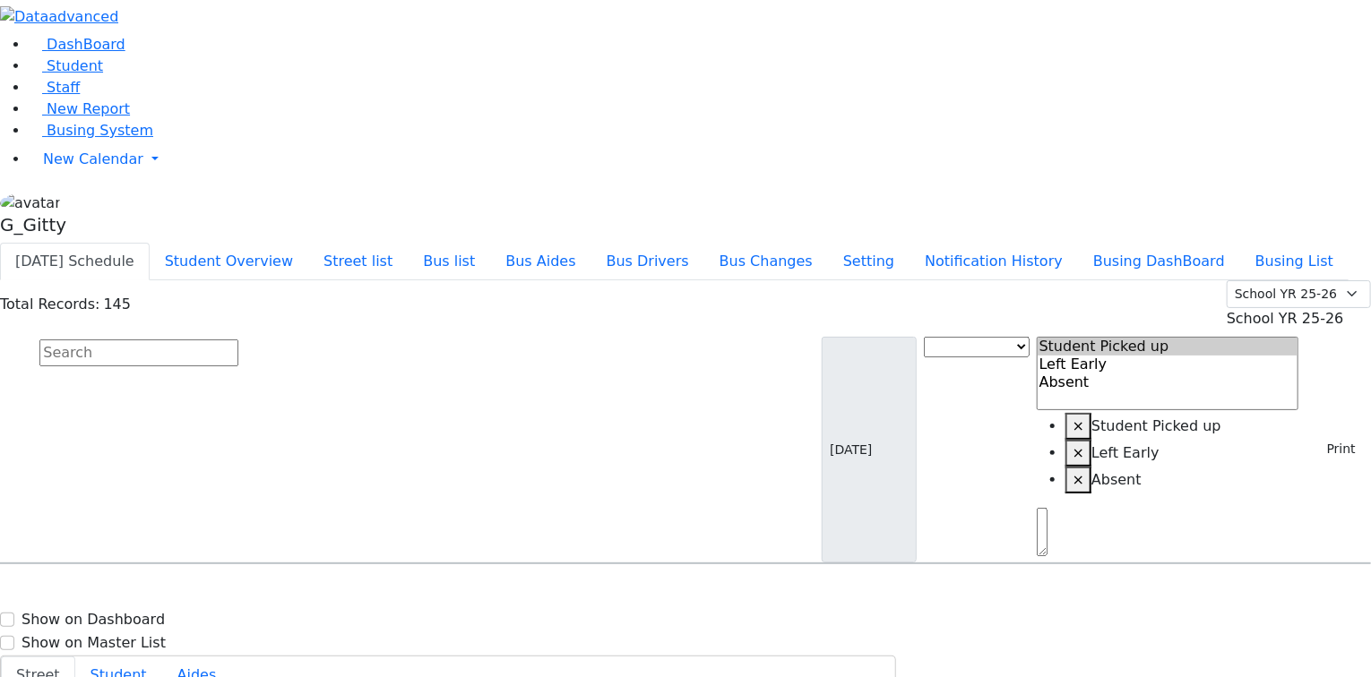
click at [238, 340] on input "text" at bounding box center [138, 353] width 199 height 27
type input "herman"
click at [381, 593] on div "5 Getzil Berger Blvd. #202" at bounding box center [286, 615] width 190 height 45
select select "2"
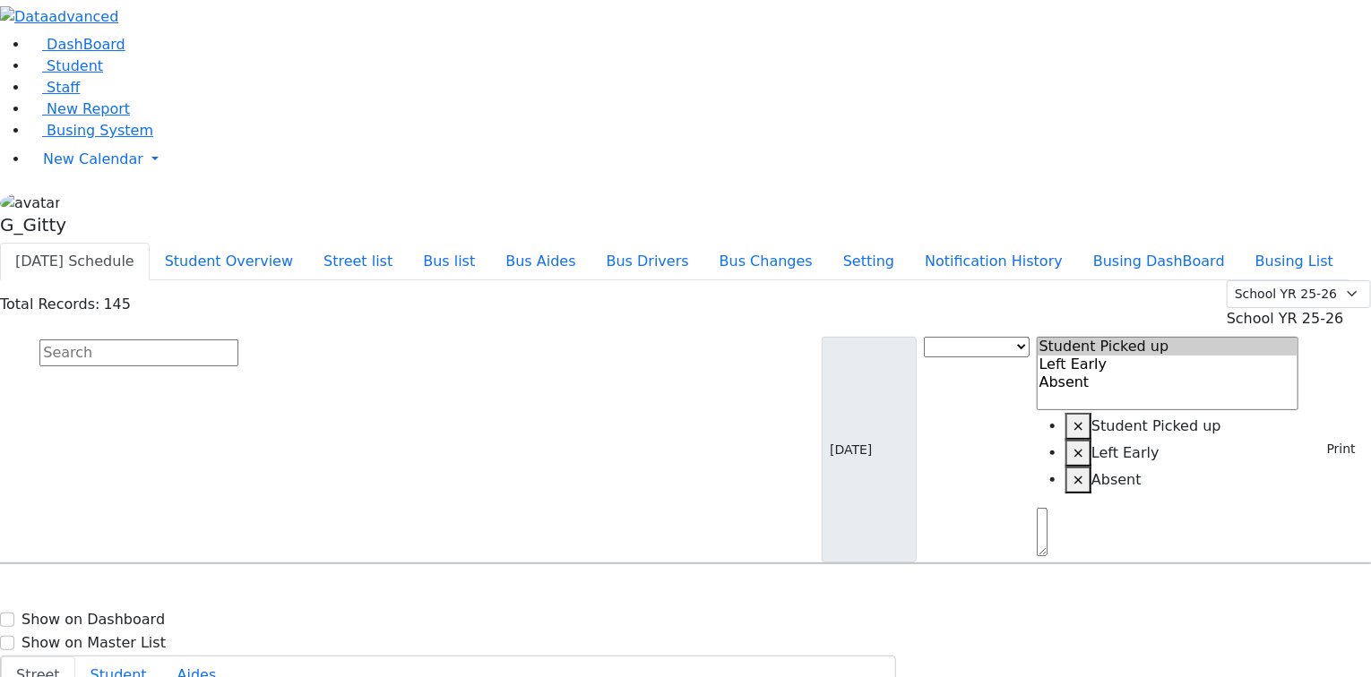
click at [238, 340] on input "text" at bounding box center [138, 353] width 199 height 27
type input "shulem"
select select "2"
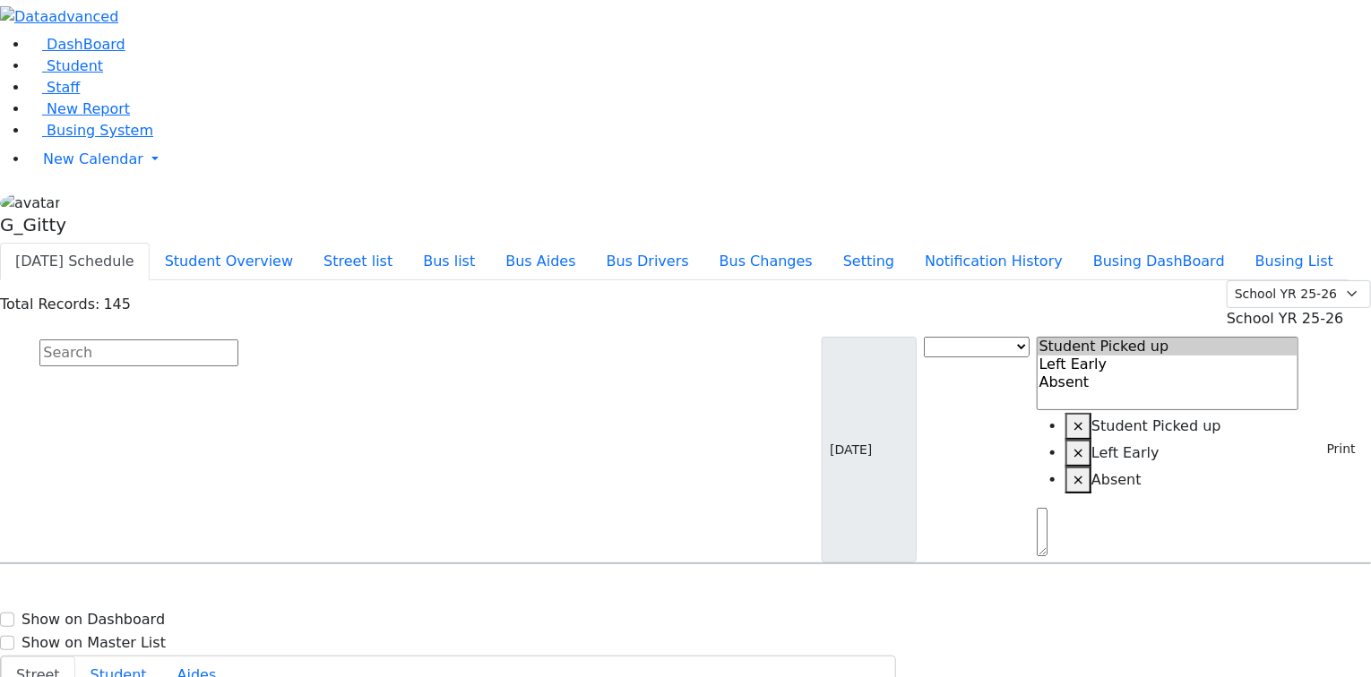
click at [238, 340] on input "text" at bounding box center [138, 353] width 199 height 27
type input "shia"
click at [502, 593] on div "Tyrnauer Shia 2/18/2012 8457830142 10 Prag Blvd. #201 KJ-5 10 Prag Blvd. #201 -…" at bounding box center [685, 638] width 1369 height 90
click at [381, 638] on div "10 Prag Blvd. #201" at bounding box center [286, 660] width 190 height 45
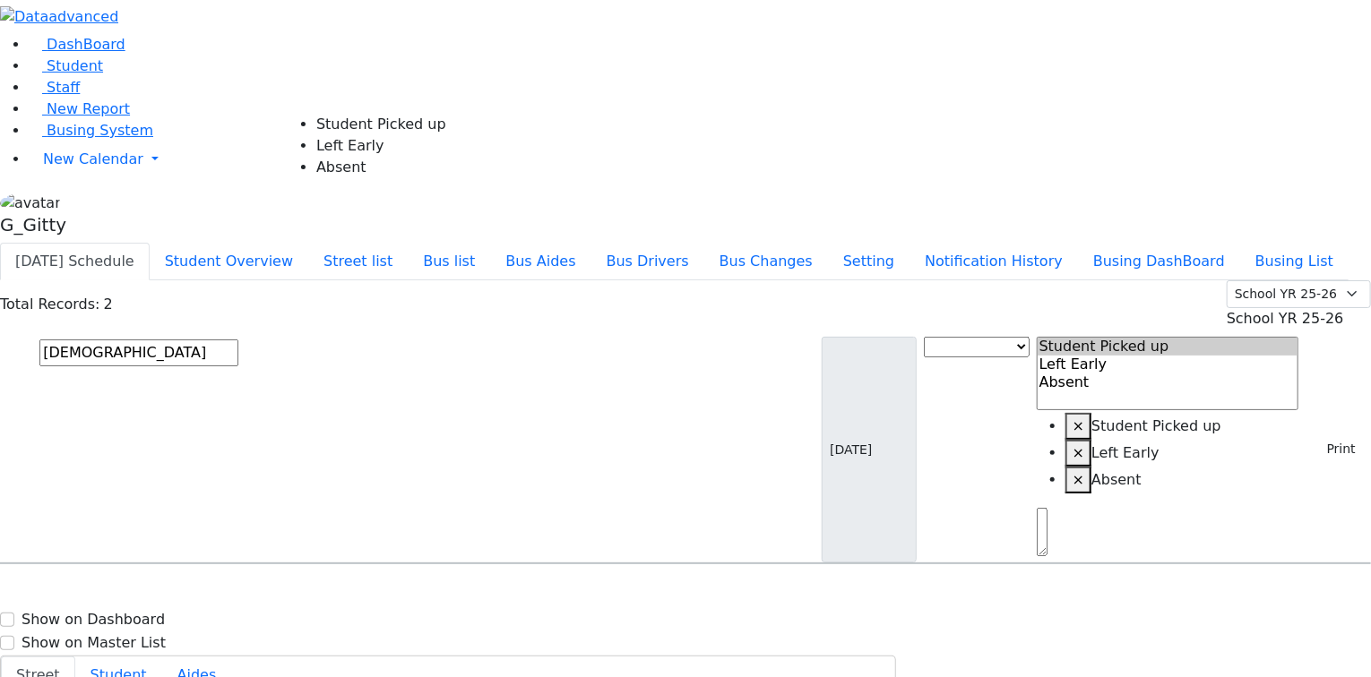
select select "2"
click at [238, 340] on input "text" at bounding box center [138, 353] width 199 height 27
type input "schwim"
click at [381, 593] on div "2 Roanoke Dr." at bounding box center [286, 615] width 190 height 45
select select
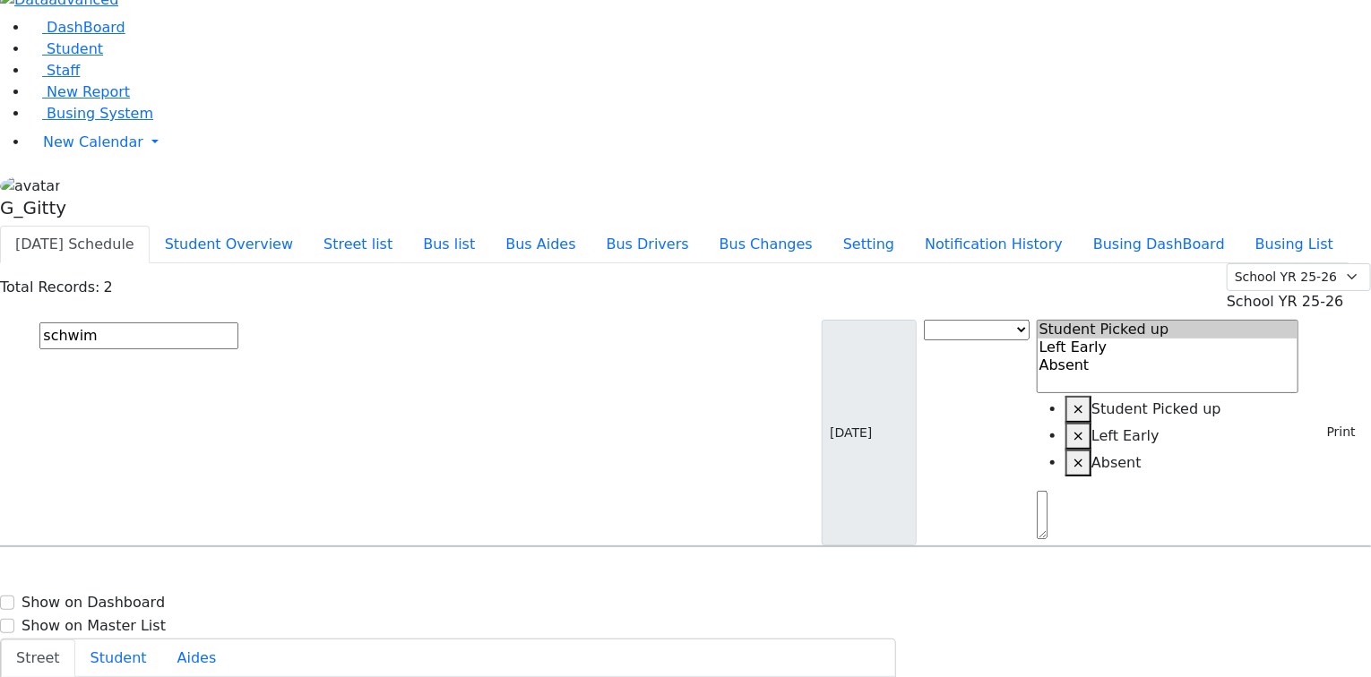
scroll to position [26, 0]
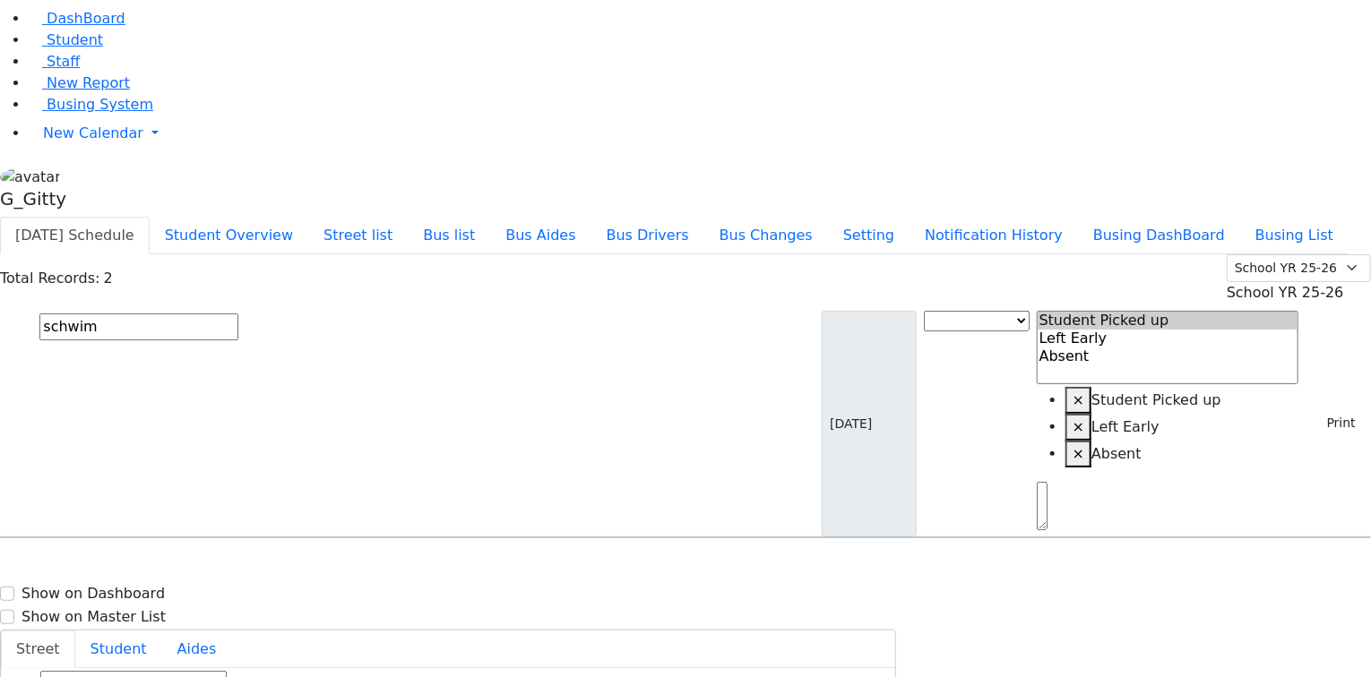
click at [238, 314] on input "schwim" at bounding box center [138, 327] width 199 height 27
type input "s"
type input "tzv"
click at [191, 567] on div "Stauber Tzvi 3/8/2016 8459284797" at bounding box center [96, 589] width 190 height 45
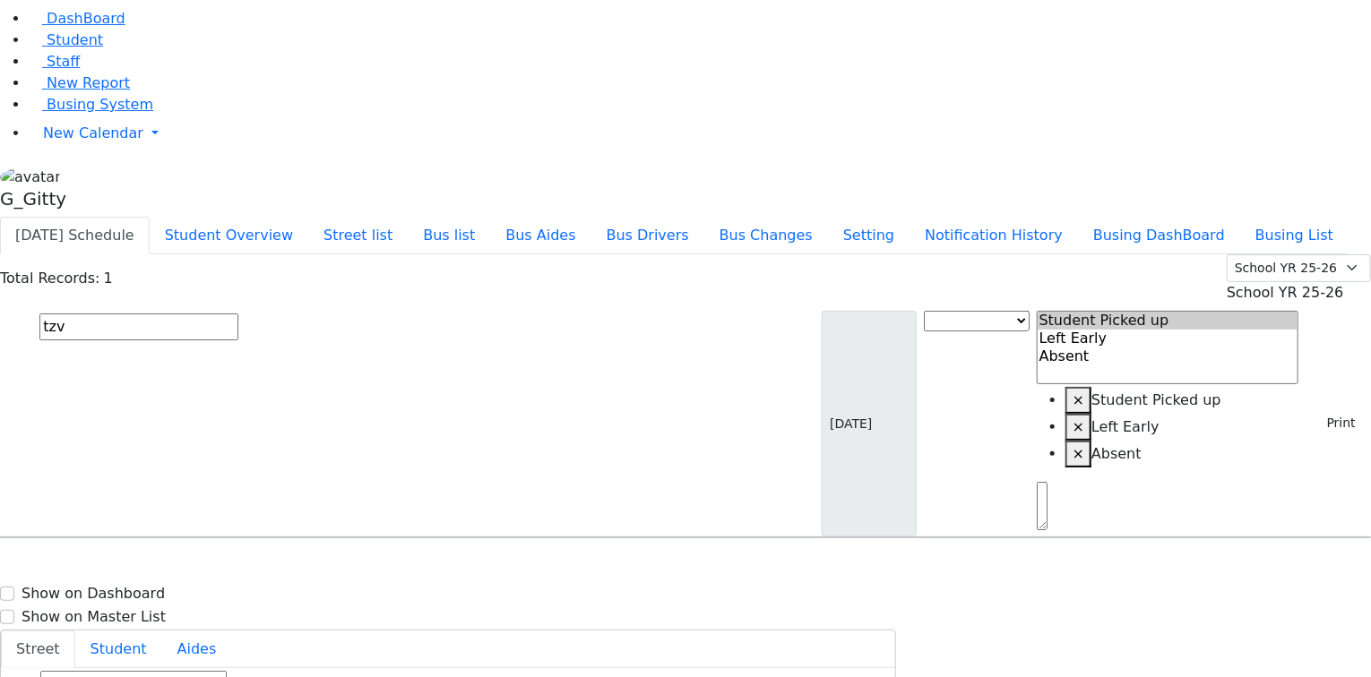
select select "1"
click at [238, 314] on input "tzv" at bounding box center [138, 327] width 199 height 27
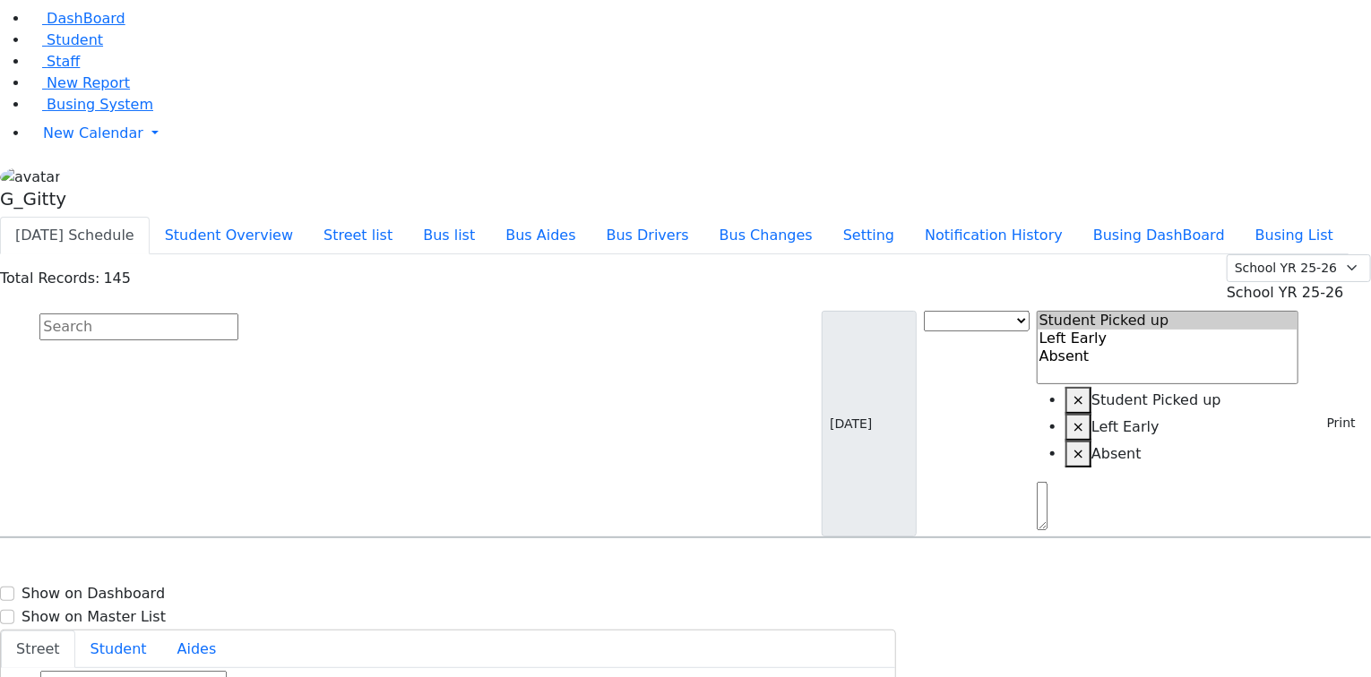
click at [238, 314] on input "text" at bounding box center [138, 327] width 199 height 27
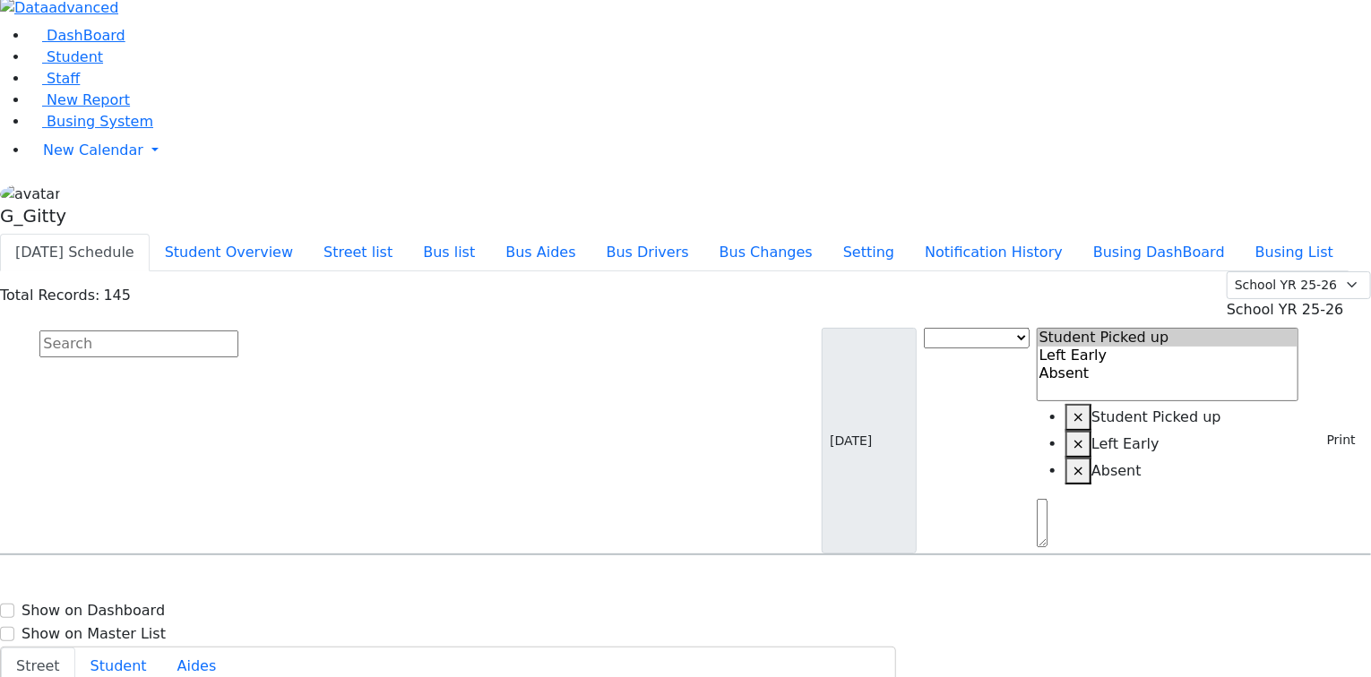
scroll to position [0, 0]
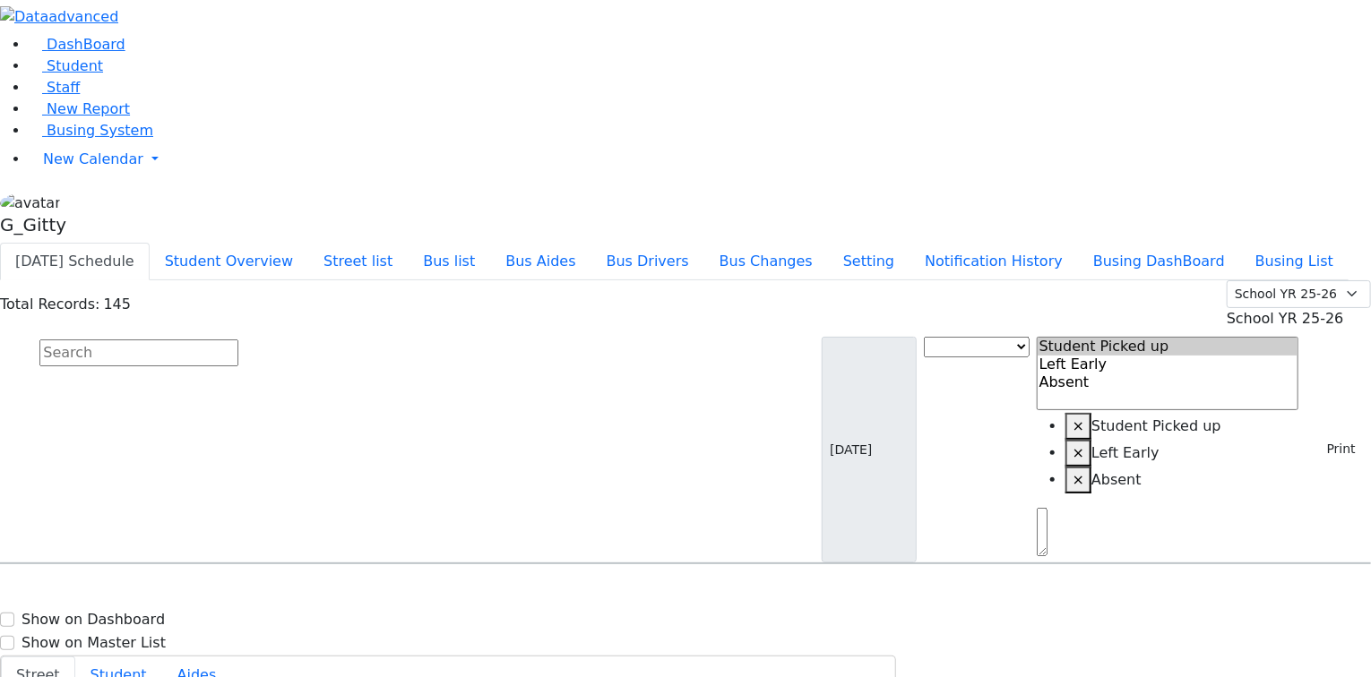
click at [238, 340] on input "text" at bounding box center [138, 353] width 199 height 27
drag, startPoint x: 1345, startPoint y: 158, endPoint x: 1289, endPoint y: 197, distance: 68.9
click at [1344, 436] on button "Print" at bounding box center [1335, 450] width 58 height 28
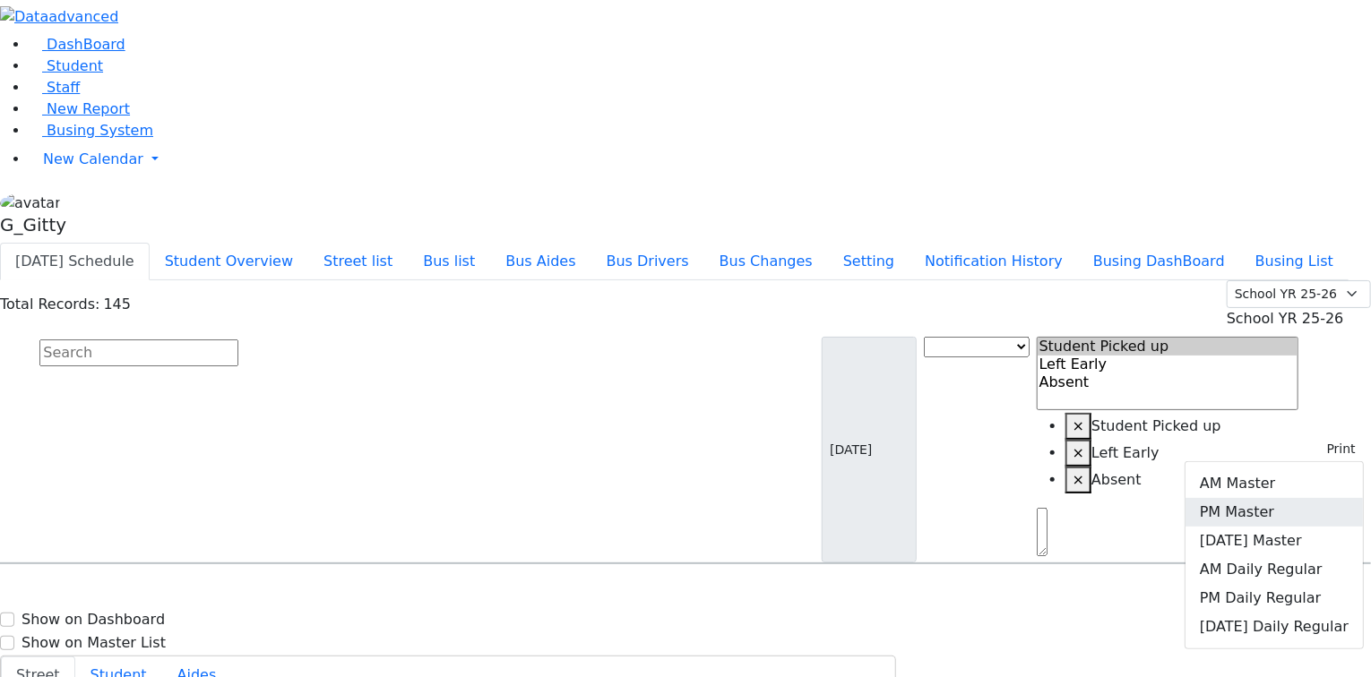
click at [1264, 498] on link "PM Master" at bounding box center [1274, 512] width 177 height 29
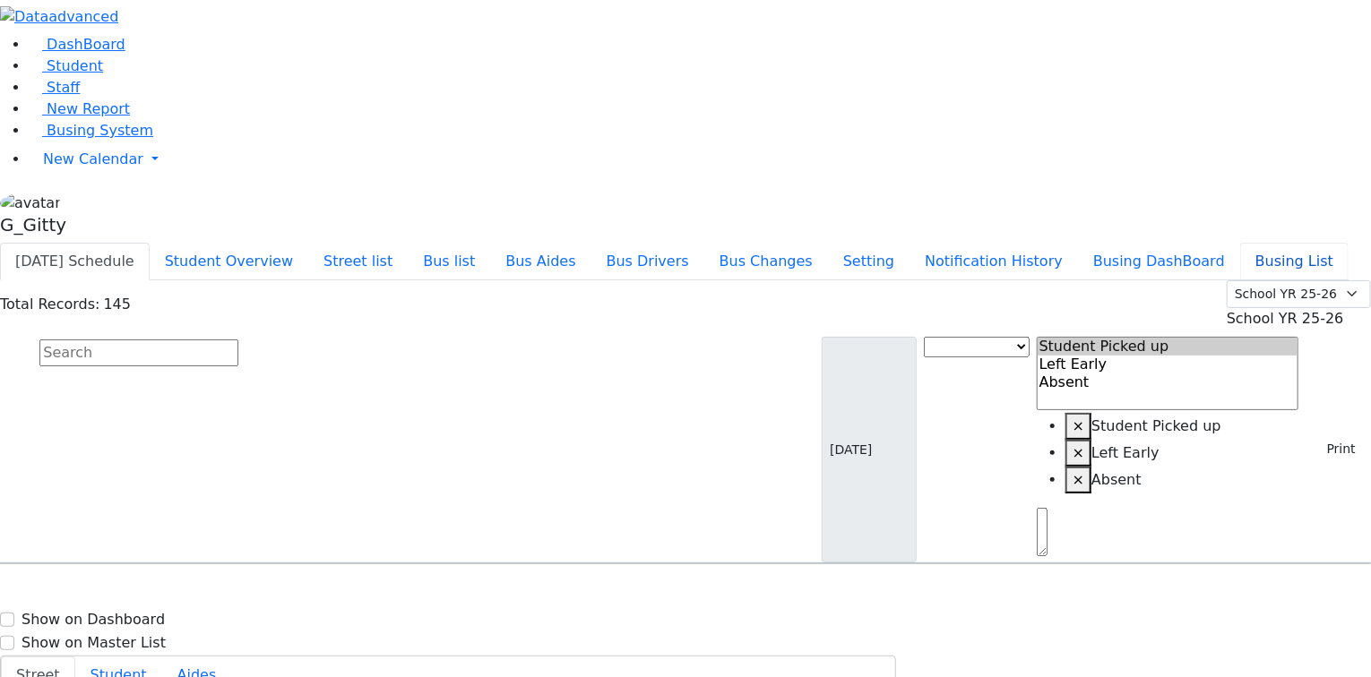
click at [1240, 243] on button "Busing List" at bounding box center [1294, 262] width 108 height 38
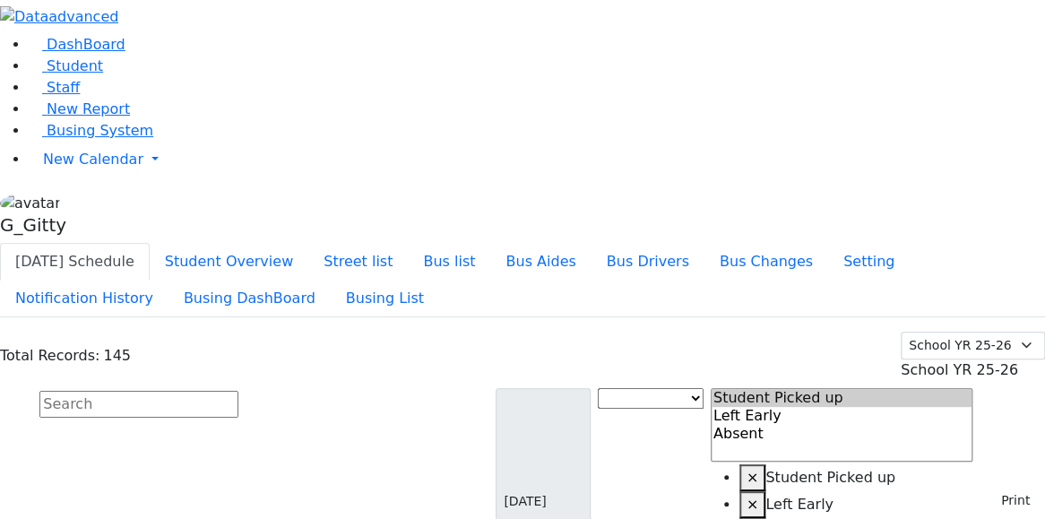
drag, startPoint x: 43, startPoint y: 122, endPoint x: 73, endPoint y: 122, distance: 30.5
click at [47, 74] on span "Student" at bounding box center [75, 65] width 56 height 17
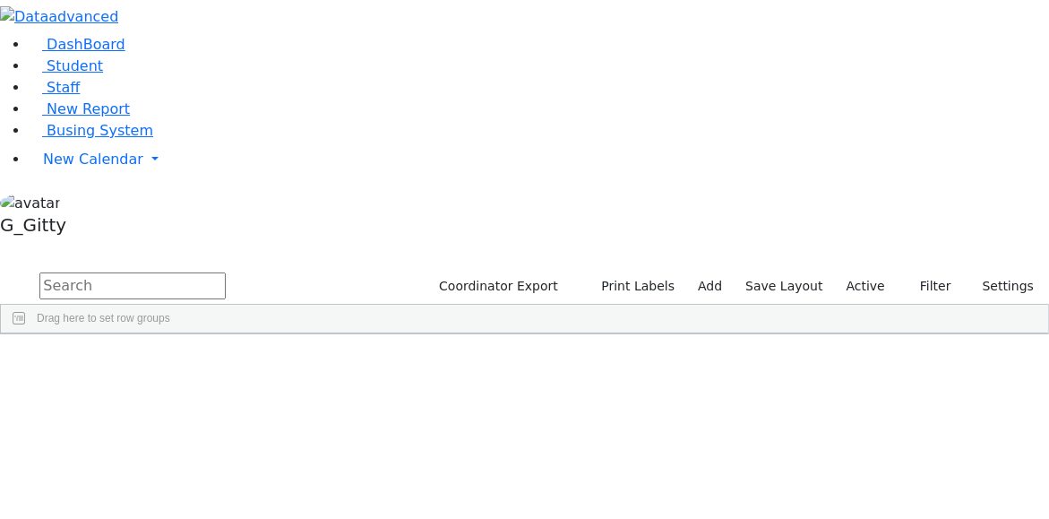
click at [226, 272] on input "text" at bounding box center [132, 285] width 186 height 27
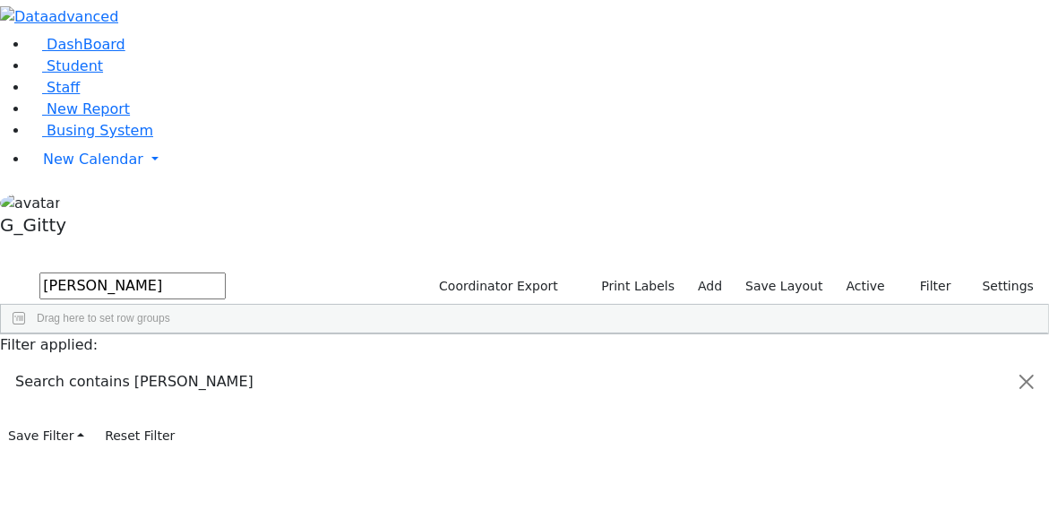
type input "[PERSON_NAME]"
click at [227, 363] on div "[PERSON_NAME]" at bounding box center [170, 375] width 114 height 25
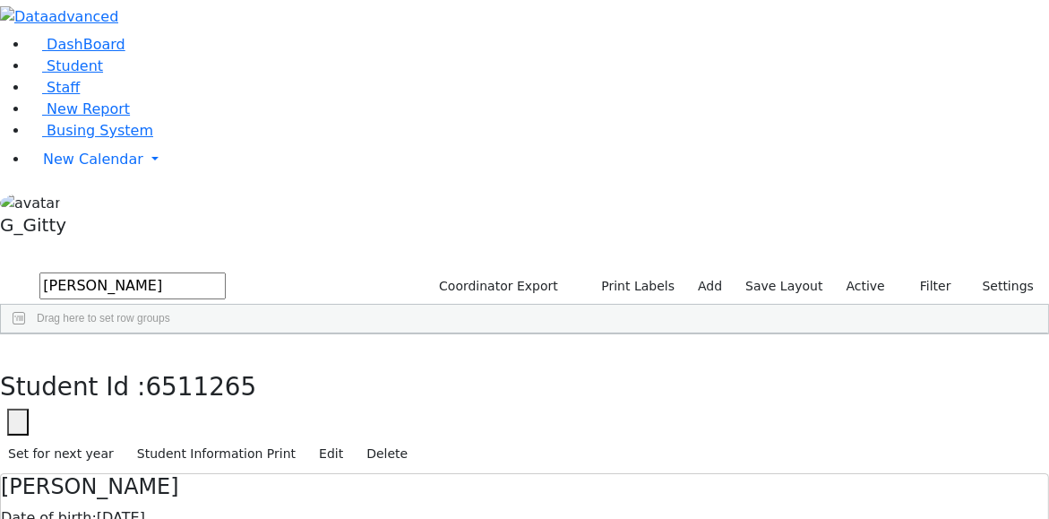
drag, startPoint x: 437, startPoint y: 298, endPoint x: 423, endPoint y: 281, distance: 21.6
drag, startPoint x: 384, startPoint y: 214, endPoint x: 510, endPoint y: 409, distance: 231.4
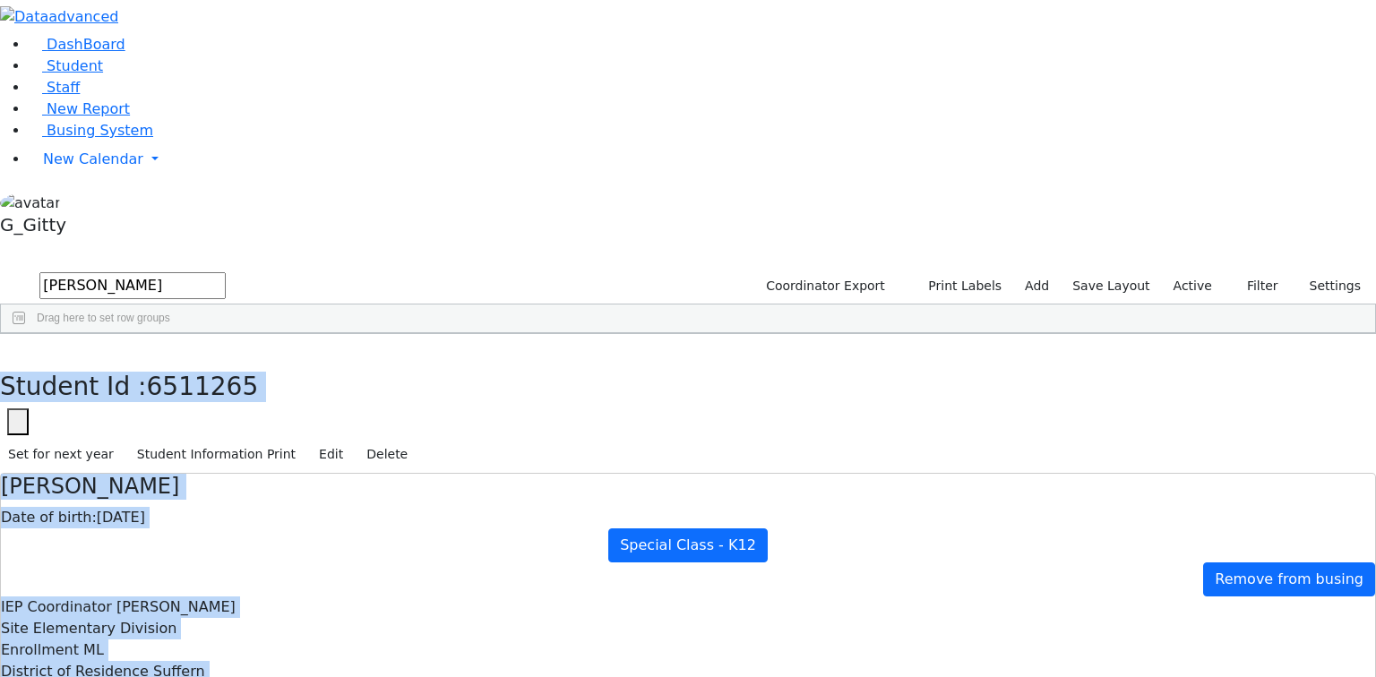
scroll to position [98, 0]
drag, startPoint x: 301, startPoint y: 18, endPoint x: 983, endPoint y: 613, distance: 905.1
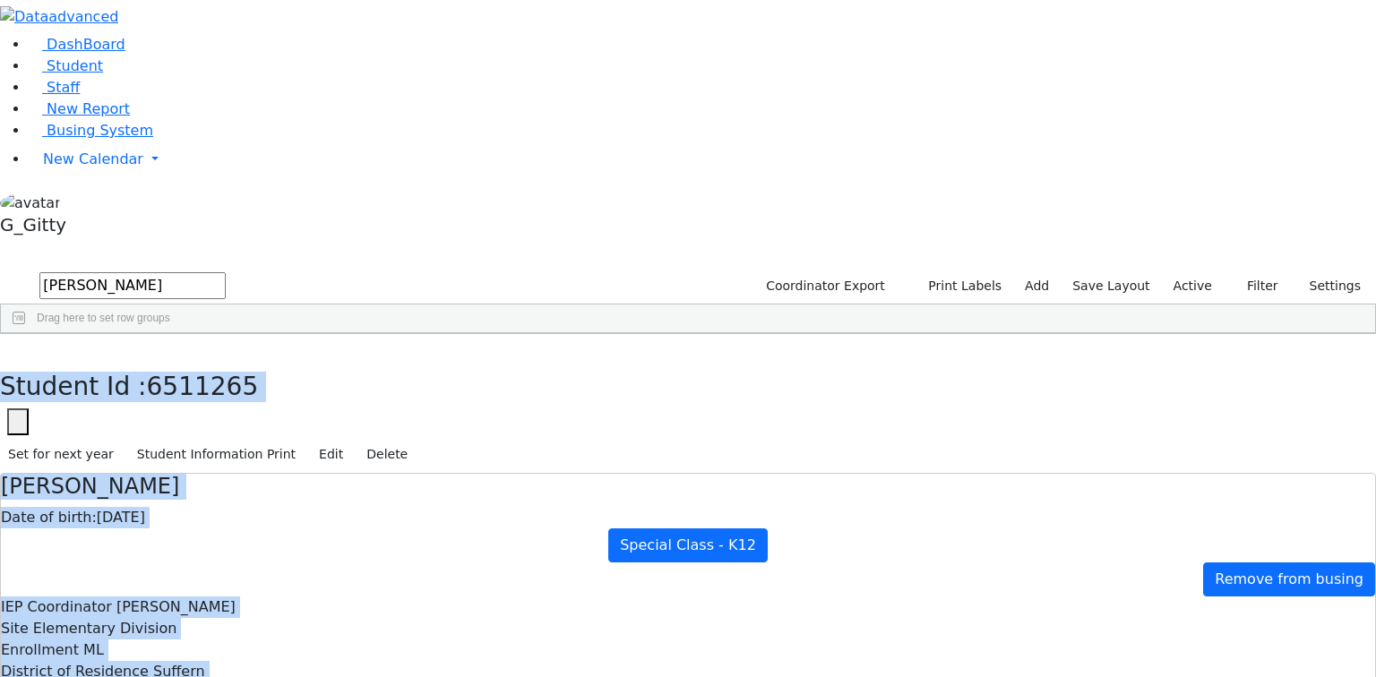
drag, startPoint x: 299, startPoint y: 24, endPoint x: 952, endPoint y: 671, distance: 918.8
drag, startPoint x: 317, startPoint y: 41, endPoint x: 943, endPoint y: 669, distance: 885.9
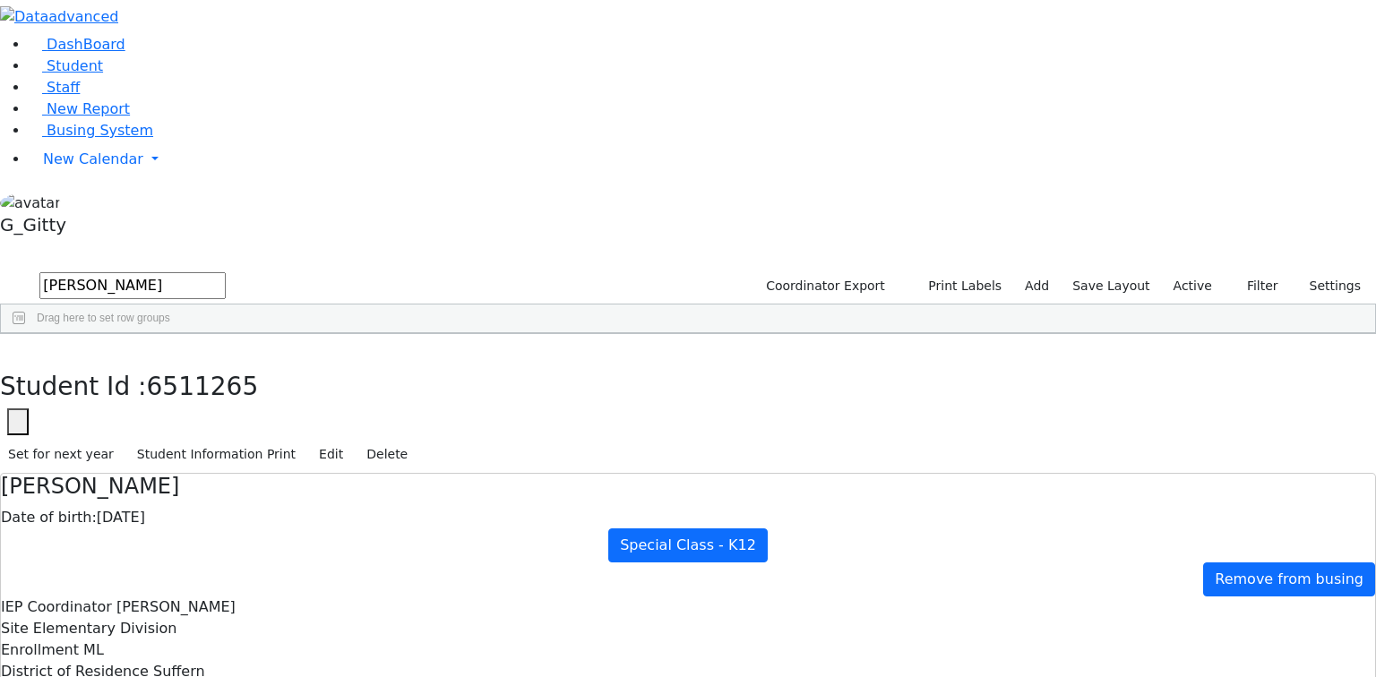
scroll to position [0, 0]
drag, startPoint x: 828, startPoint y: 301, endPoint x: 609, endPoint y: 283, distance: 219.4
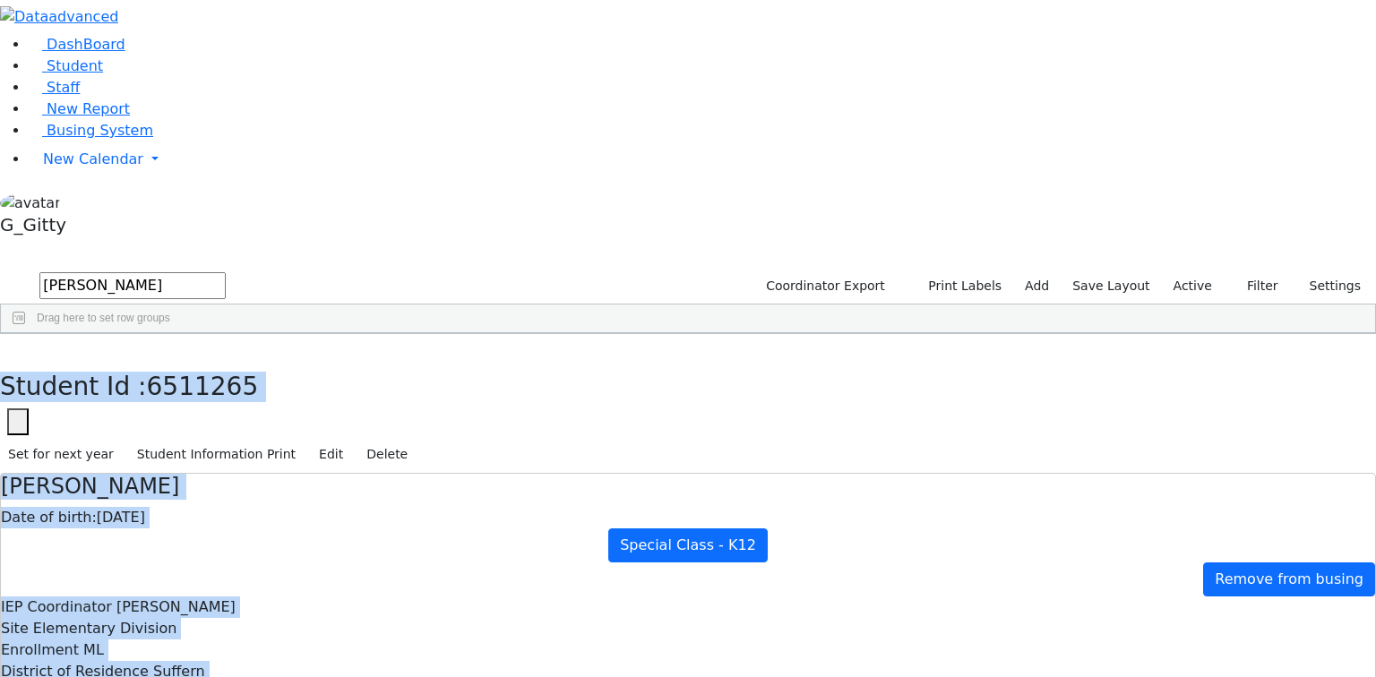
scroll to position [98, 0]
drag, startPoint x: 300, startPoint y: 13, endPoint x: 952, endPoint y: 641, distance: 905.0
drag, startPoint x: 296, startPoint y: 29, endPoint x: 939, endPoint y: 623, distance: 875.8
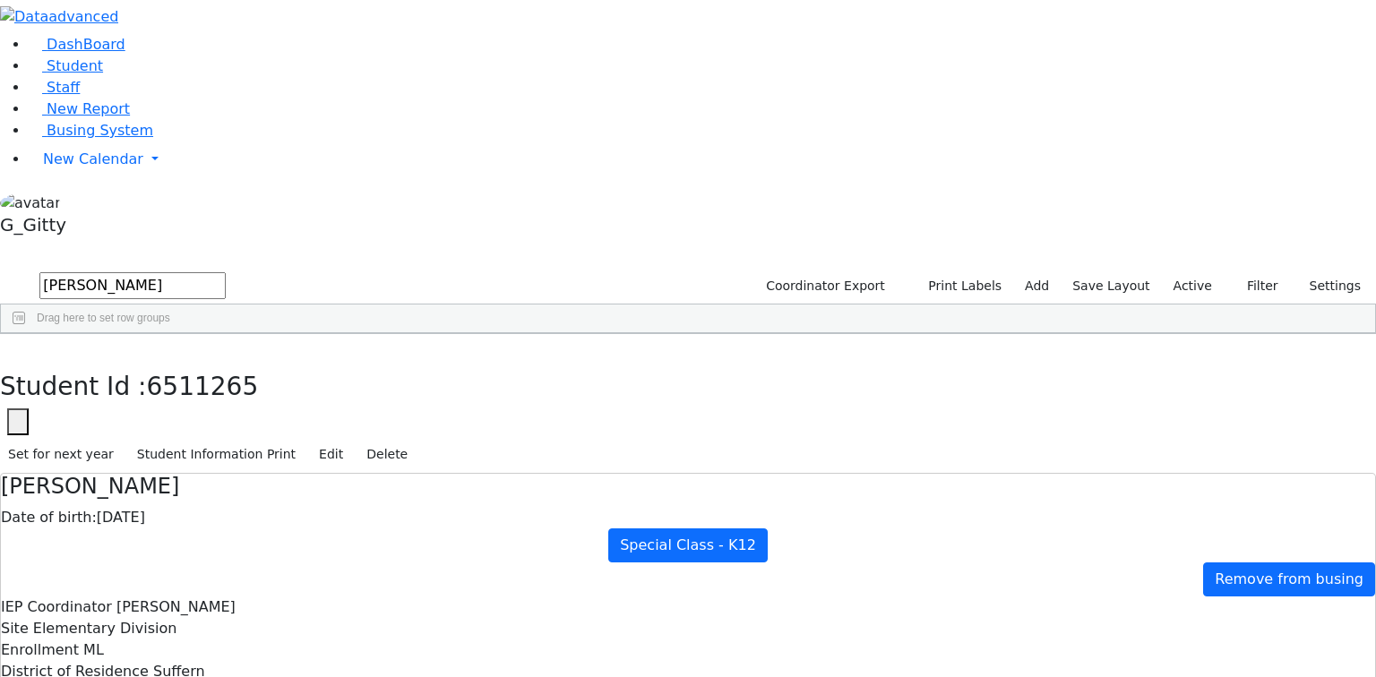
scroll to position [0, 0]
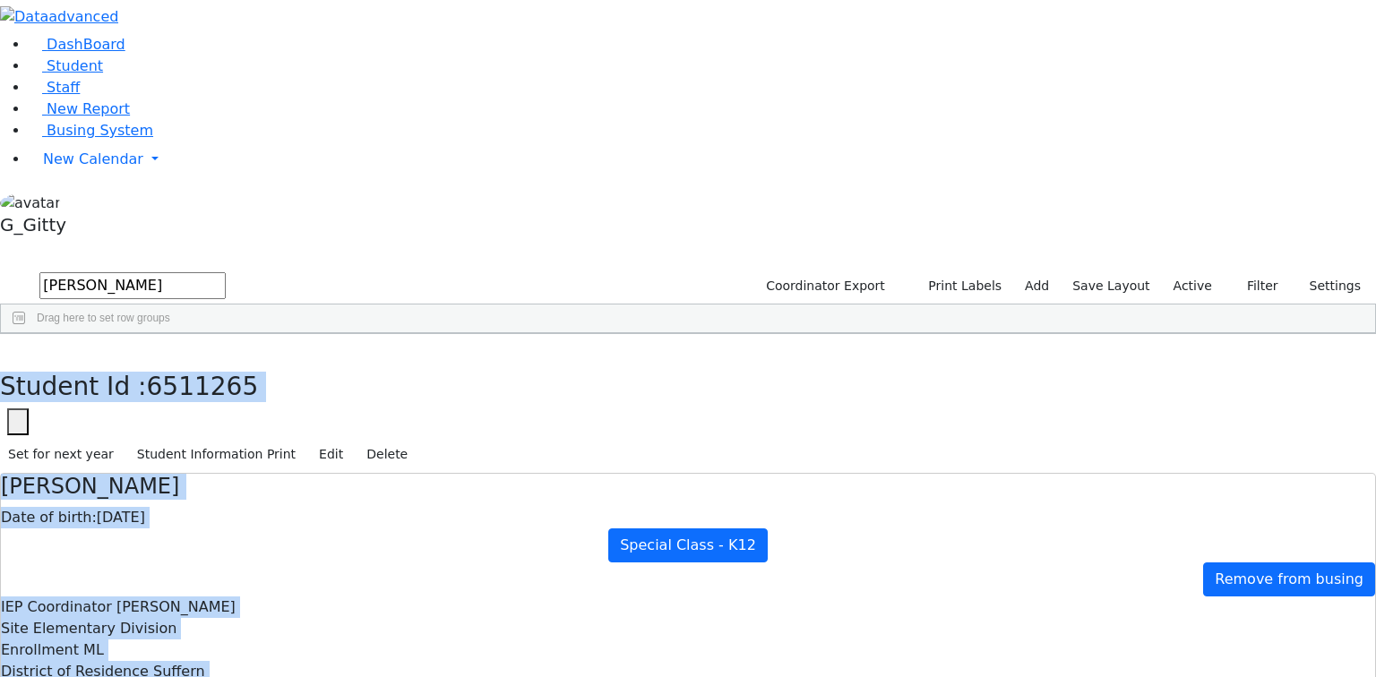
drag, startPoint x: 305, startPoint y: 19, endPoint x: 640, endPoint y: 464, distance: 557.4
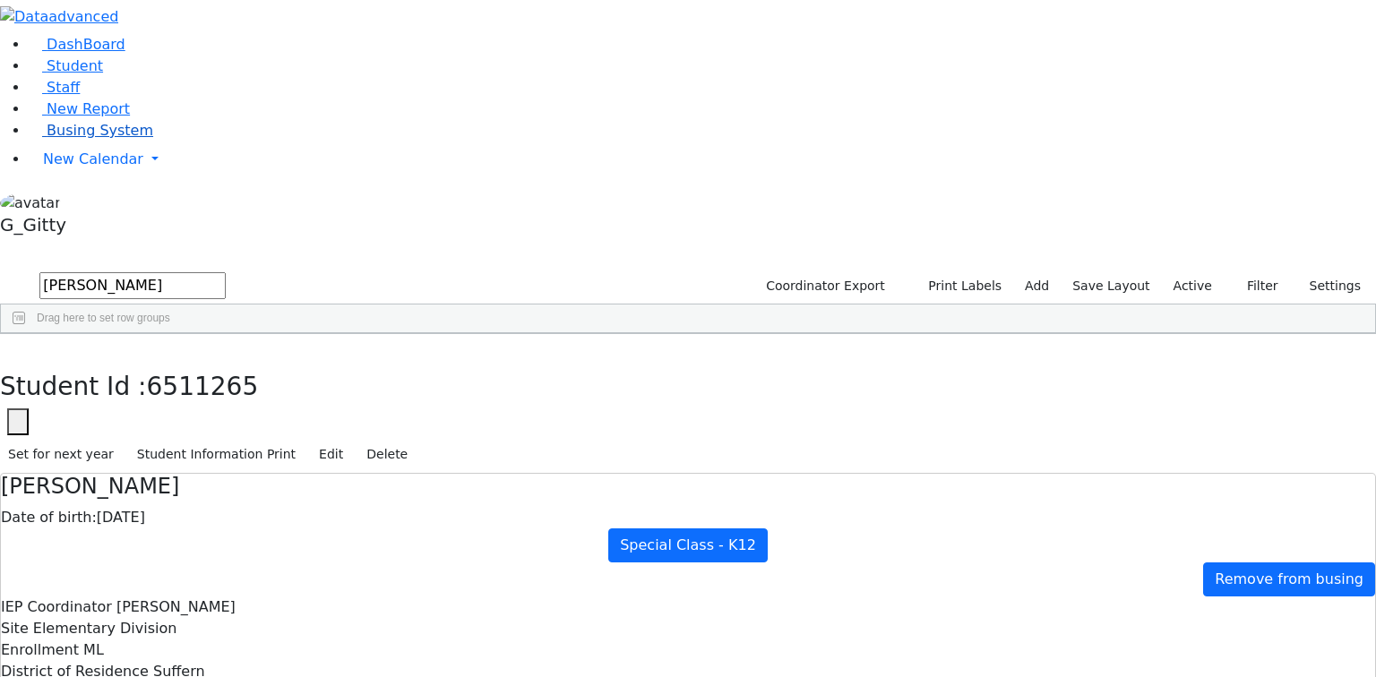
click at [92, 139] on span "Busing System" at bounding box center [100, 130] width 107 height 17
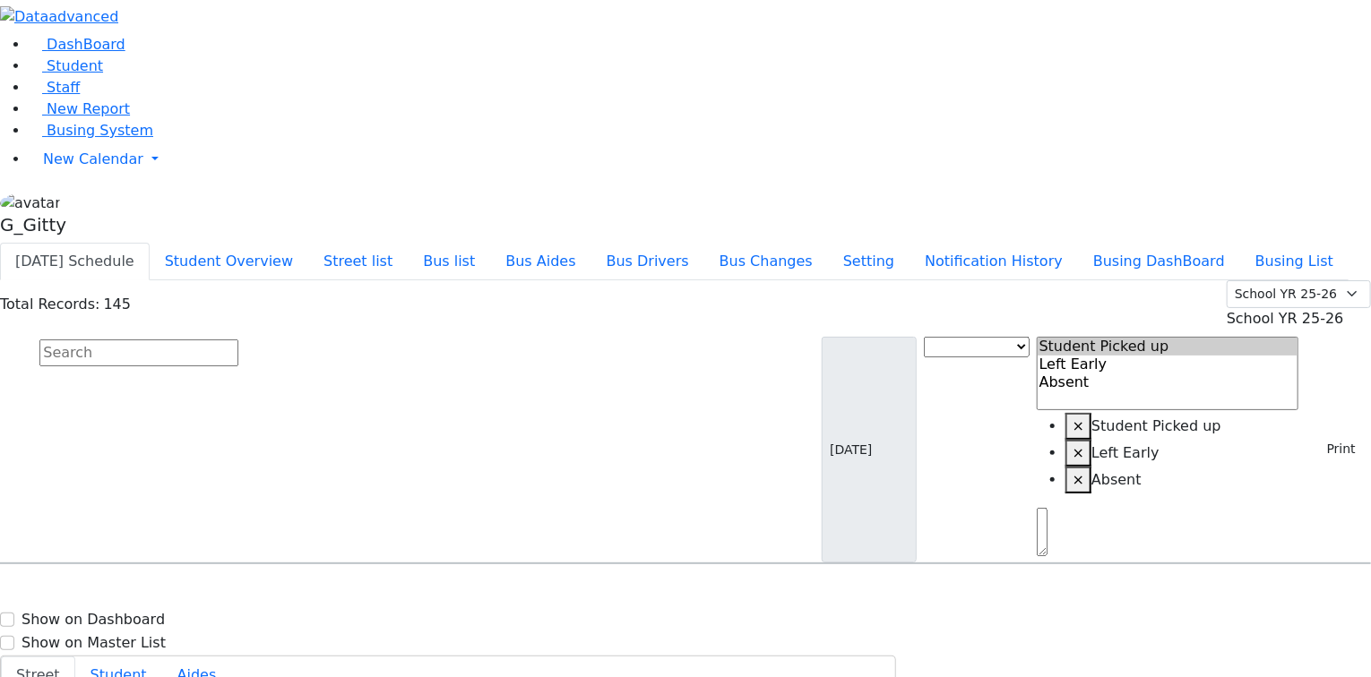
drag, startPoint x: 452, startPoint y: 143, endPoint x: 595, endPoint y: 179, distance: 147.8
click at [238, 340] on input "text" at bounding box center [138, 353] width 199 height 27
click at [1306, 436] on button "Print" at bounding box center [1335, 450] width 58 height 28
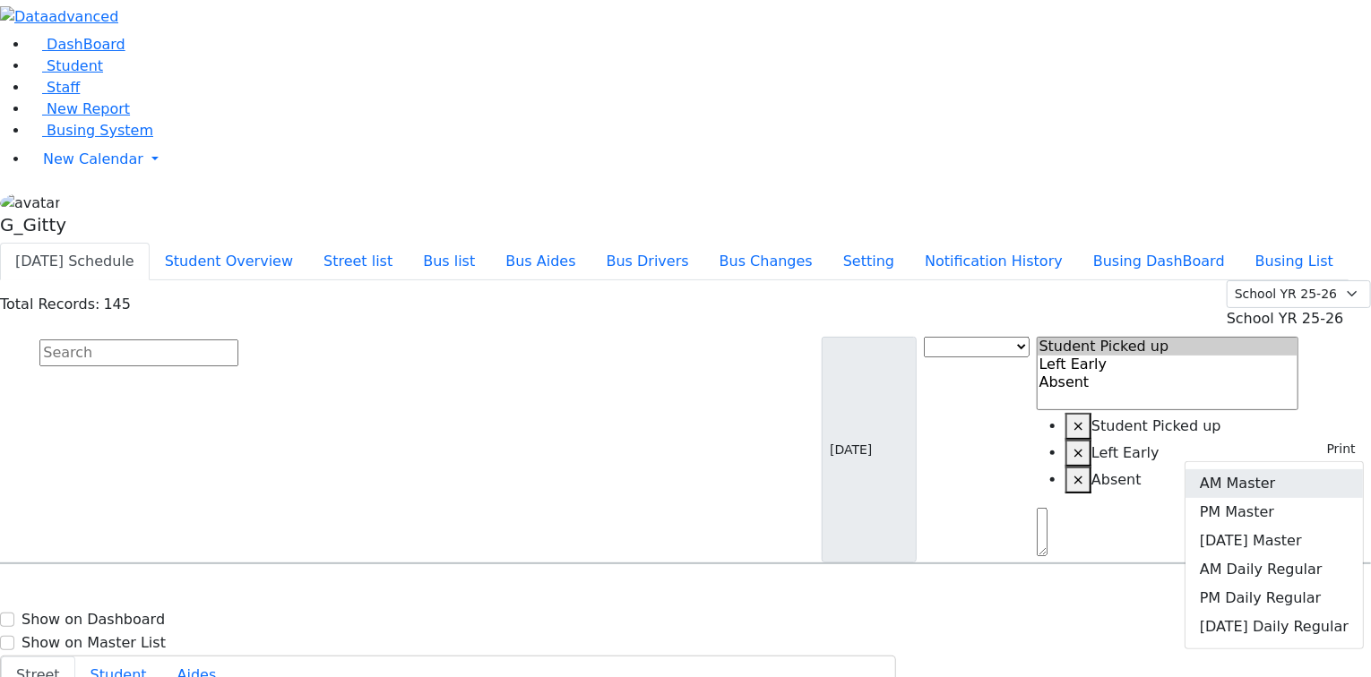
click at [1293, 470] on link "AM Master" at bounding box center [1274, 484] width 177 height 29
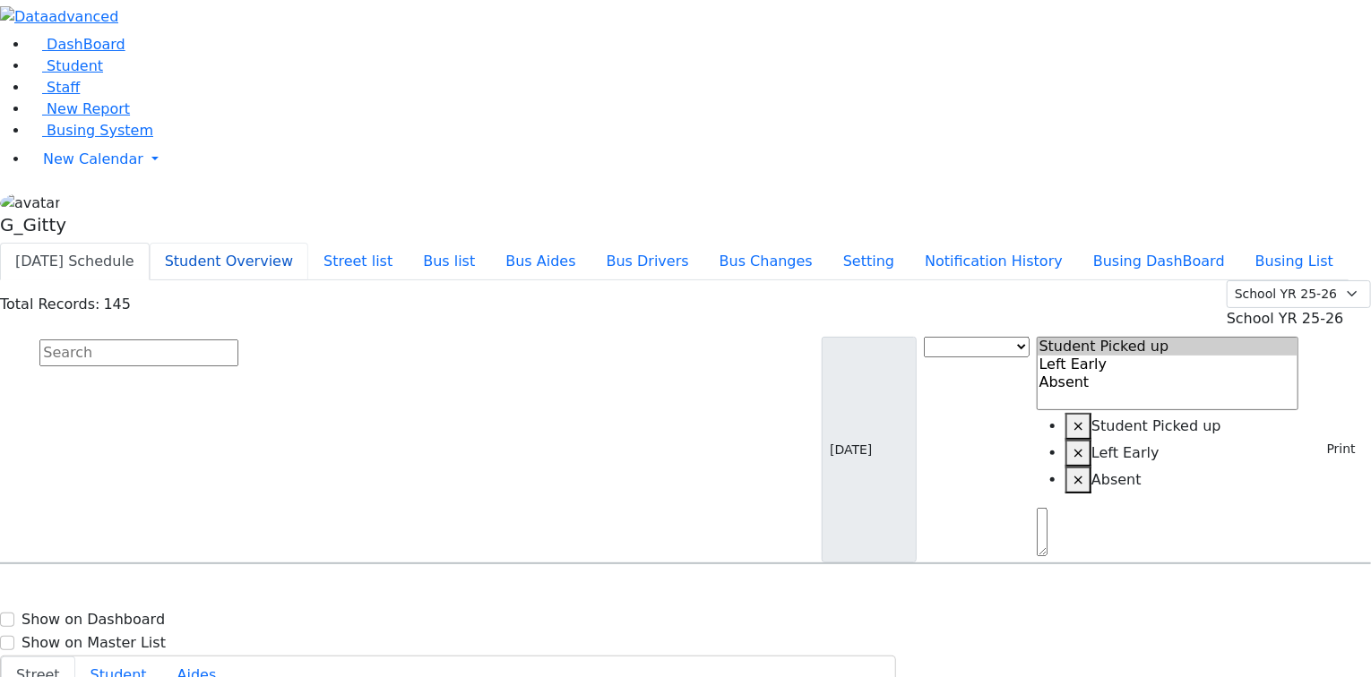
drag, startPoint x: 434, startPoint y: 32, endPoint x: 453, endPoint y: 38, distance: 19.6
click at [308, 243] on button "Student Overview" at bounding box center [229, 262] width 159 height 38
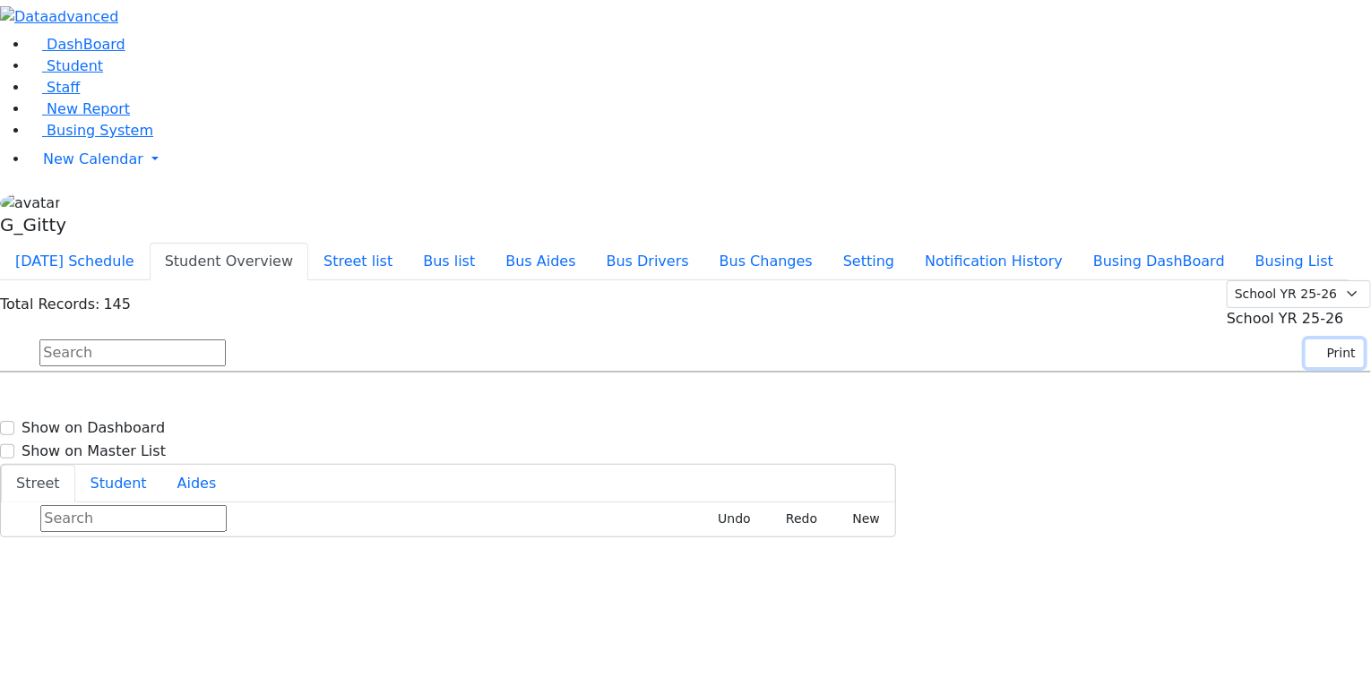
click at [1326, 340] on button "Print" at bounding box center [1335, 354] width 58 height 28
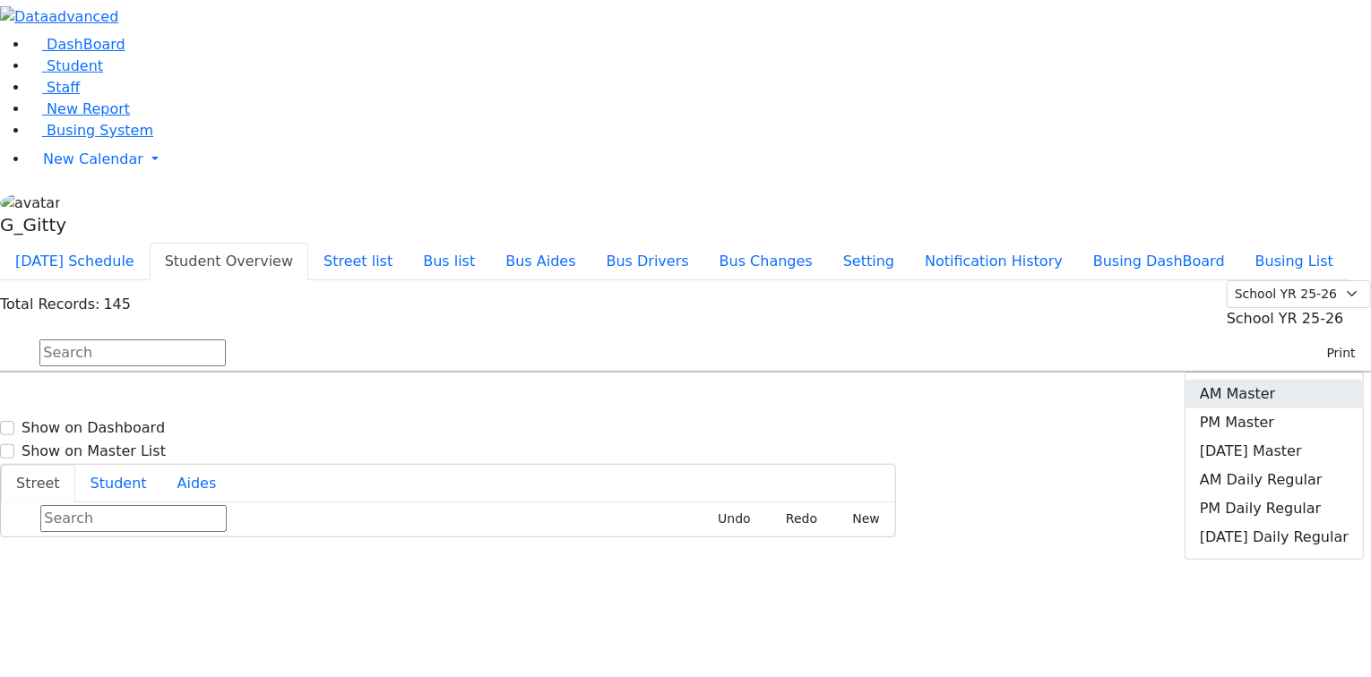
click at [1288, 380] on link "AM Master" at bounding box center [1274, 394] width 177 height 29
